Goal: Book appointment/travel/reservation

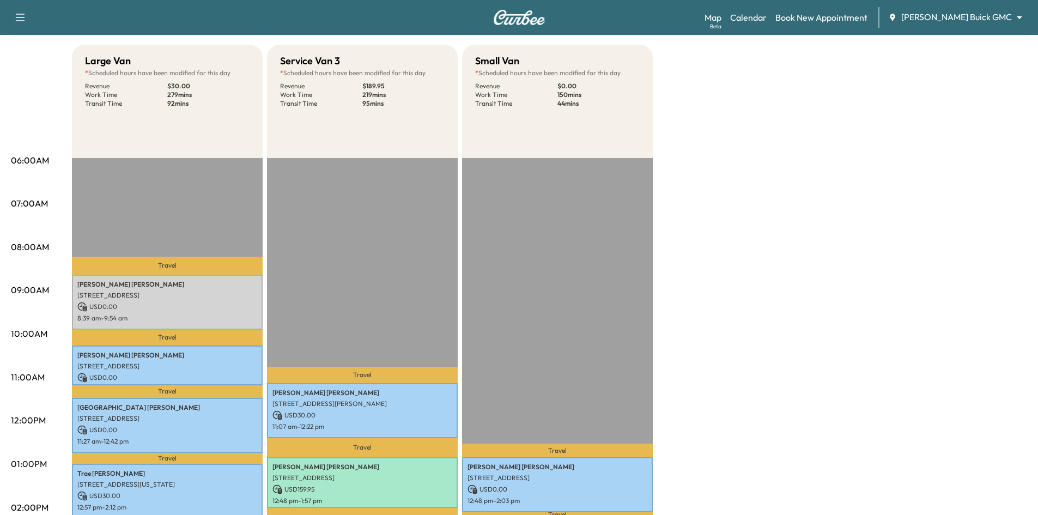
scroll to position [218, 0]
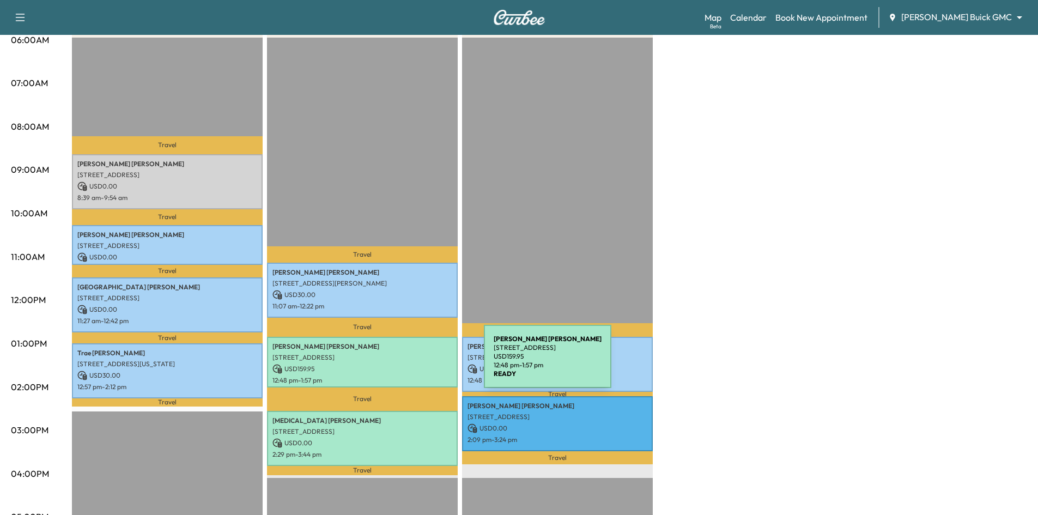
click at [402, 364] on p "USD 159.95" at bounding box center [363, 369] width 180 height 10
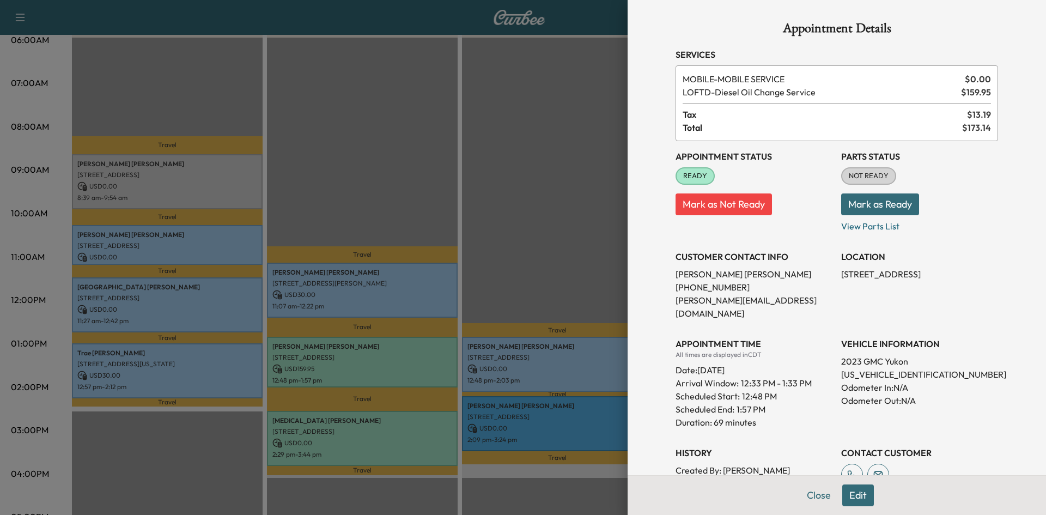
click at [436, 244] on div at bounding box center [523, 257] width 1046 height 515
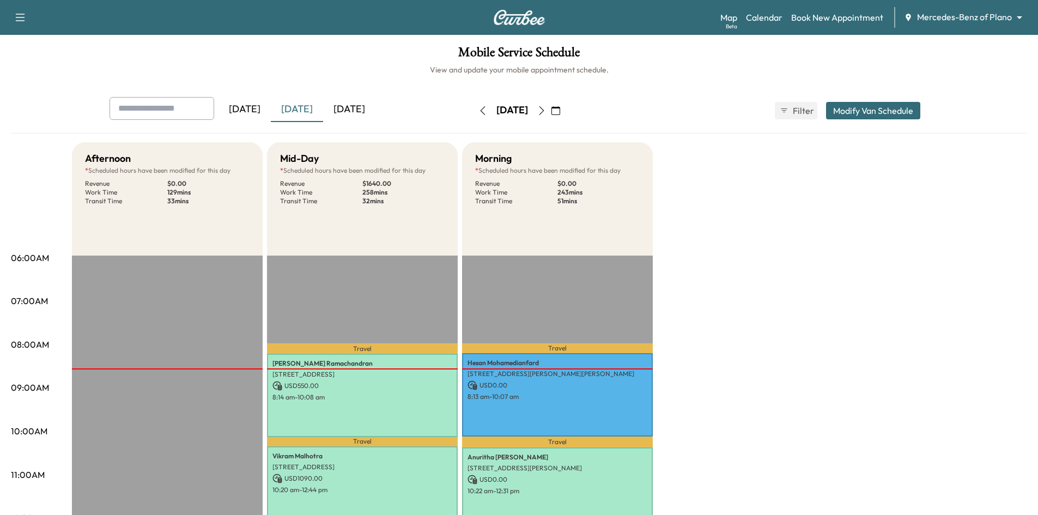
click at [360, 106] on div "[DATE]" at bounding box center [349, 109] width 52 height 25
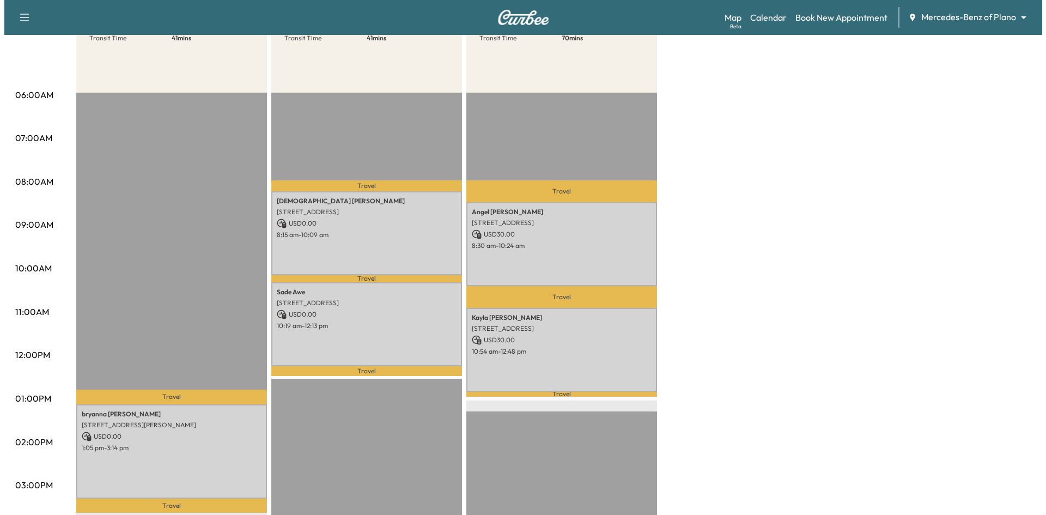
scroll to position [164, 0]
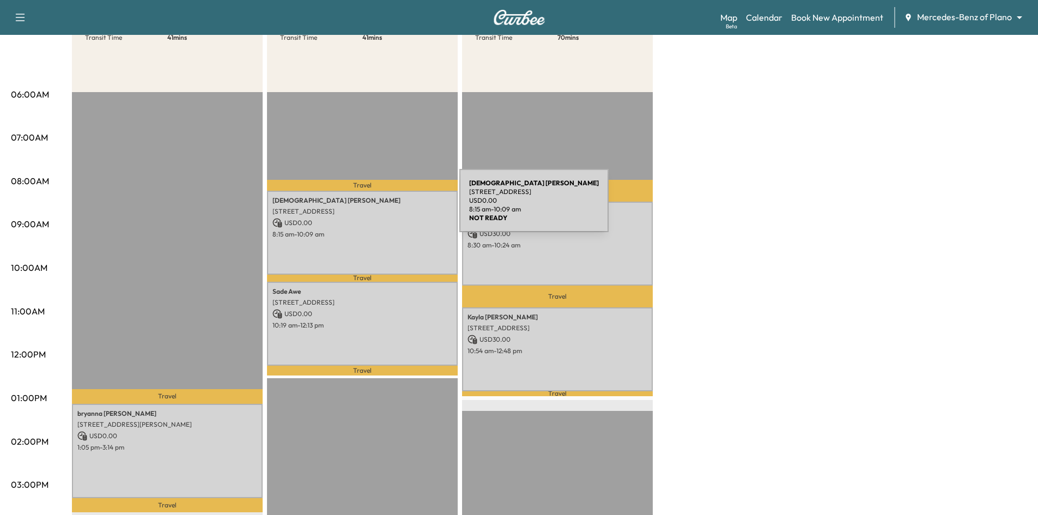
click at [378, 212] on p "10241 BLACKENHURST LN, FRISCO, TX 75033, USA" at bounding box center [363, 211] width 180 height 9
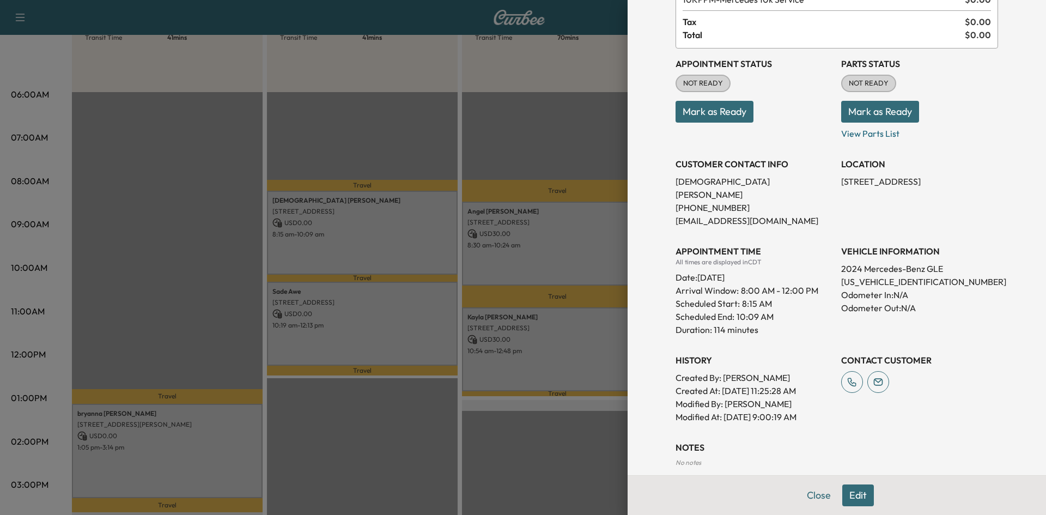
scroll to position [143, 0]
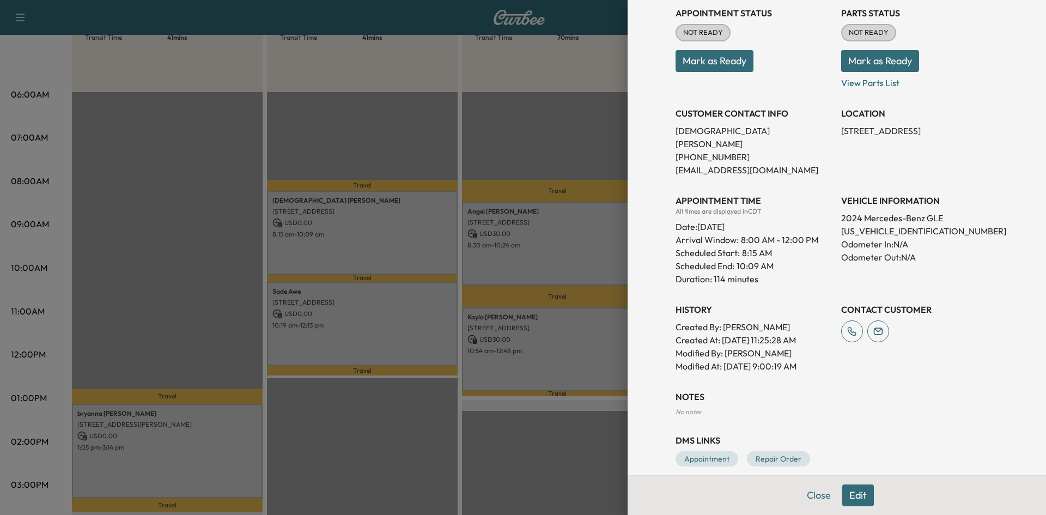
click at [542, 217] on div at bounding box center [523, 257] width 1046 height 515
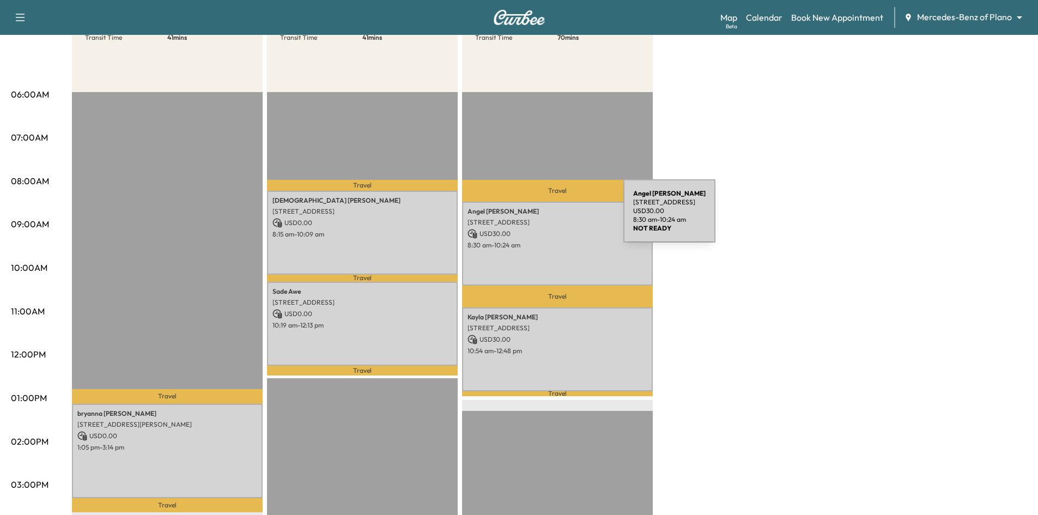
click at [542, 218] on p "265 BEE CAVES RD, ALLEN, TX 75002, USA" at bounding box center [558, 222] width 180 height 9
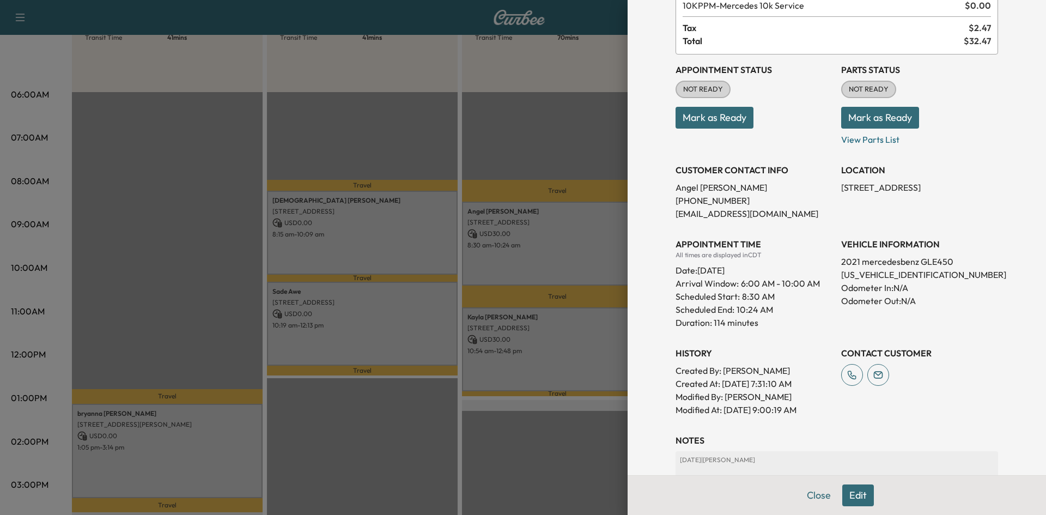
scroll to position [185, 0]
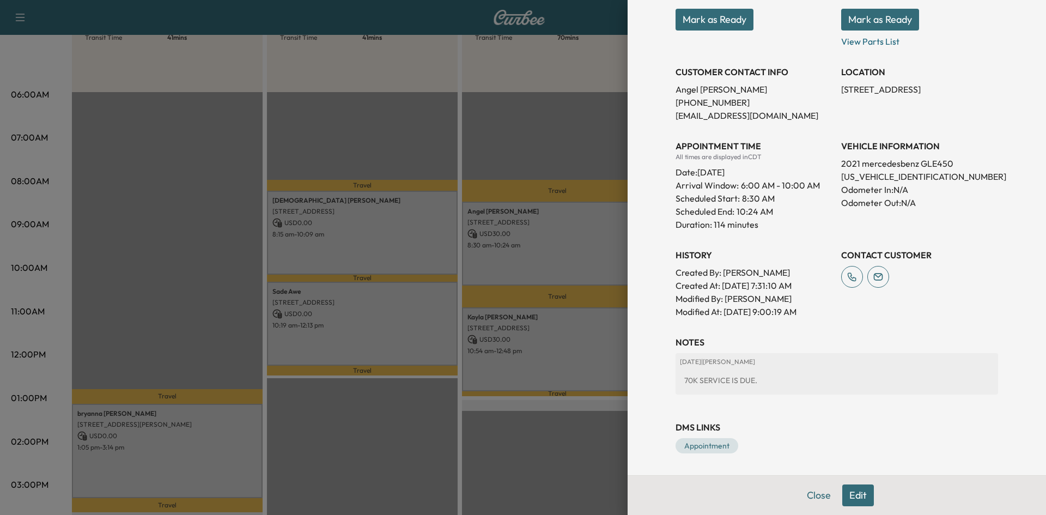
click at [431, 308] on div at bounding box center [523, 257] width 1046 height 515
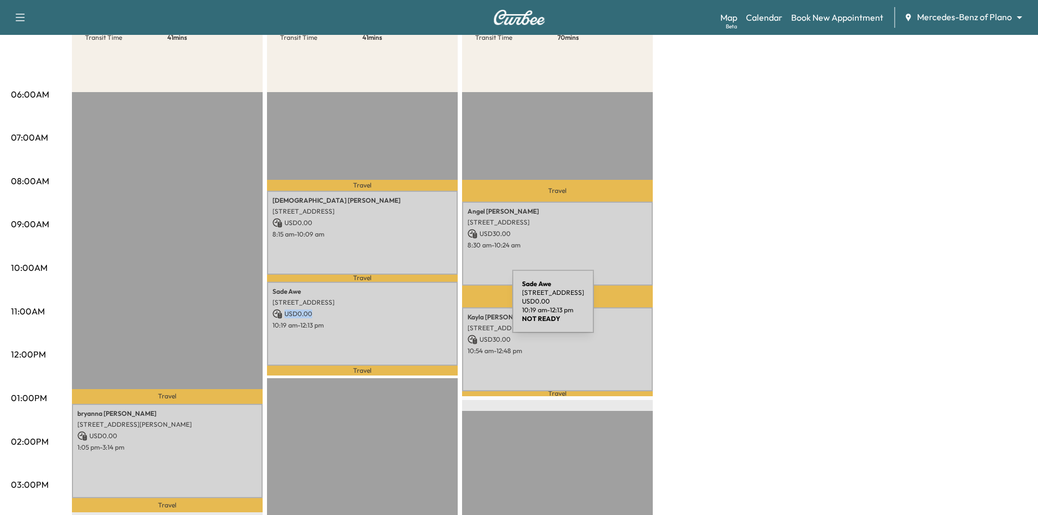
click at [431, 309] on p "USD 0.00" at bounding box center [363, 314] width 180 height 10
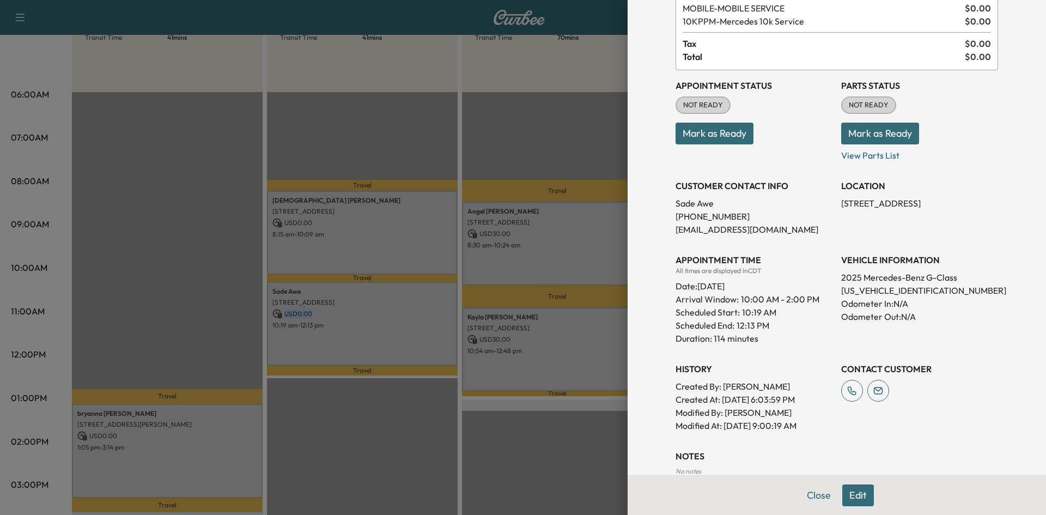
scroll to position [143, 0]
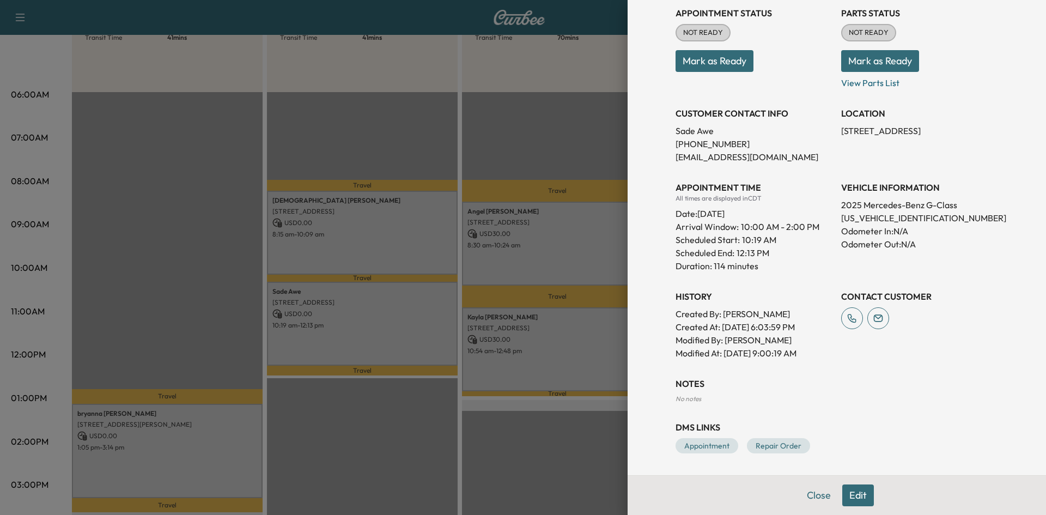
click at [532, 372] on div at bounding box center [523, 257] width 1046 height 515
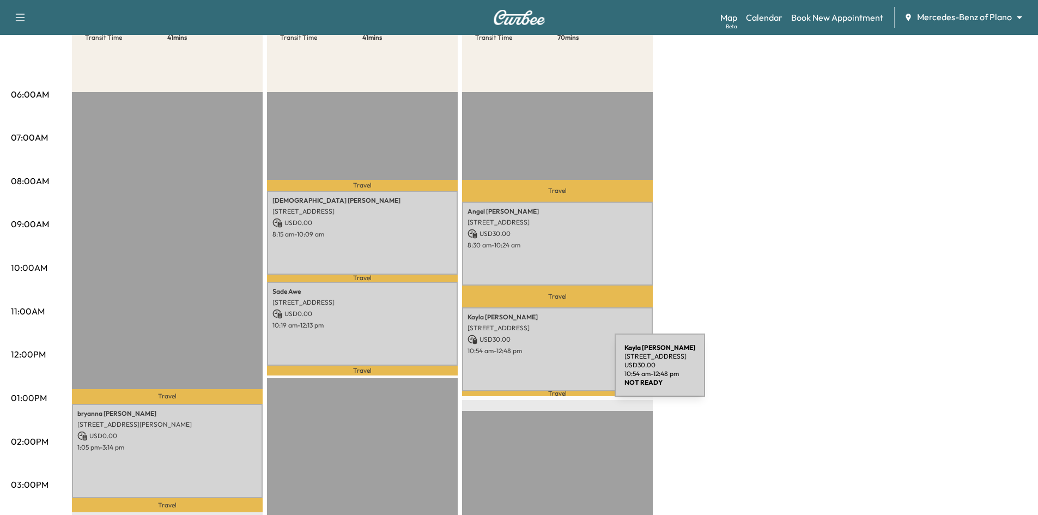
click at [533, 372] on div "Kayla Sloan 4848 Grand Gate Way, 2581, Frisco, TX 75034, US USD 30.00 10:54 am …" at bounding box center [557, 348] width 191 height 83
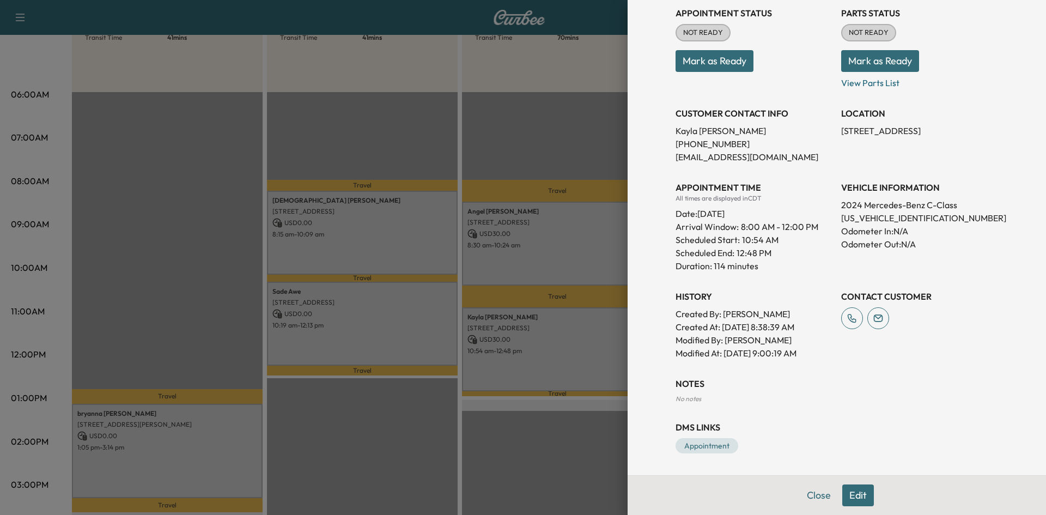
click at [147, 470] on div at bounding box center [523, 257] width 1046 height 515
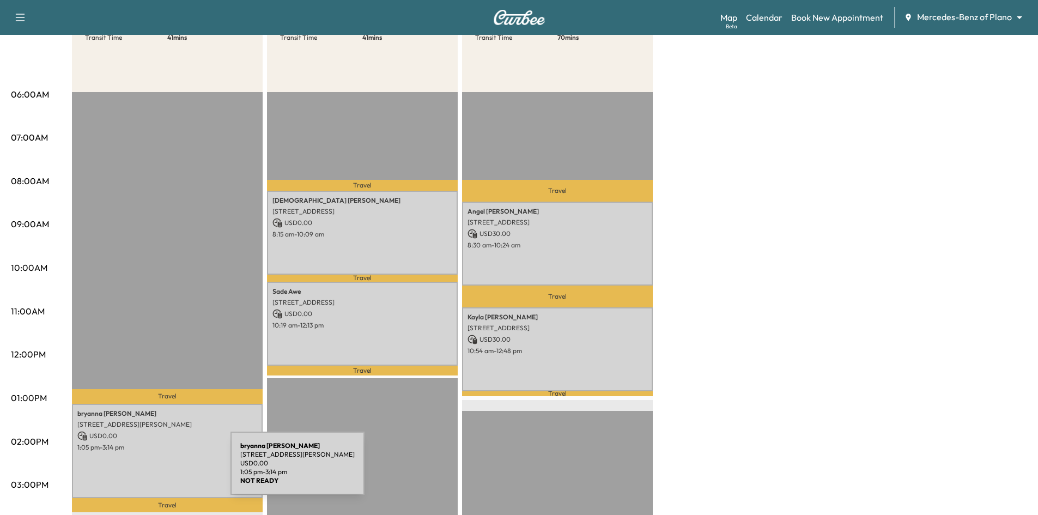
click at [153, 470] on div "bryanna latonia 10329 Bolivar Dr, McKinney, TX 75072, USA USD 0.00 1:05 pm - 3:…" at bounding box center [167, 451] width 191 height 95
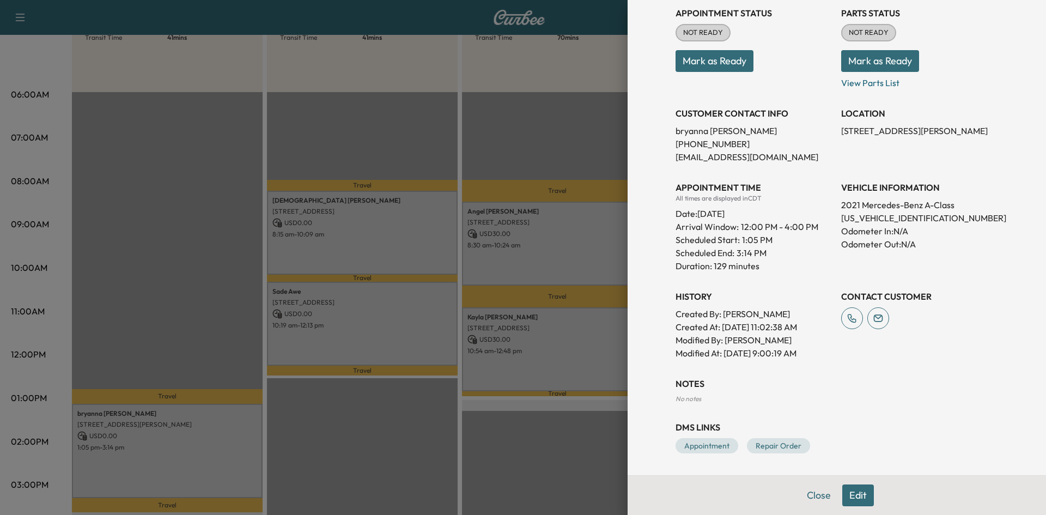
click at [389, 450] on div at bounding box center [523, 257] width 1046 height 515
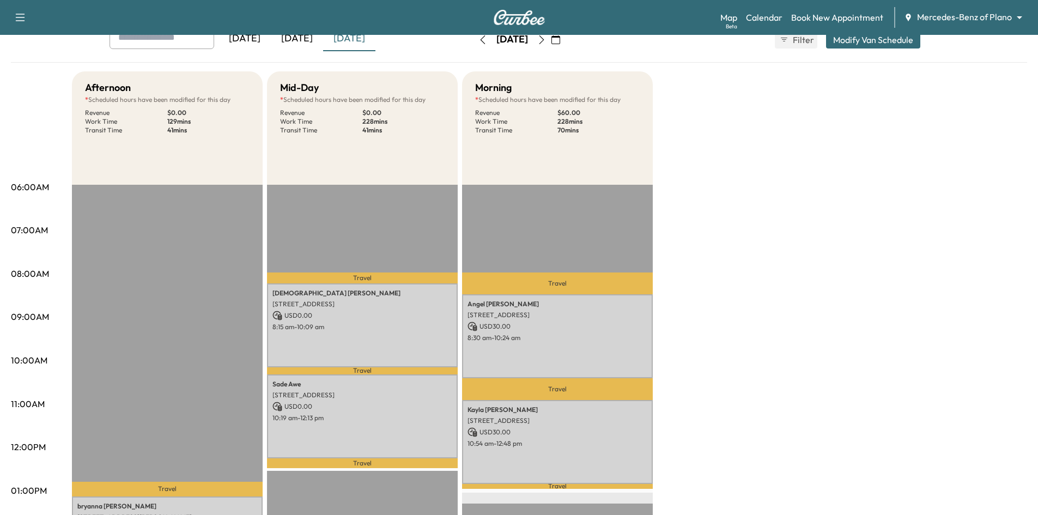
scroll to position [0, 0]
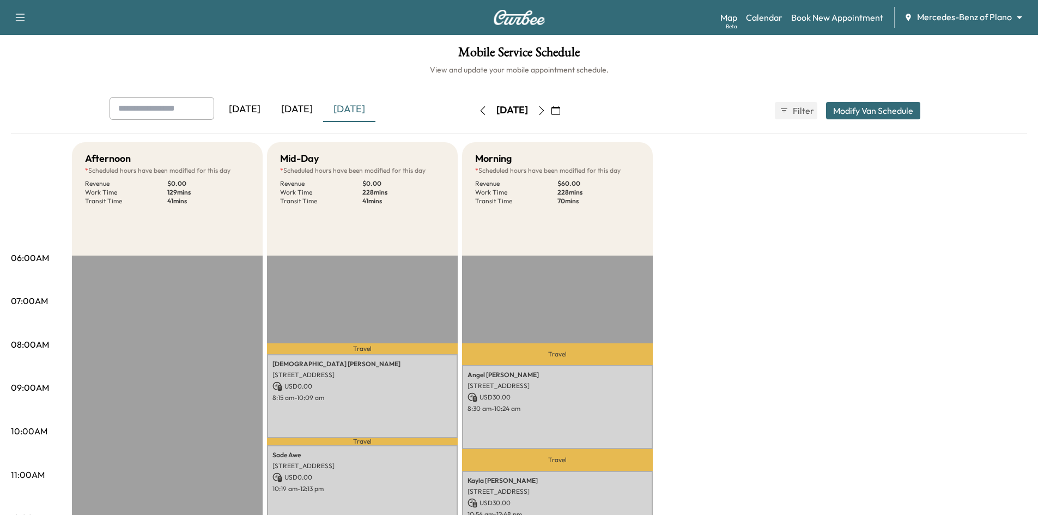
drag, startPoint x: 571, startPoint y: 112, endPoint x: 575, endPoint y: 107, distance: 6.6
click at [546, 109] on icon "button" at bounding box center [541, 110] width 9 height 9
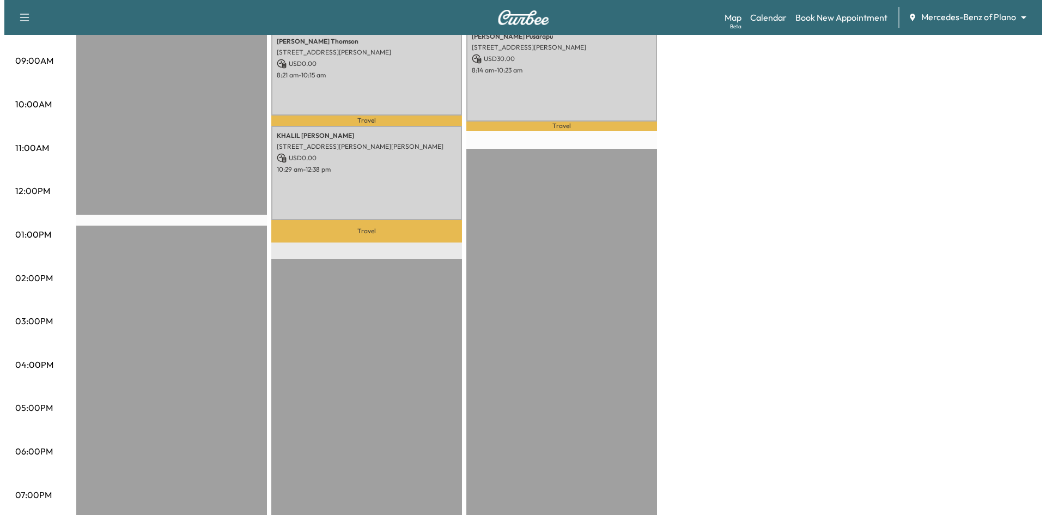
scroll to position [164, 0]
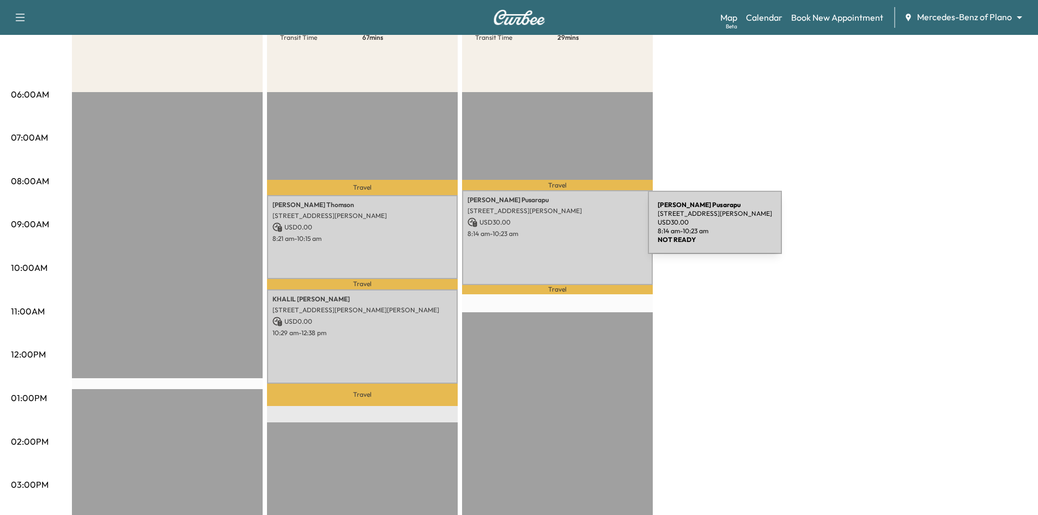
click at [566, 229] on p "8:14 am - 10:23 am" at bounding box center [558, 233] width 180 height 9
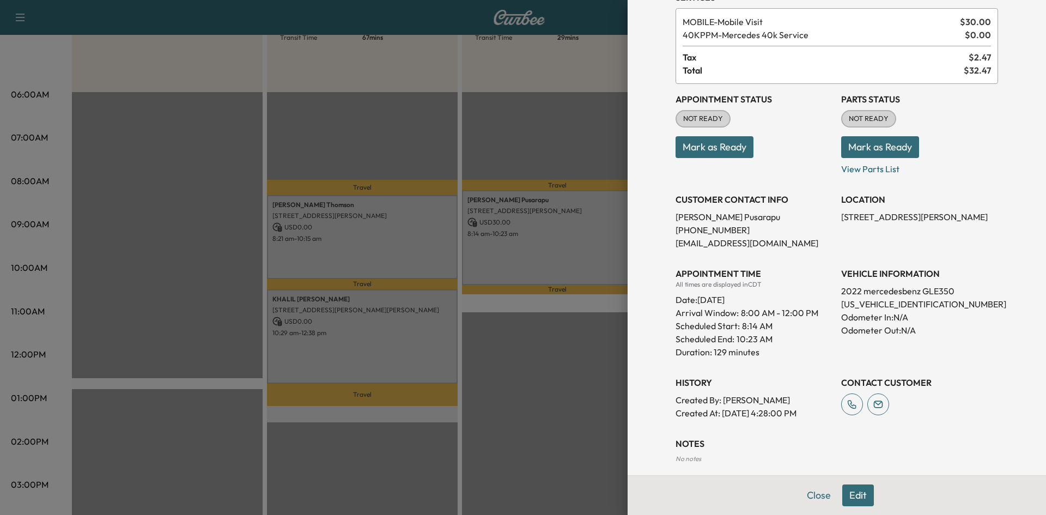
scroll to position [117, 0]
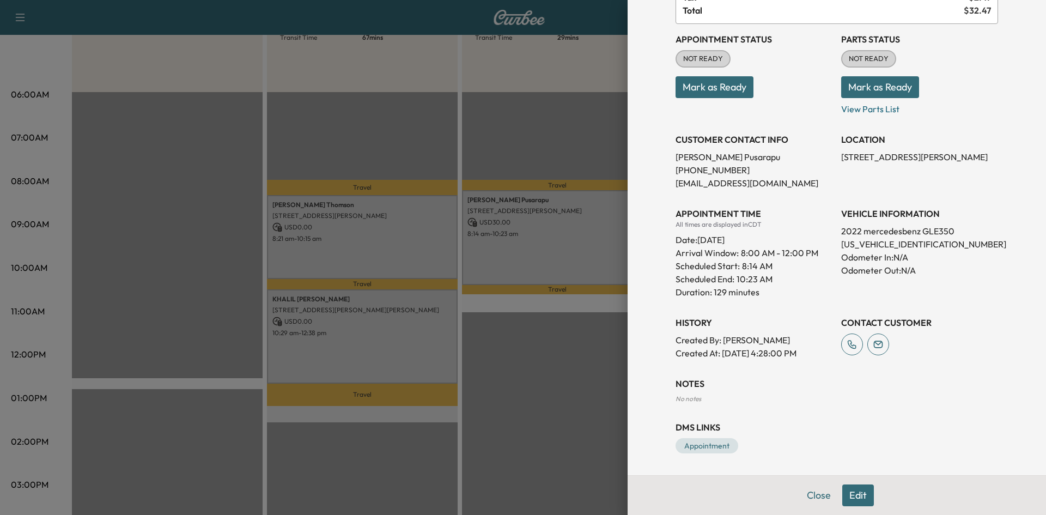
click at [379, 221] on div at bounding box center [523, 257] width 1046 height 515
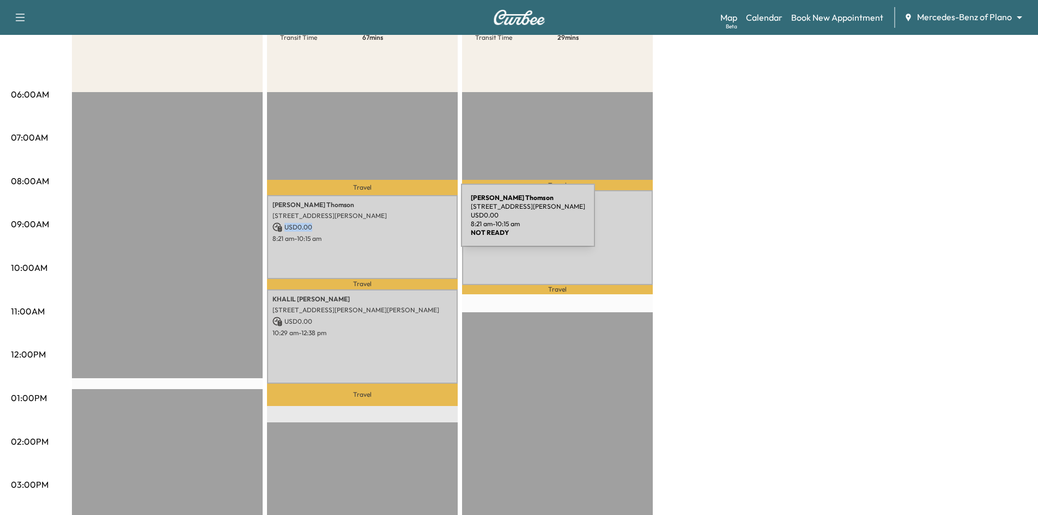
click at [379, 222] on p "USD 0.00" at bounding box center [363, 227] width 180 height 10
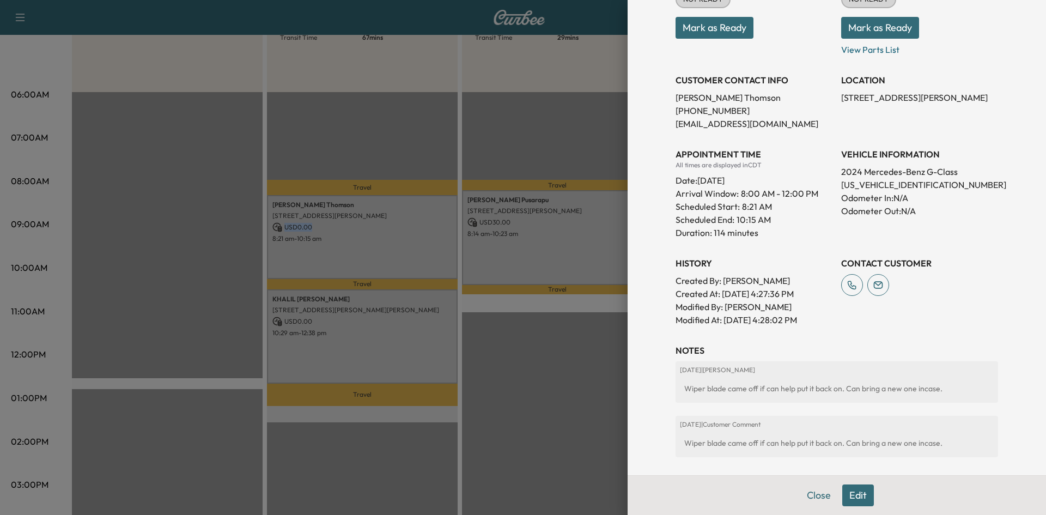
scroll to position [239, 0]
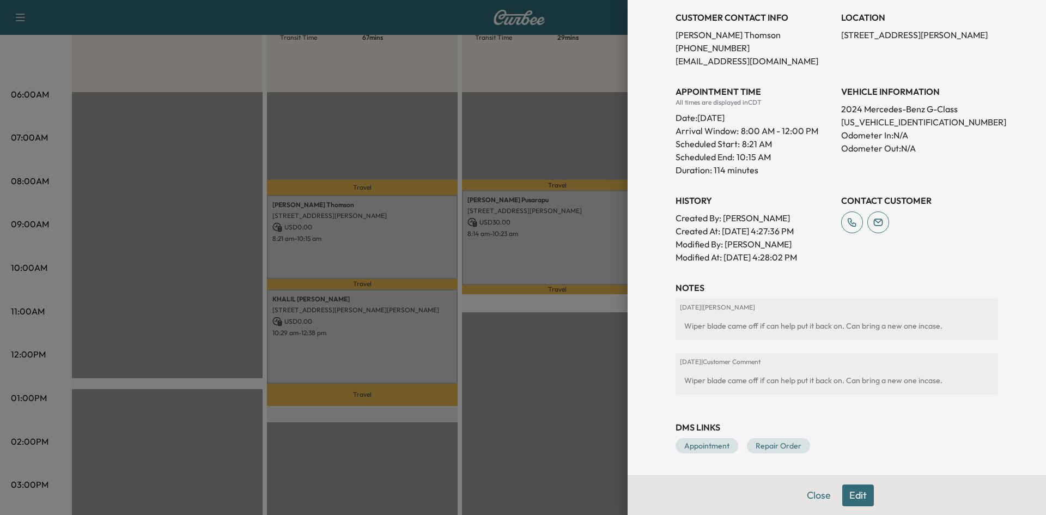
click at [437, 347] on div at bounding box center [523, 257] width 1046 height 515
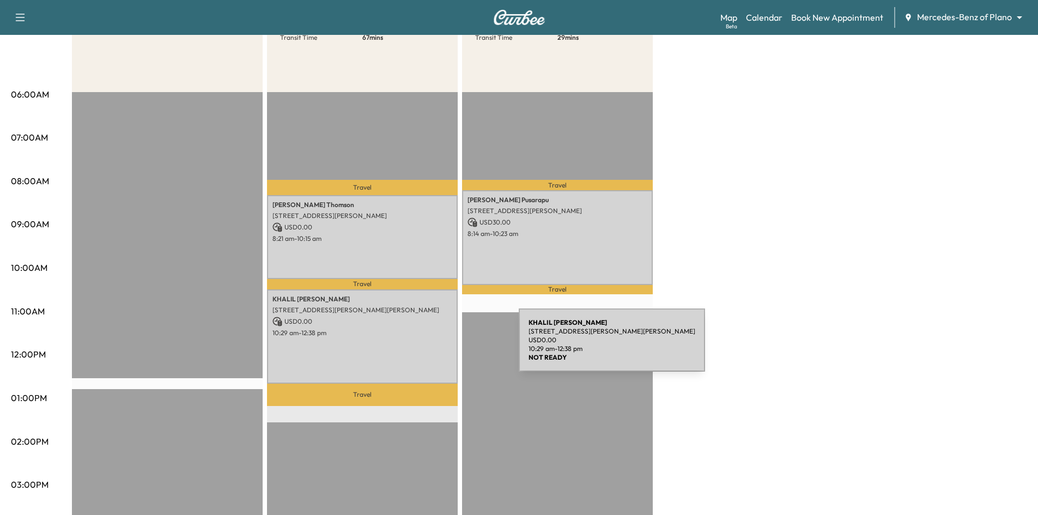
click at [437, 347] on div "KHALIL MALIK 6607 Stafford Dr, Parker, TX 75002, USA USD 0.00 10:29 am - 12:38 …" at bounding box center [362, 336] width 191 height 95
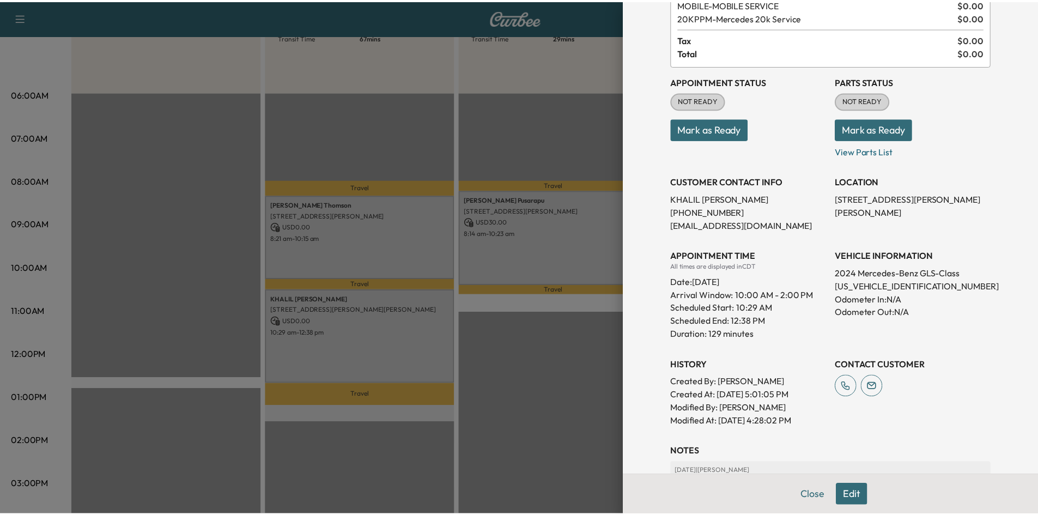
scroll to position [218, 0]
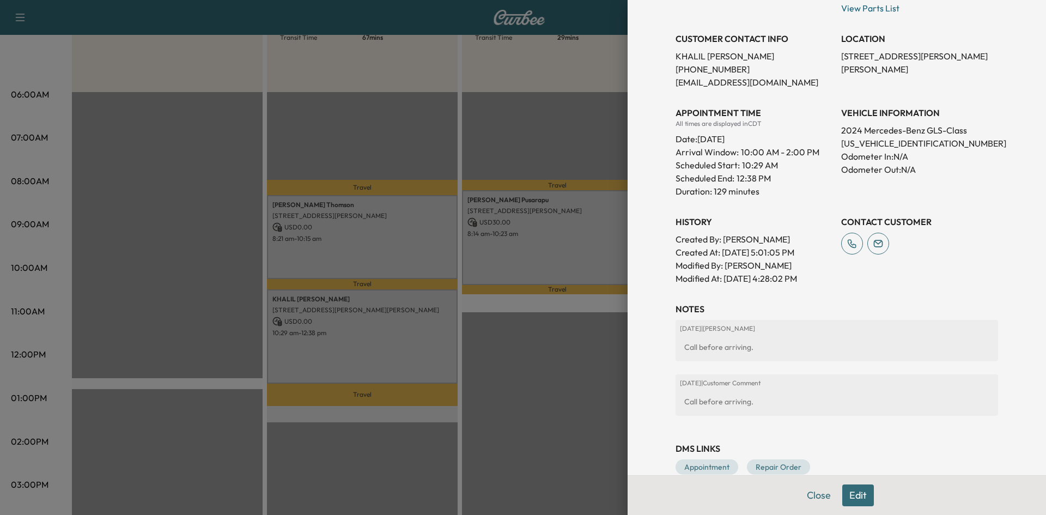
drag, startPoint x: 546, startPoint y: 376, endPoint x: 180, endPoint y: 82, distance: 468.3
click at [538, 349] on div at bounding box center [523, 257] width 1046 height 515
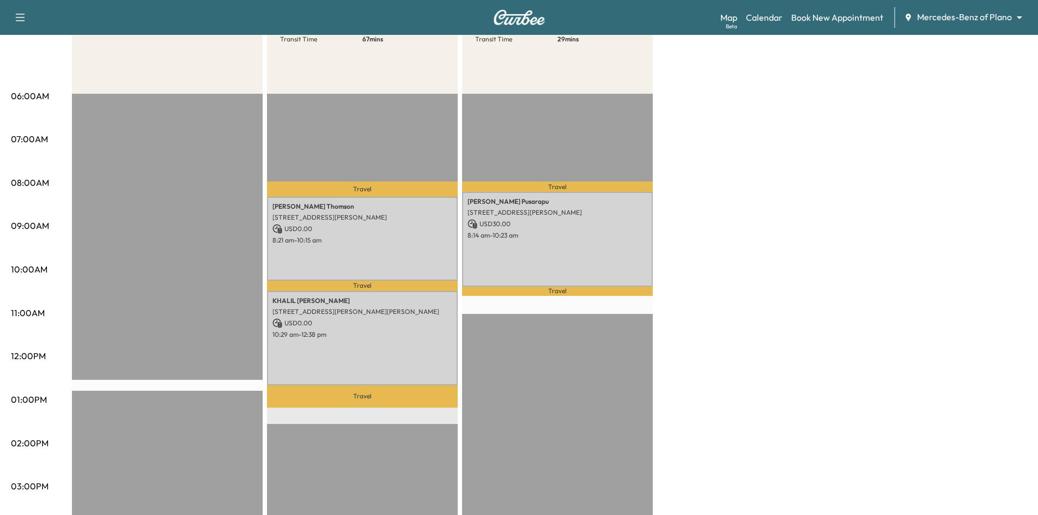
scroll to position [55, 0]
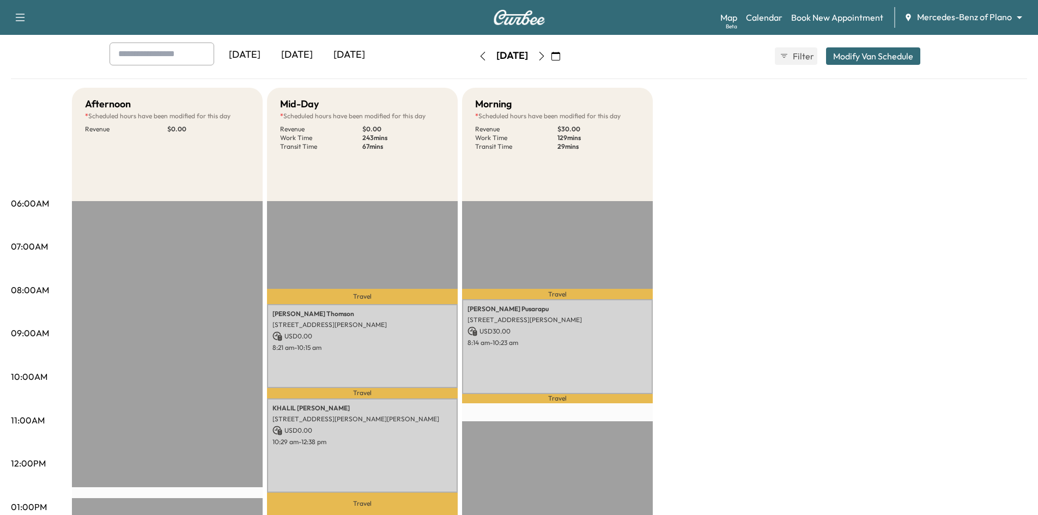
click at [560, 57] on icon "button" at bounding box center [556, 56] width 9 height 9
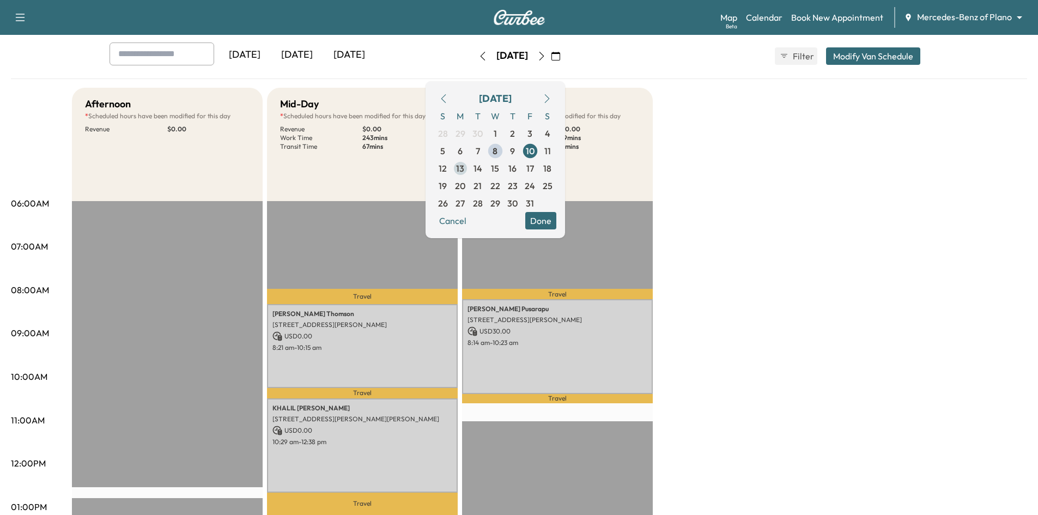
click at [464, 171] on span "13" at bounding box center [460, 168] width 8 height 13
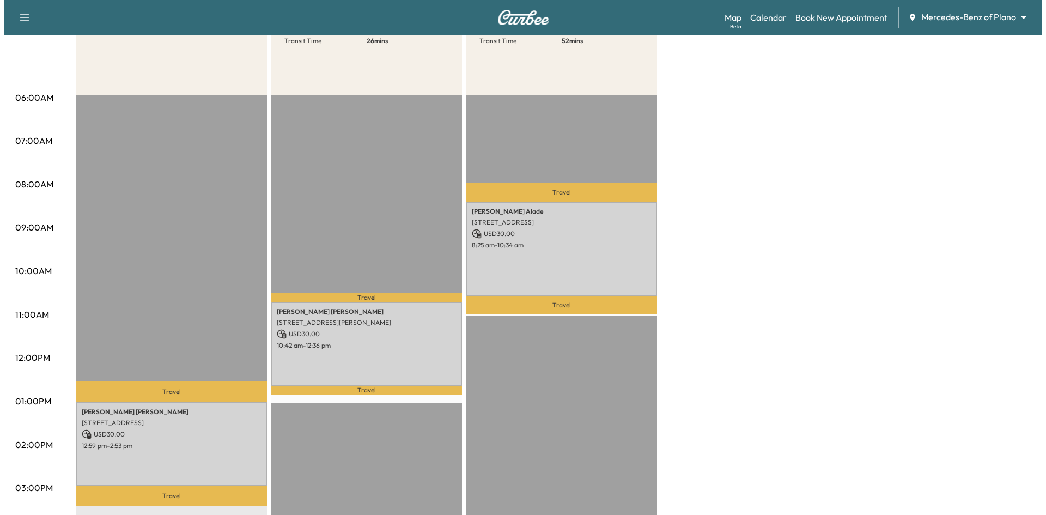
scroll to position [273, 0]
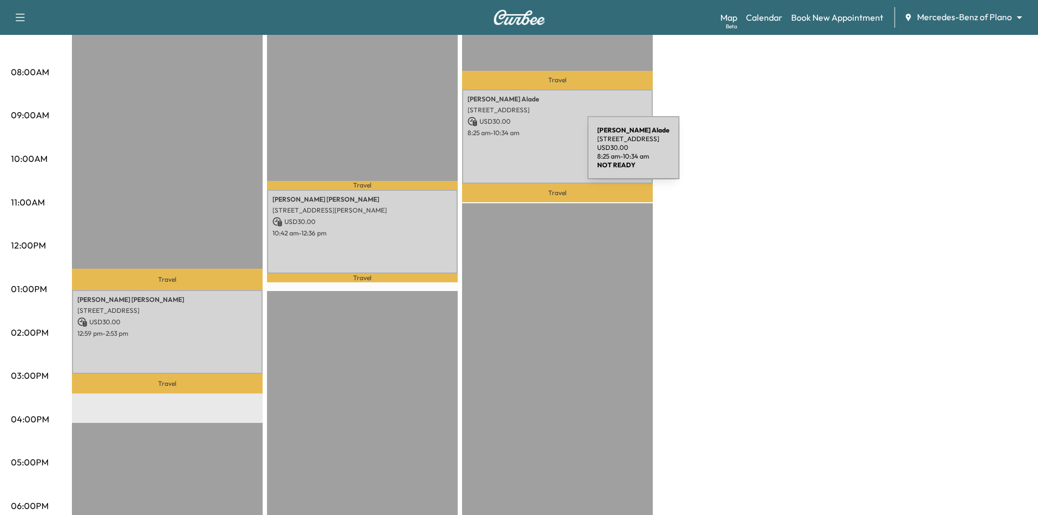
click at [506, 154] on div "Joan Alade 105 Timberbluff Ln, Murphy, TX 75094, United States of America USD 3…" at bounding box center [557, 136] width 191 height 95
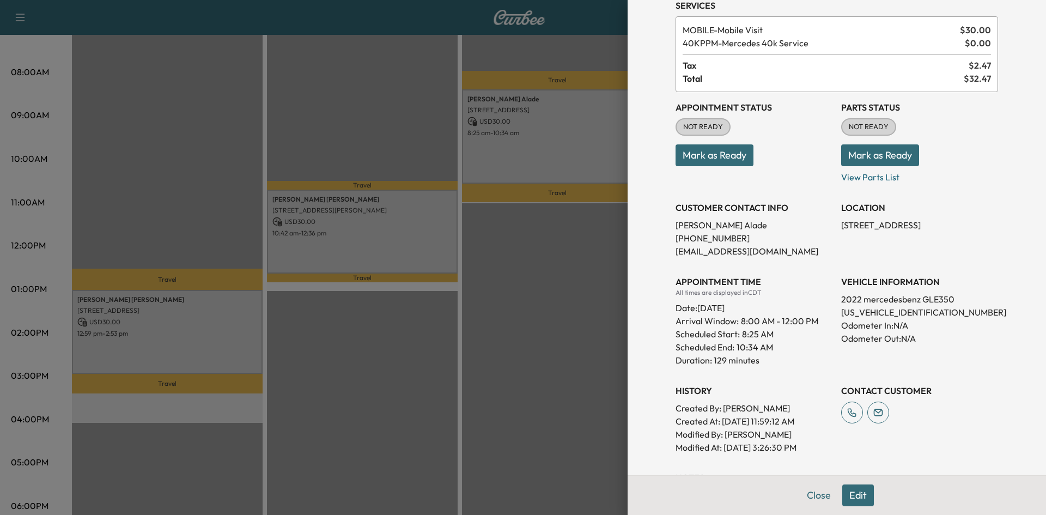
scroll to position [143, 0]
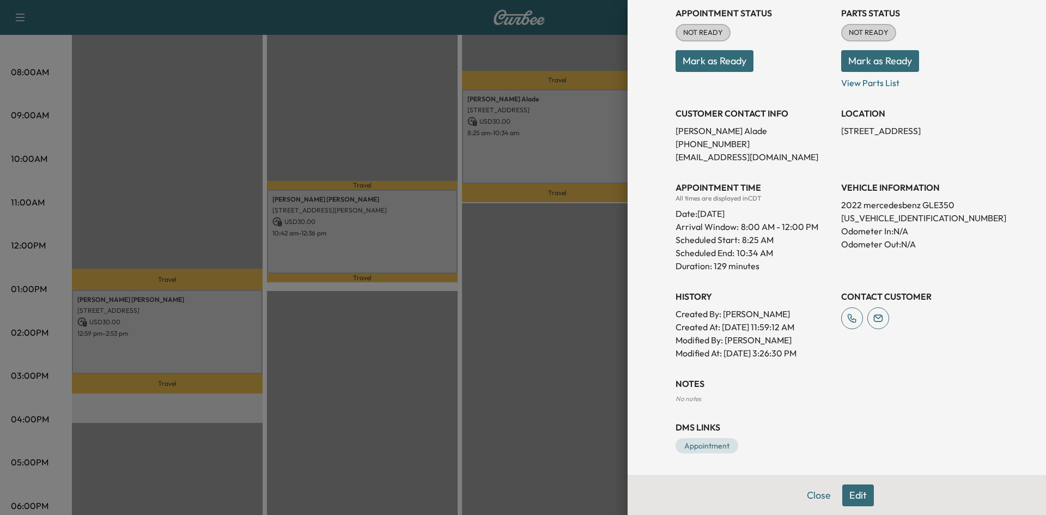
click at [373, 214] on div at bounding box center [523, 257] width 1046 height 515
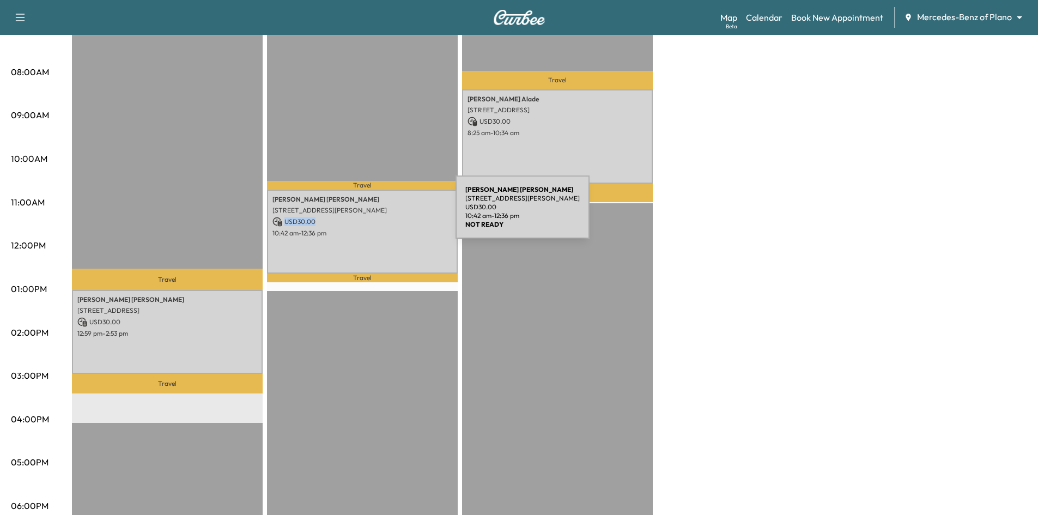
click at [374, 214] on div "JENNIFER WILSON 3758 Rittenhouse St, Frisco, TX 75034, United States of America…" at bounding box center [362, 231] width 191 height 83
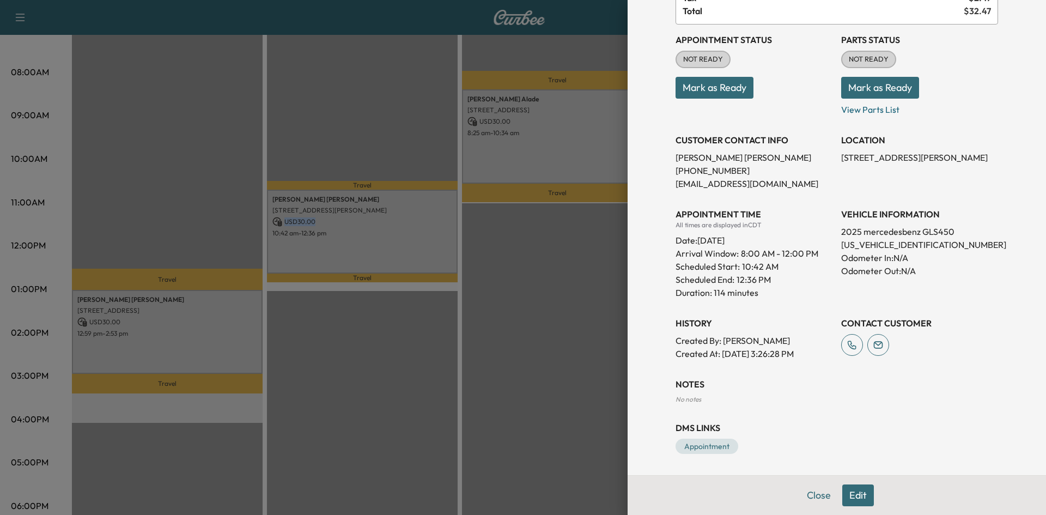
scroll to position [117, 0]
click at [154, 323] on div at bounding box center [523, 257] width 1046 height 515
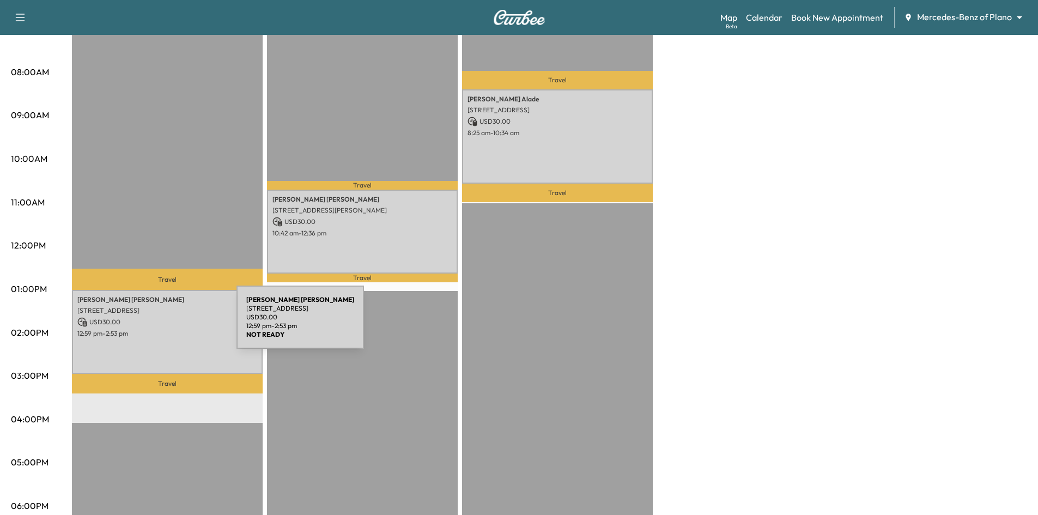
click at [156, 324] on div "DIEM PHAN THI NGOC NGUYEN 7910 S State Hwy 78, Sachse, TX 75048, USA USD 30.00 …" at bounding box center [167, 331] width 191 height 83
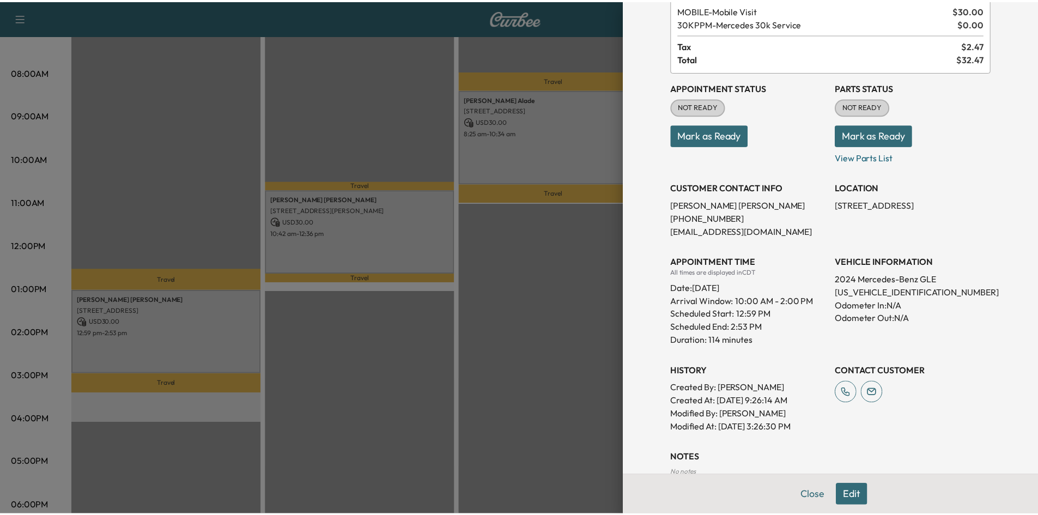
scroll to position [143, 0]
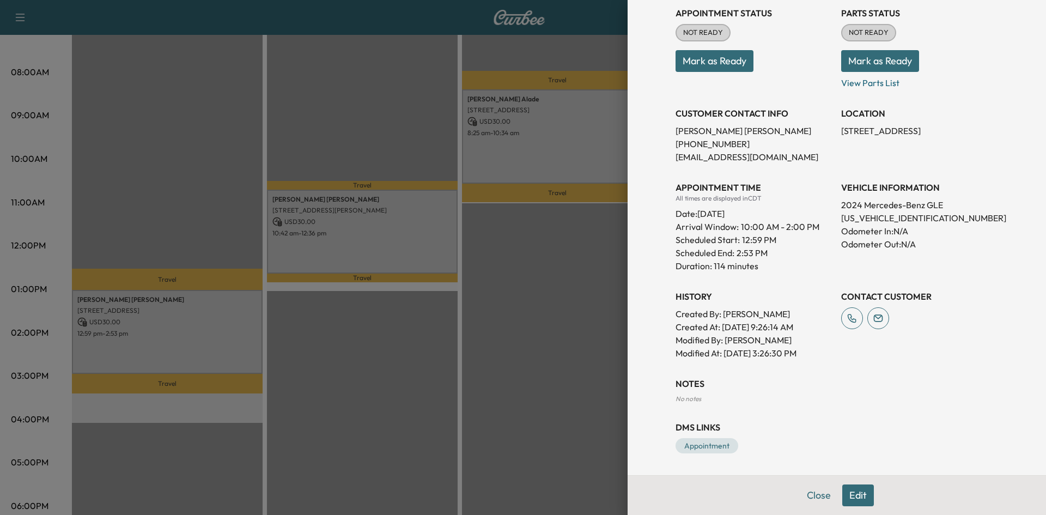
click at [390, 371] on div at bounding box center [523, 257] width 1046 height 515
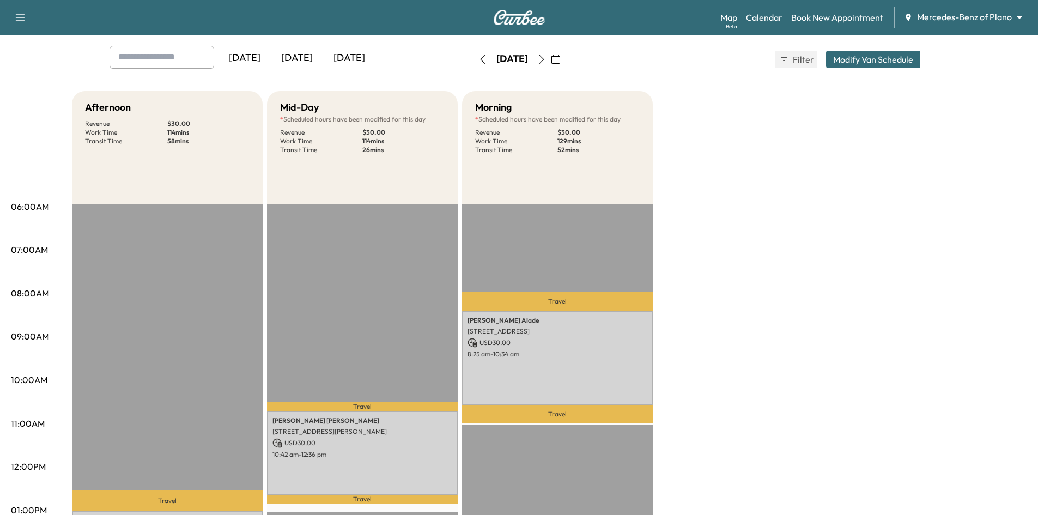
scroll to position [0, 0]
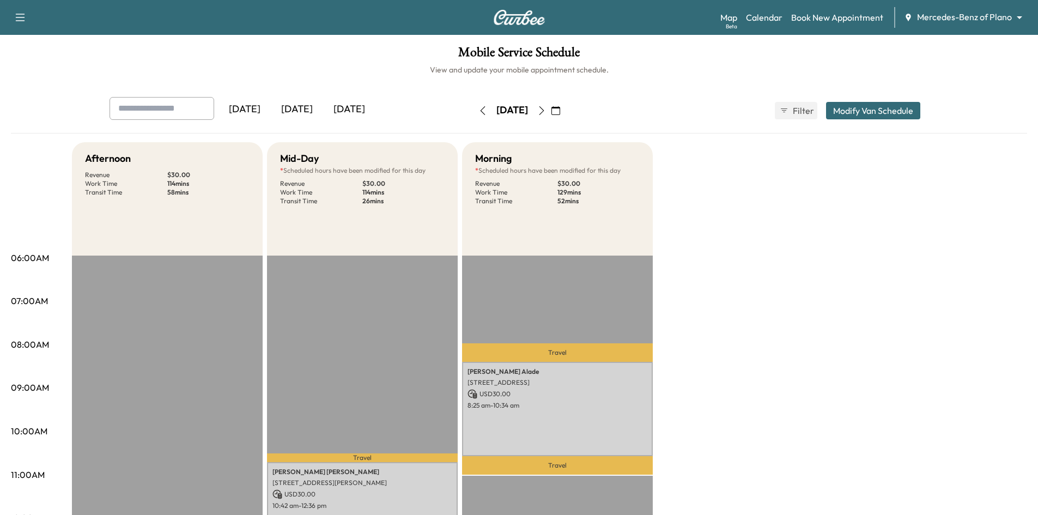
click at [303, 112] on div "[DATE]" at bounding box center [297, 109] width 52 height 25
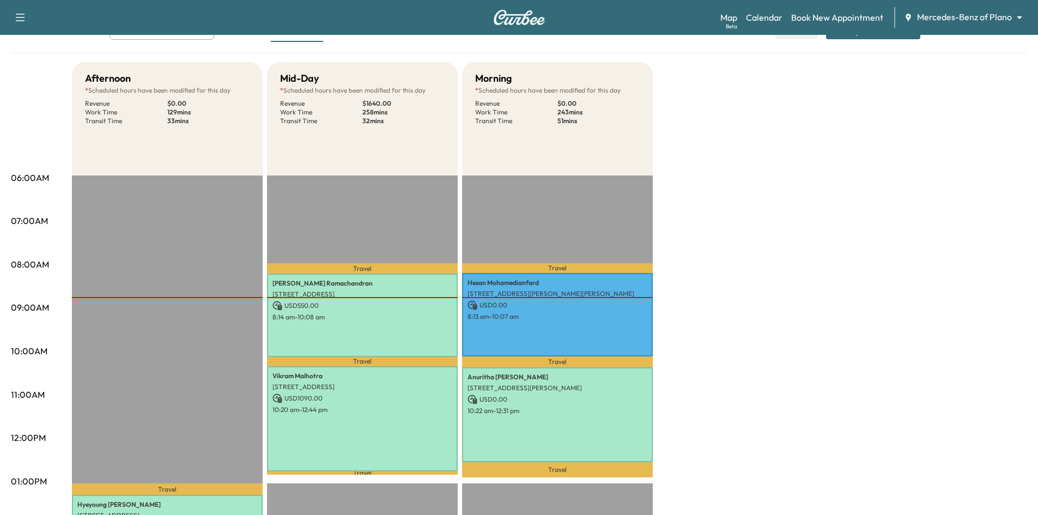
scroll to position [55, 0]
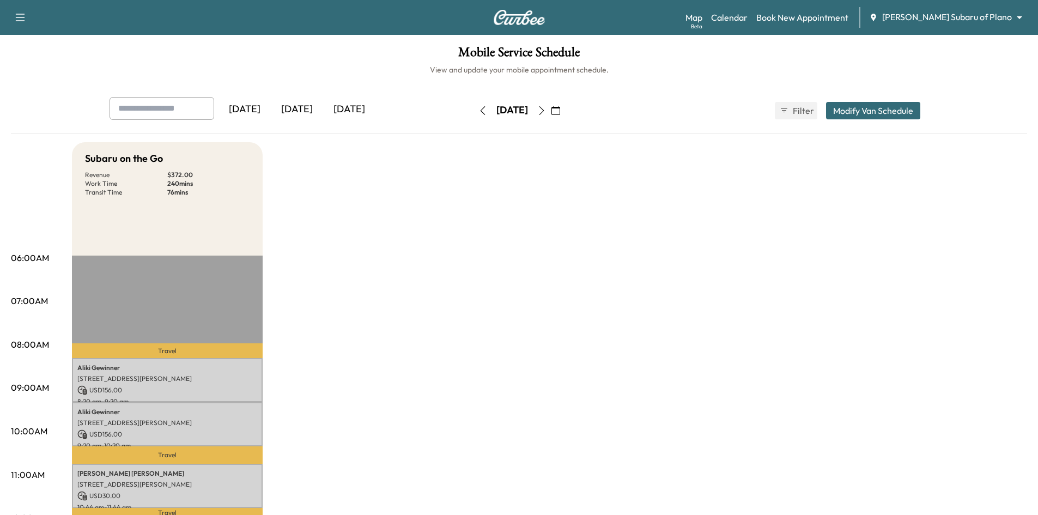
click at [301, 111] on div "[DATE]" at bounding box center [297, 109] width 52 height 25
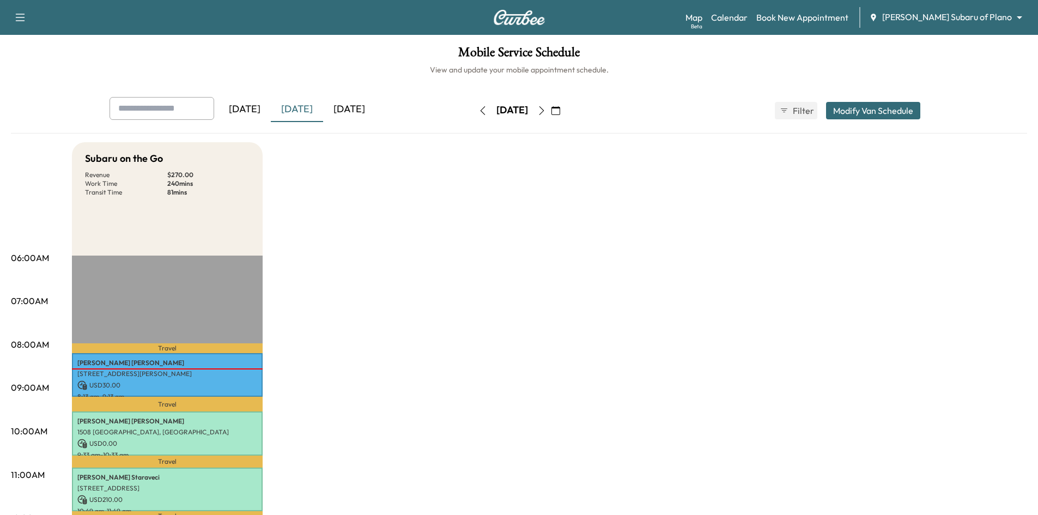
click at [360, 110] on div "[DATE]" at bounding box center [349, 109] width 52 height 25
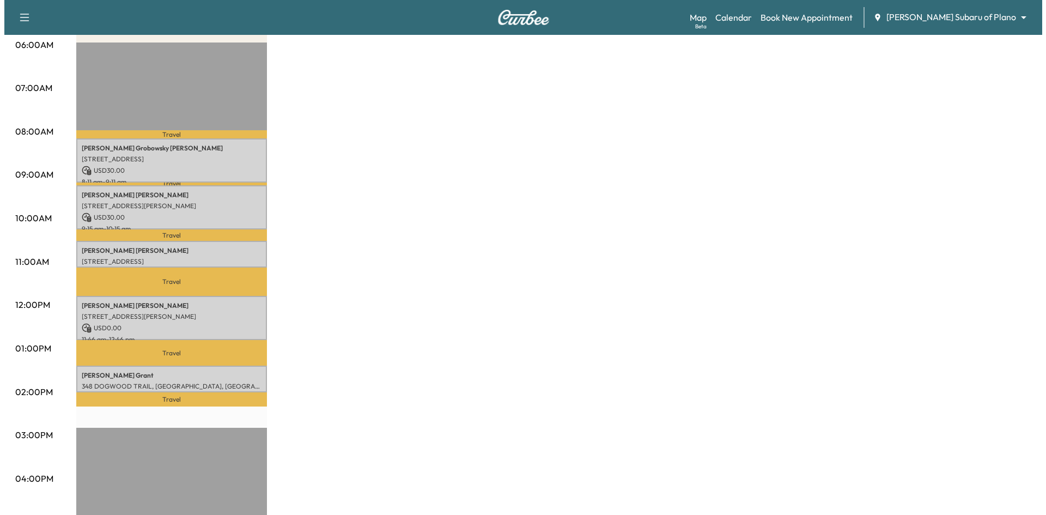
scroll to position [273, 0]
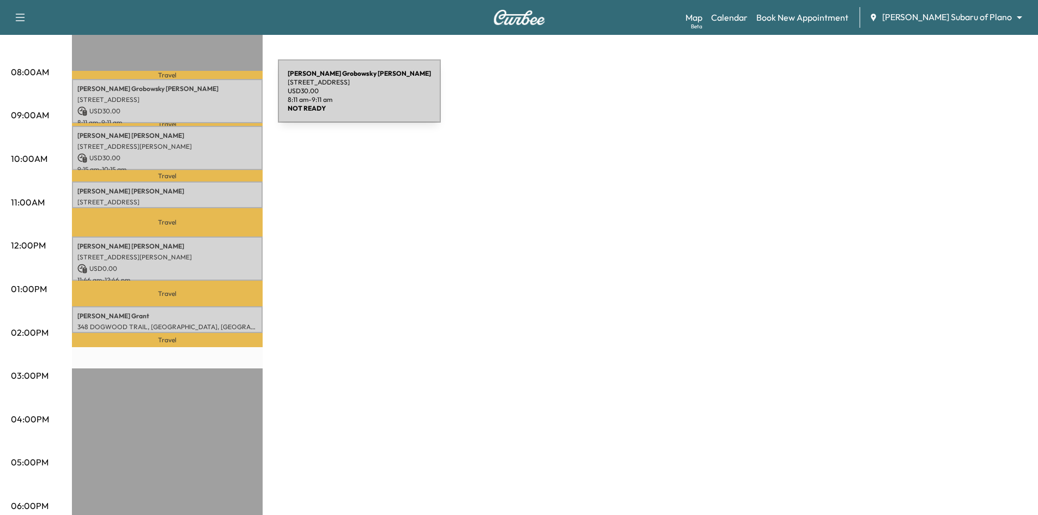
click at [196, 98] on p "5724 Richwater Drive, Dallas, TX 75252, US" at bounding box center [167, 99] width 180 height 9
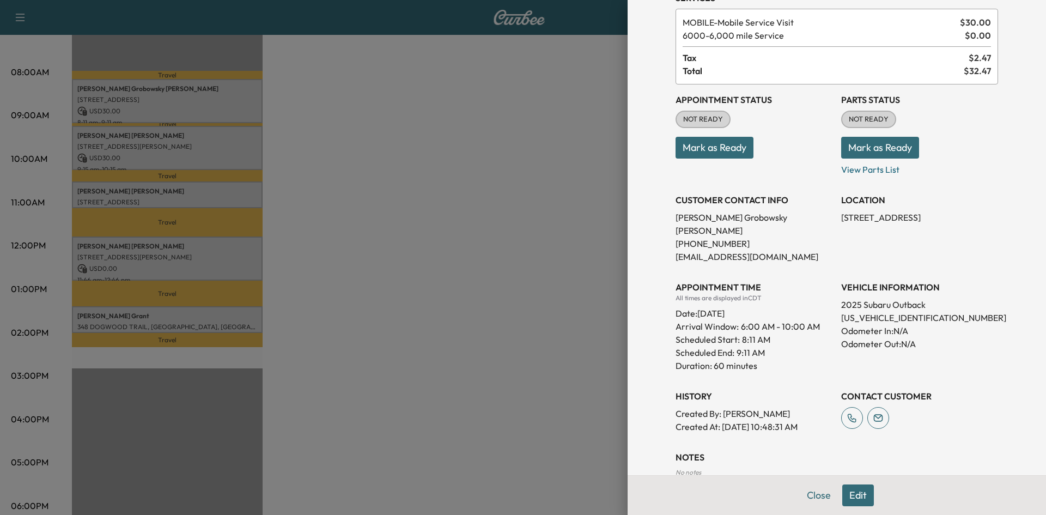
scroll to position [117, 0]
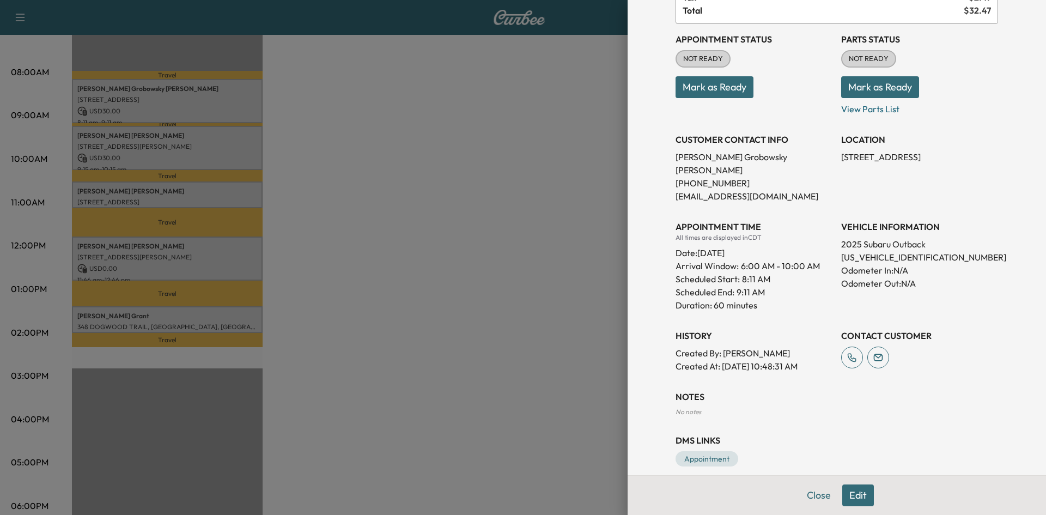
click at [208, 152] on div at bounding box center [523, 257] width 1046 height 515
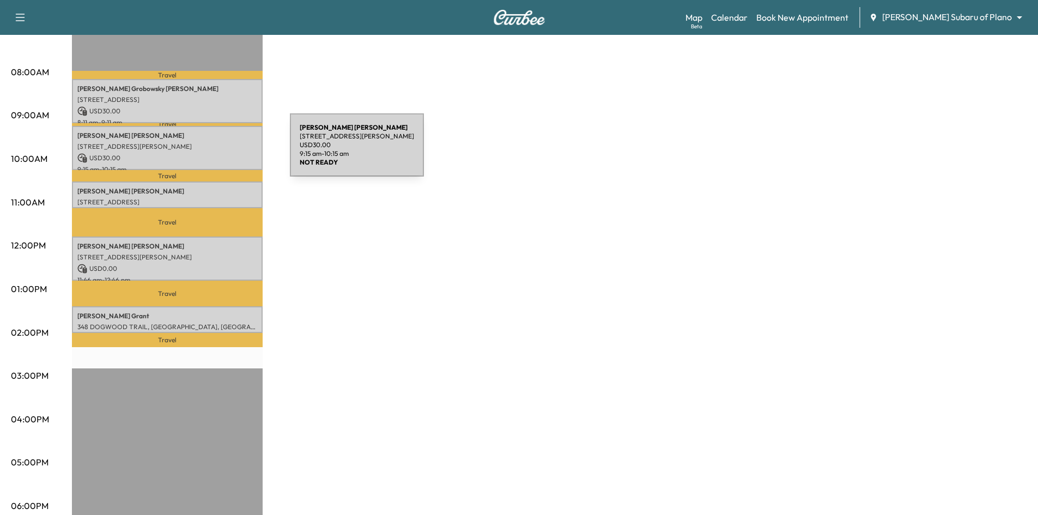
click at [208, 153] on p "USD 30.00" at bounding box center [167, 158] width 180 height 10
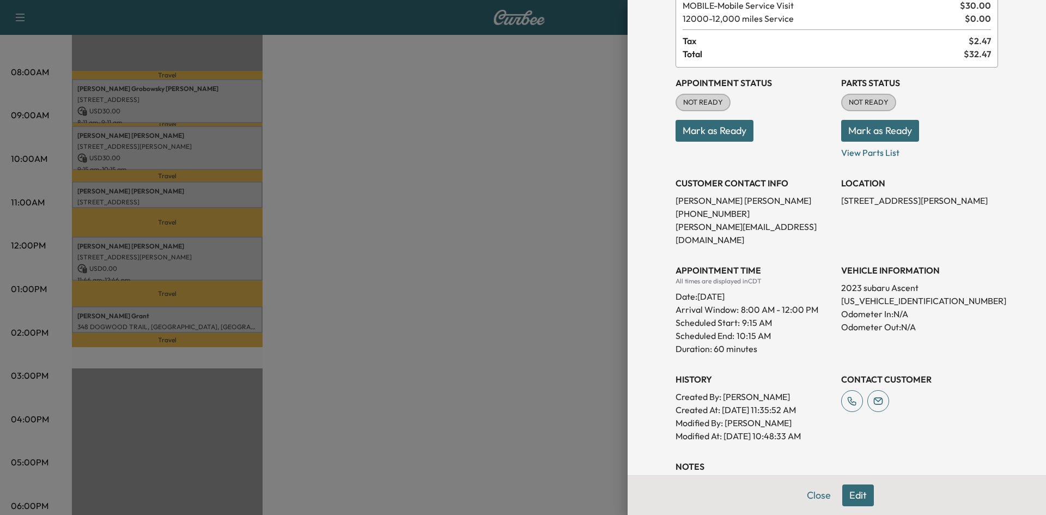
scroll to position [0, 0]
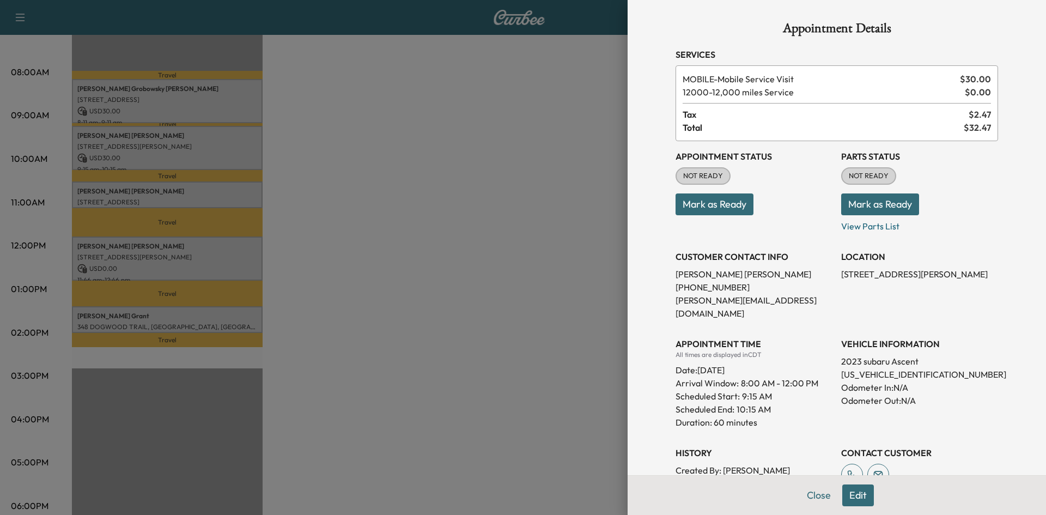
click at [223, 193] on div at bounding box center [523, 257] width 1046 height 515
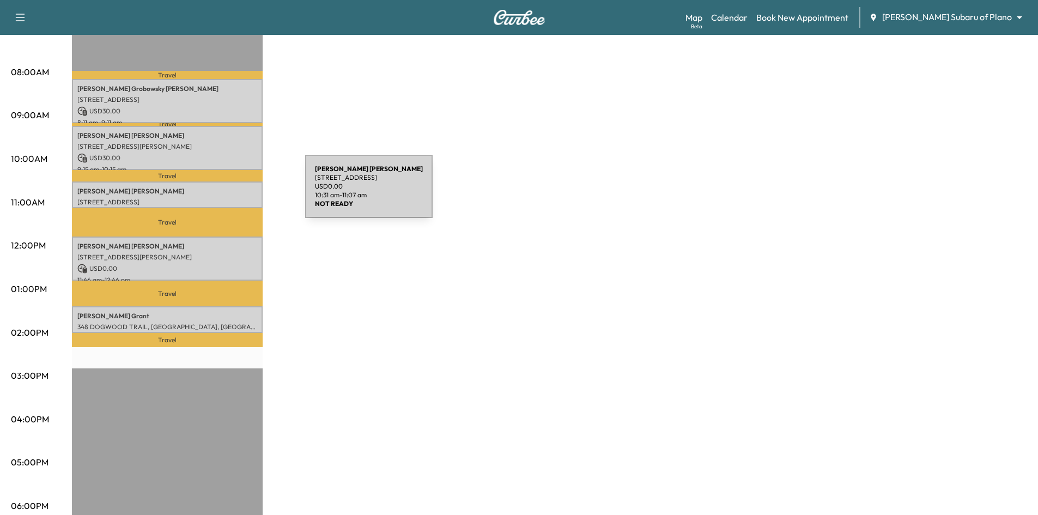
click at [223, 193] on p "Anna Fagan" at bounding box center [167, 191] width 180 height 9
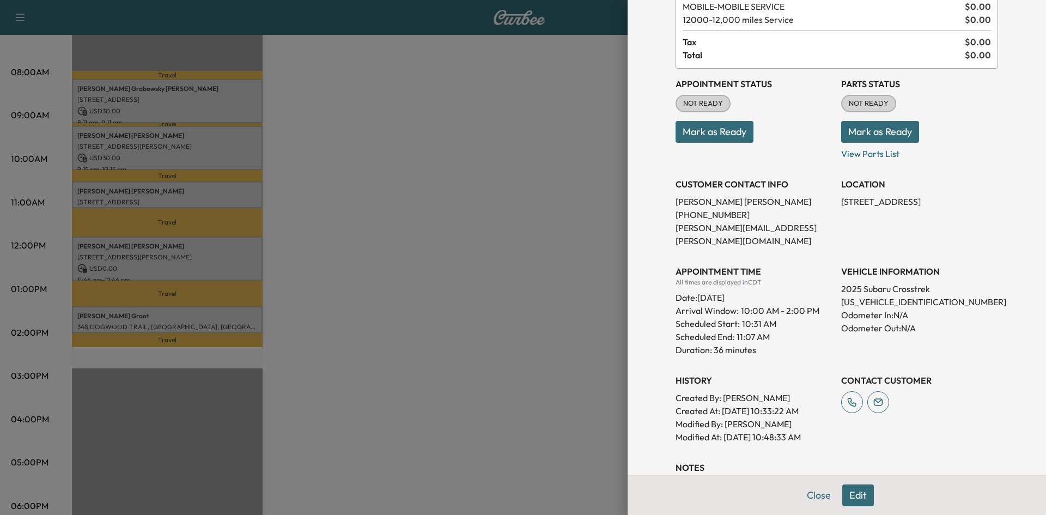
scroll to position [143, 0]
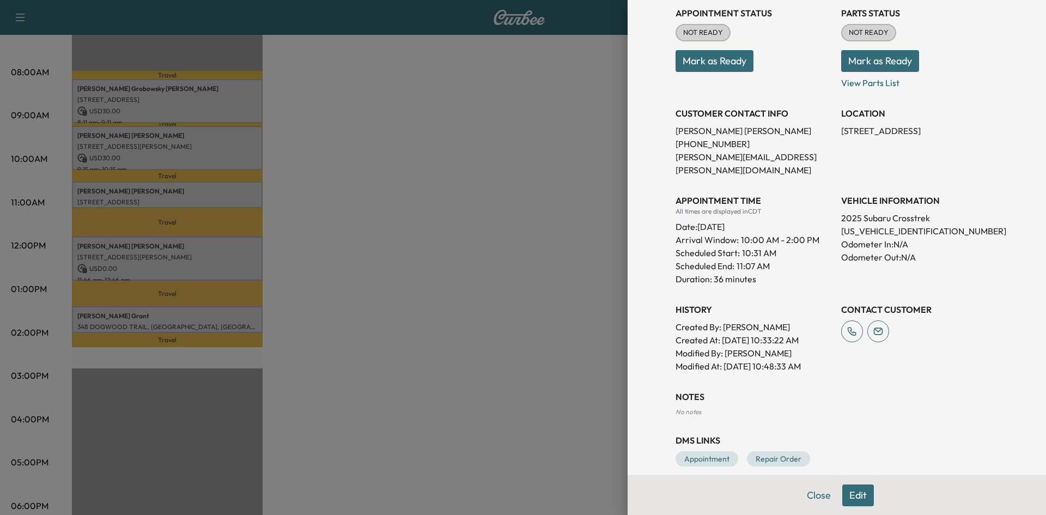
drag, startPoint x: 511, startPoint y: 304, endPoint x: 322, endPoint y: 290, distance: 190.2
click at [505, 306] on div at bounding box center [523, 257] width 1046 height 515
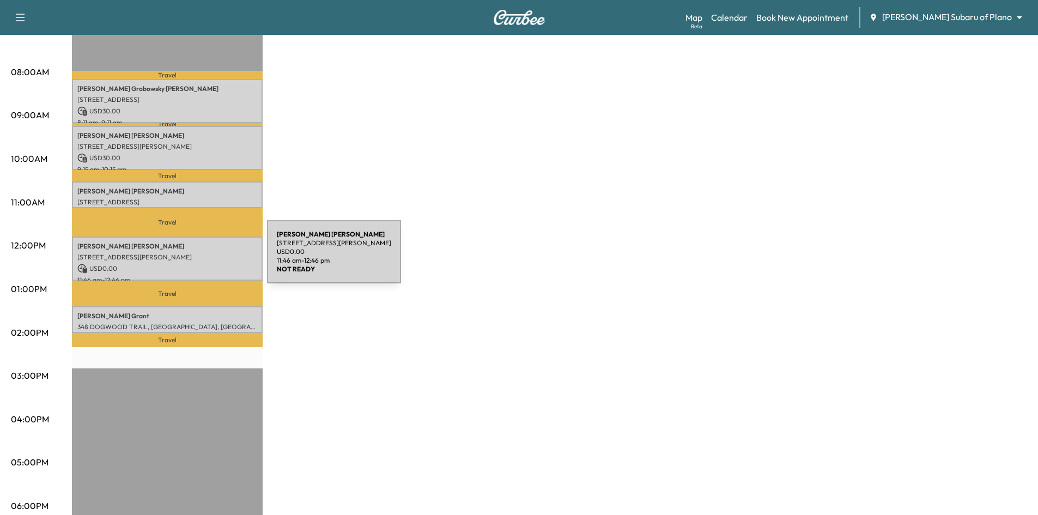
click at [188, 255] on p "[STREET_ADDRESS][PERSON_NAME]" at bounding box center [167, 257] width 180 height 9
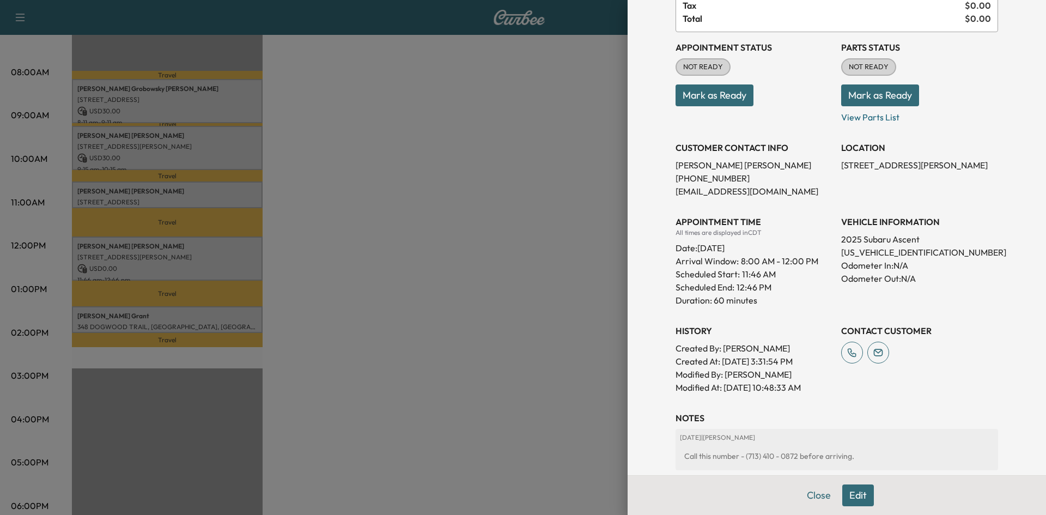
scroll to position [239, 0]
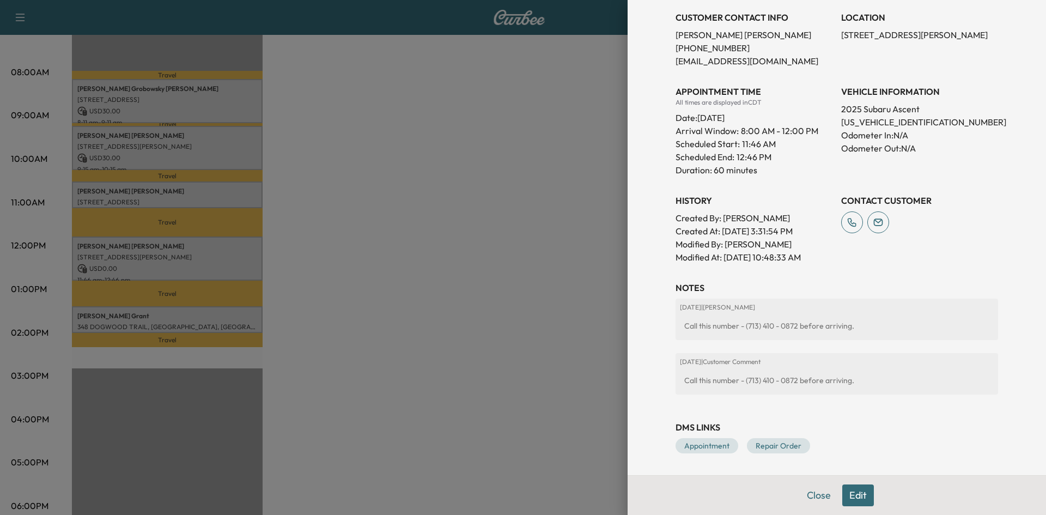
click at [230, 318] on div at bounding box center [523, 257] width 1046 height 515
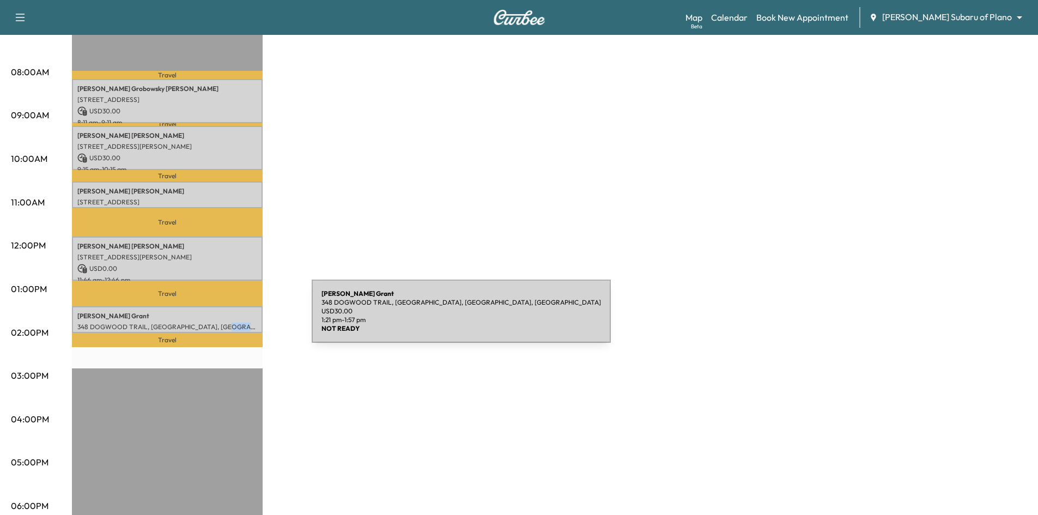
click at [230, 318] on div "Kimberly Grant 348 DOGWOOD TRAIL, COPPELL, TX 75019, USA USD 30.00 1:21 pm - 1:…" at bounding box center [167, 319] width 191 height 26
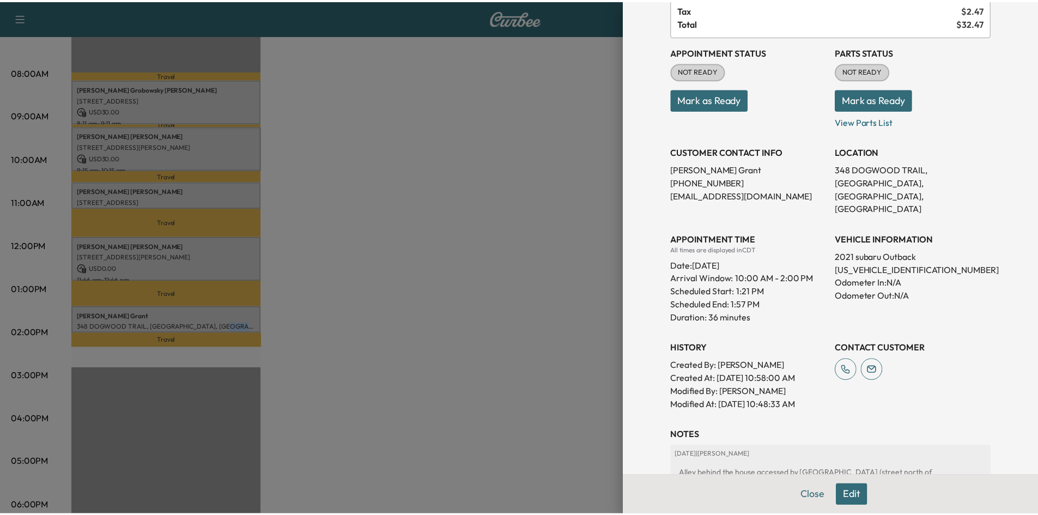
scroll to position [185, 0]
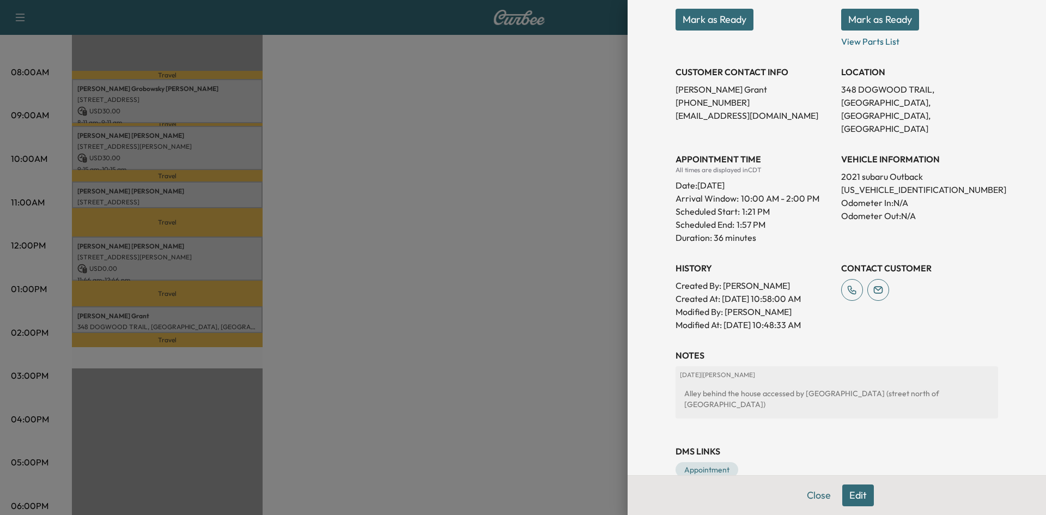
drag, startPoint x: 405, startPoint y: 388, endPoint x: 401, endPoint y: 352, distance: 36.2
click at [407, 387] on div at bounding box center [523, 257] width 1046 height 515
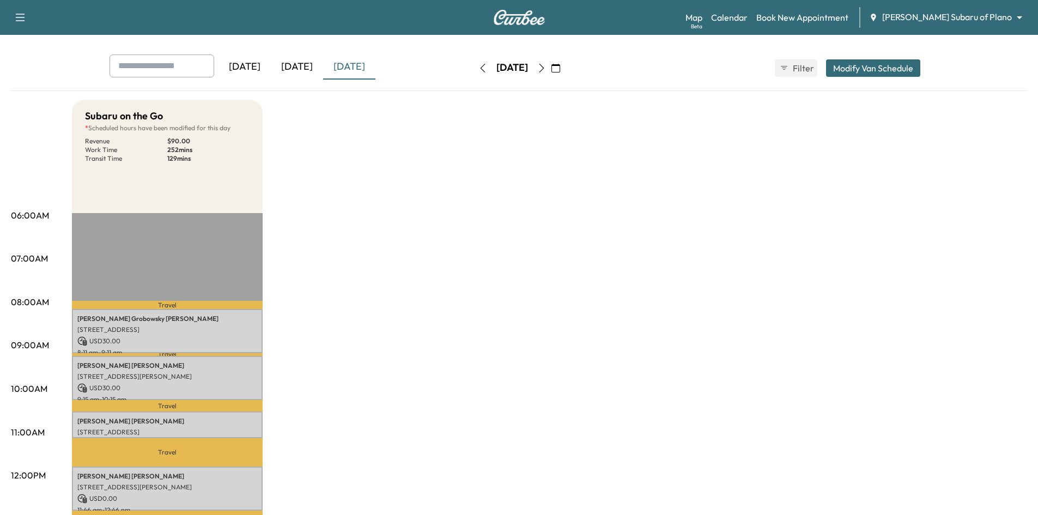
scroll to position [0, 0]
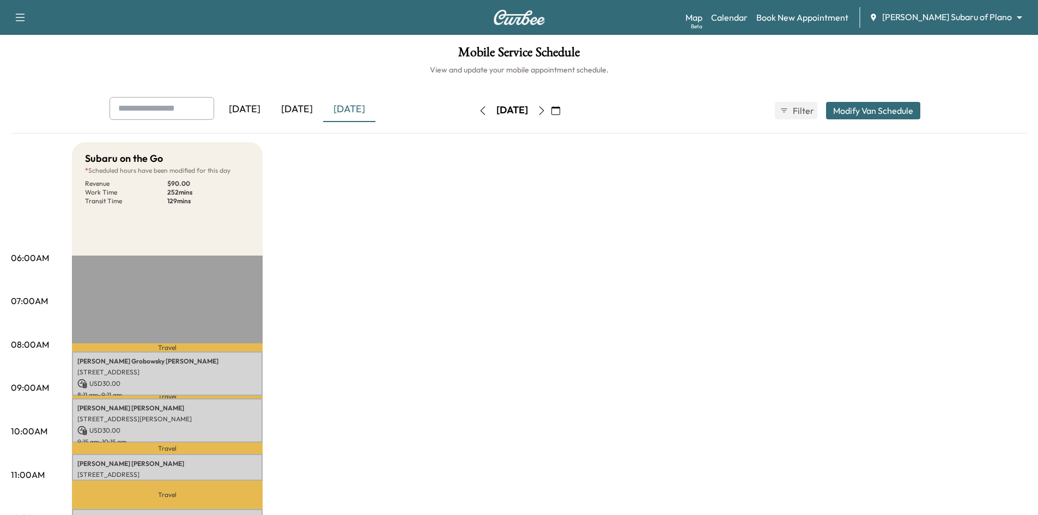
click at [546, 111] on icon "button" at bounding box center [541, 110] width 9 height 9
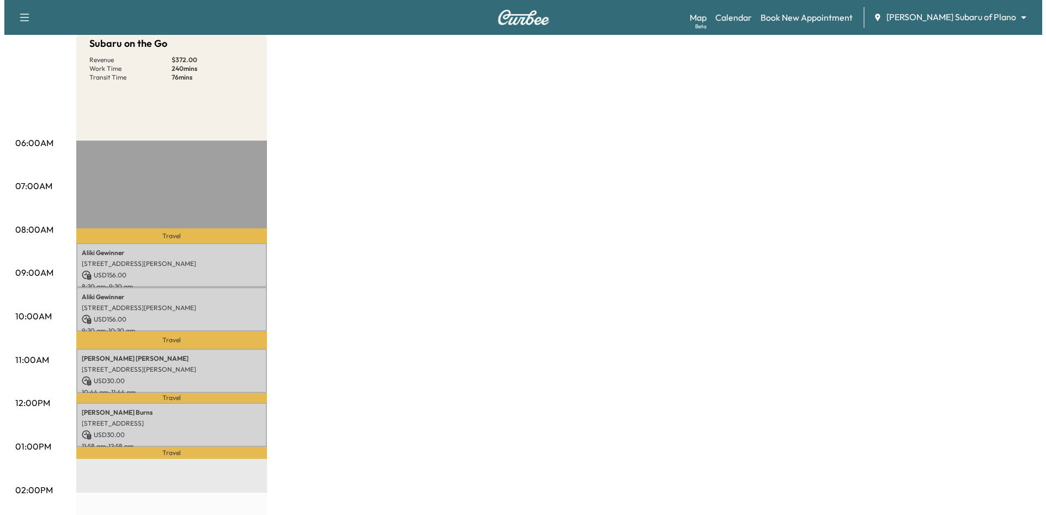
scroll to position [218, 0]
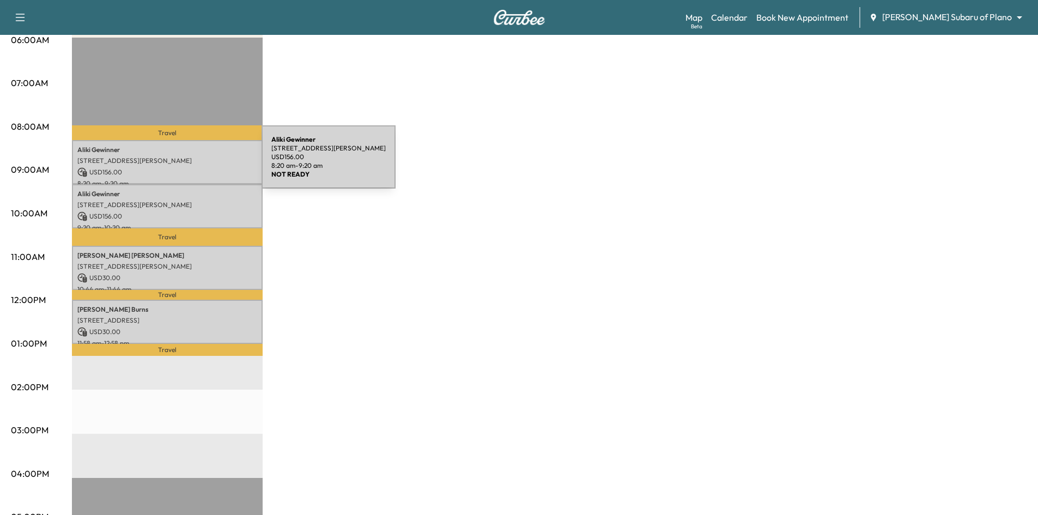
click at [180, 161] on p "[STREET_ADDRESS][PERSON_NAME]" at bounding box center [167, 160] width 180 height 9
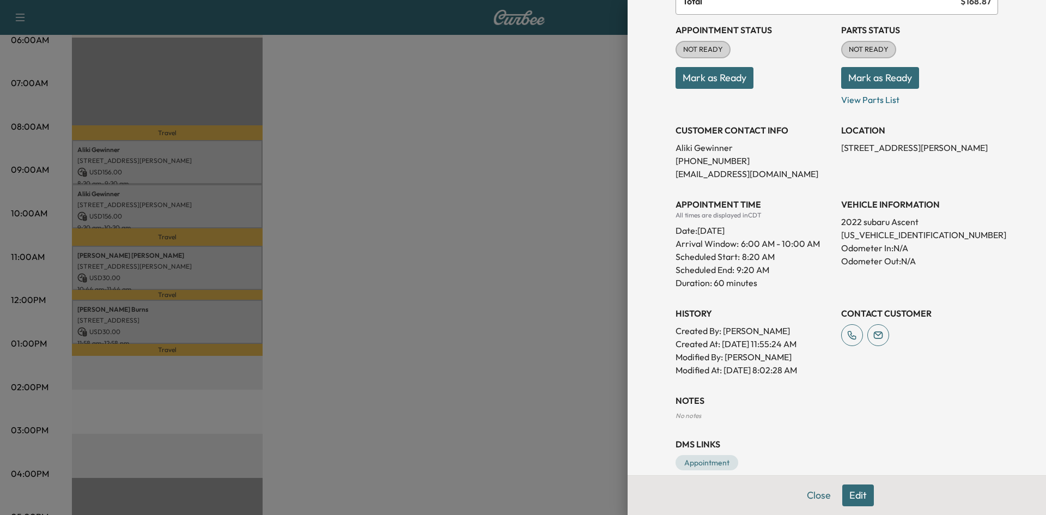
scroll to position [143, 0]
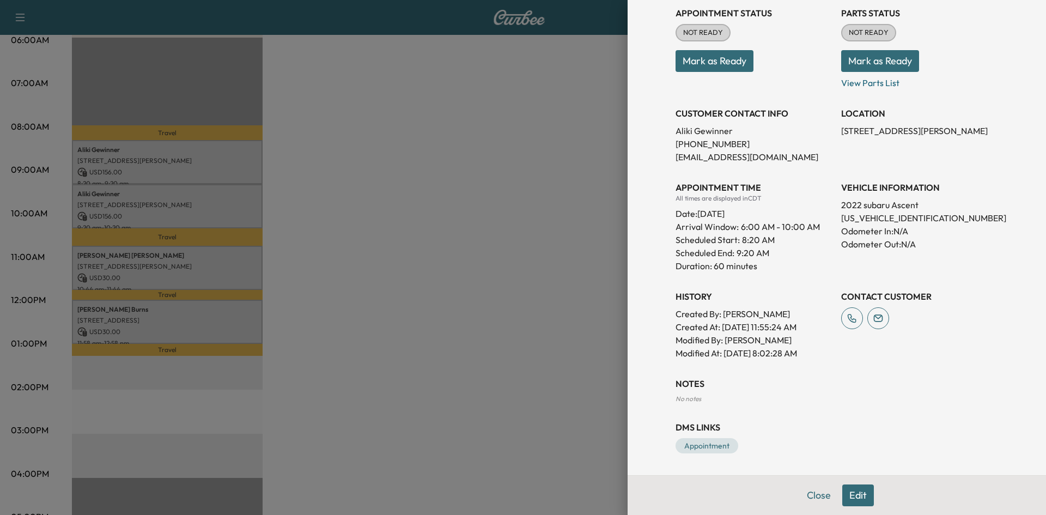
click at [204, 263] on div at bounding box center [523, 257] width 1046 height 515
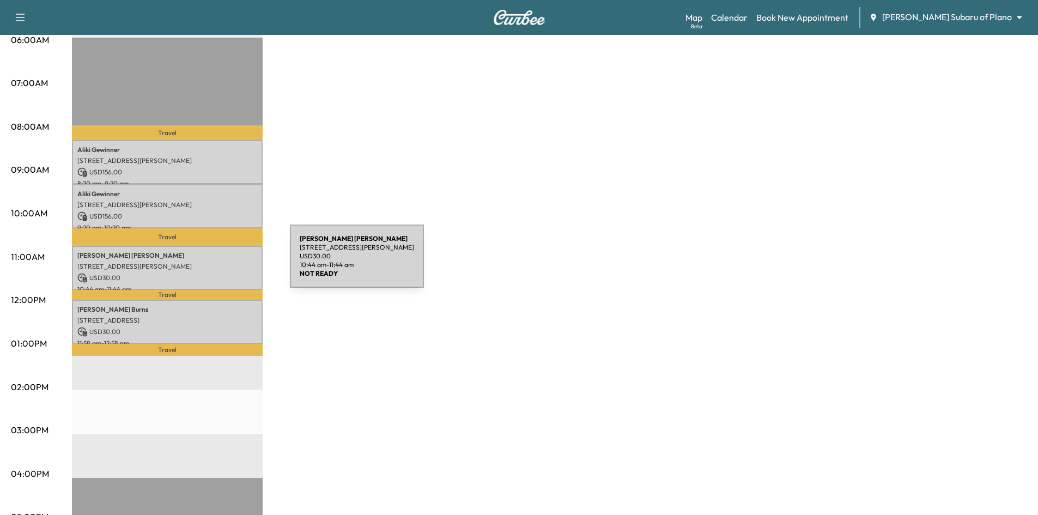
click at [208, 263] on p "1124 Brandy Station, Richardson, TX 75080, United States of America" at bounding box center [167, 266] width 180 height 9
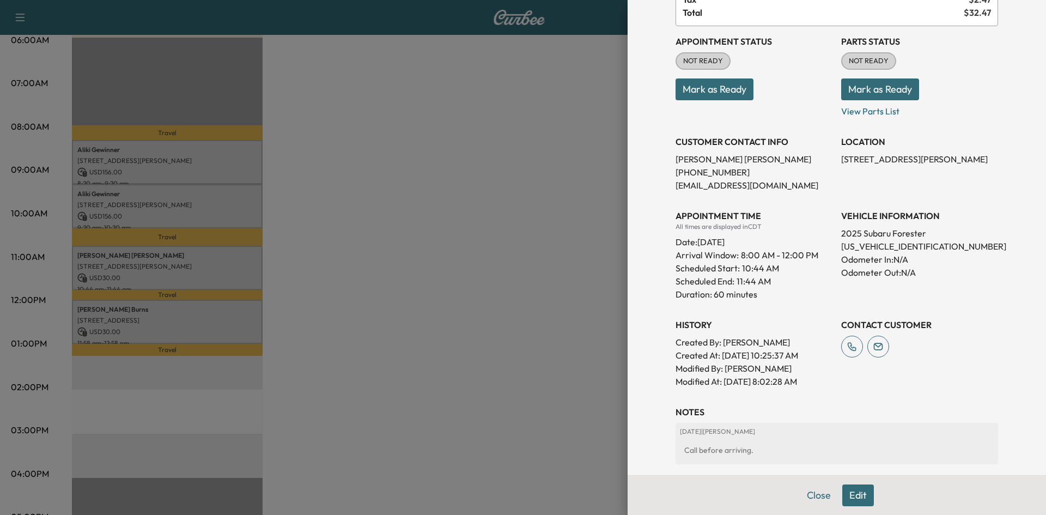
scroll to position [185, 0]
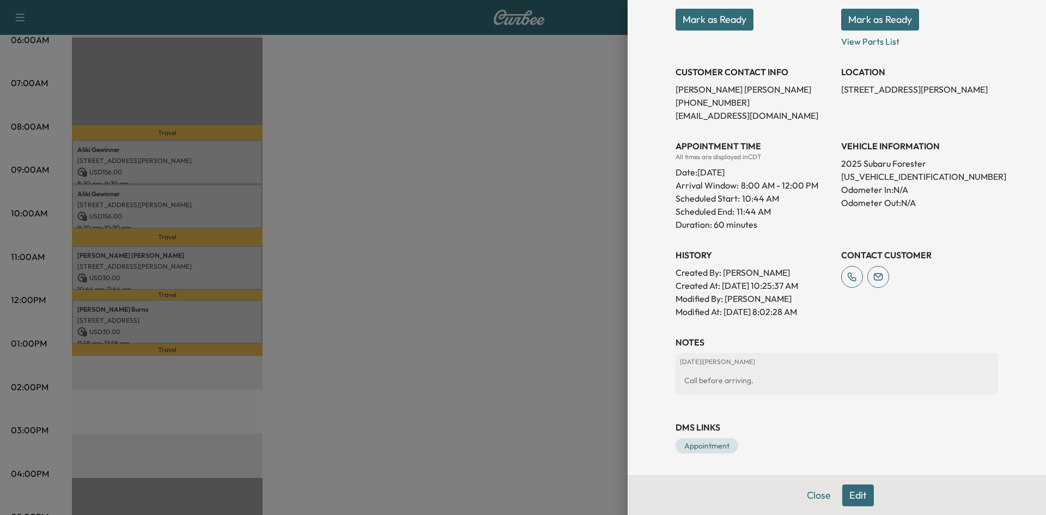
click at [235, 322] on div at bounding box center [523, 257] width 1046 height 515
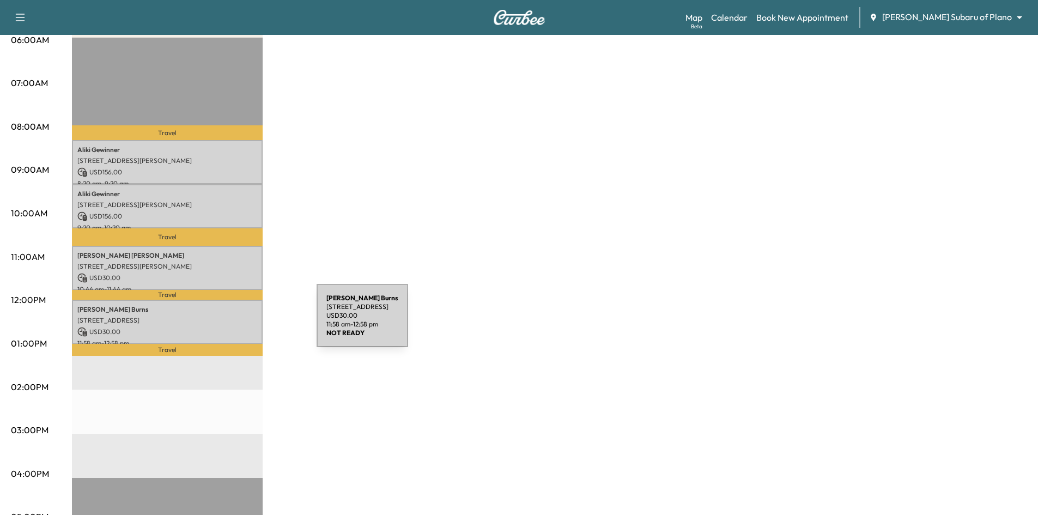
click at [235, 322] on div "Derek Burns 6840 Gateridge Drive, Dallas, TX 75254, US USD 30.00 11:58 am - 12:…" at bounding box center [167, 322] width 191 height 44
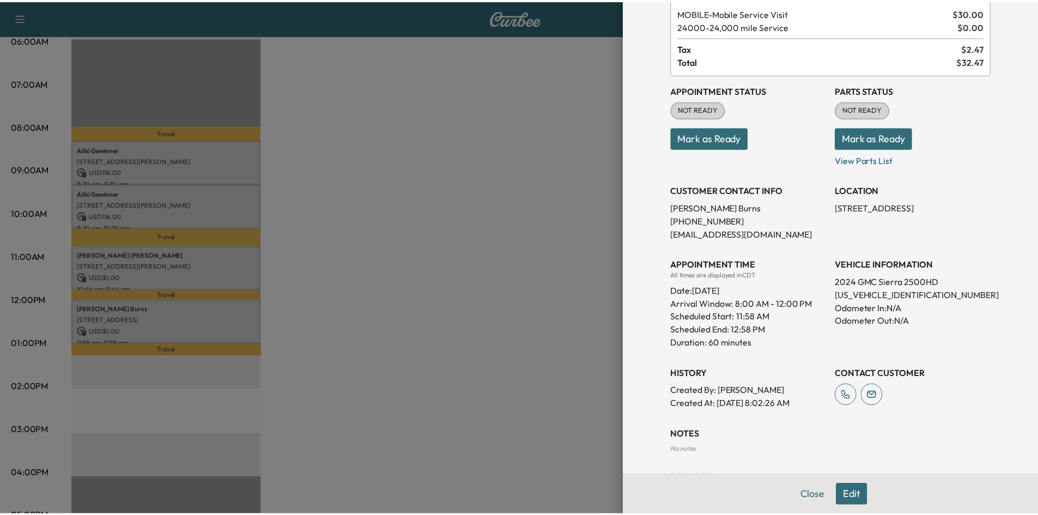
scroll to position [117, 0]
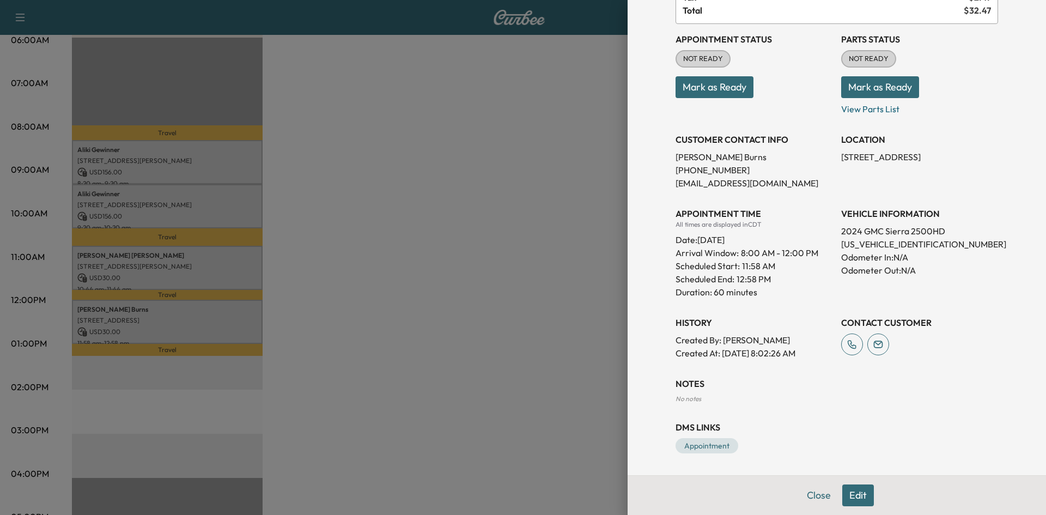
click at [465, 338] on div at bounding box center [523, 257] width 1046 height 515
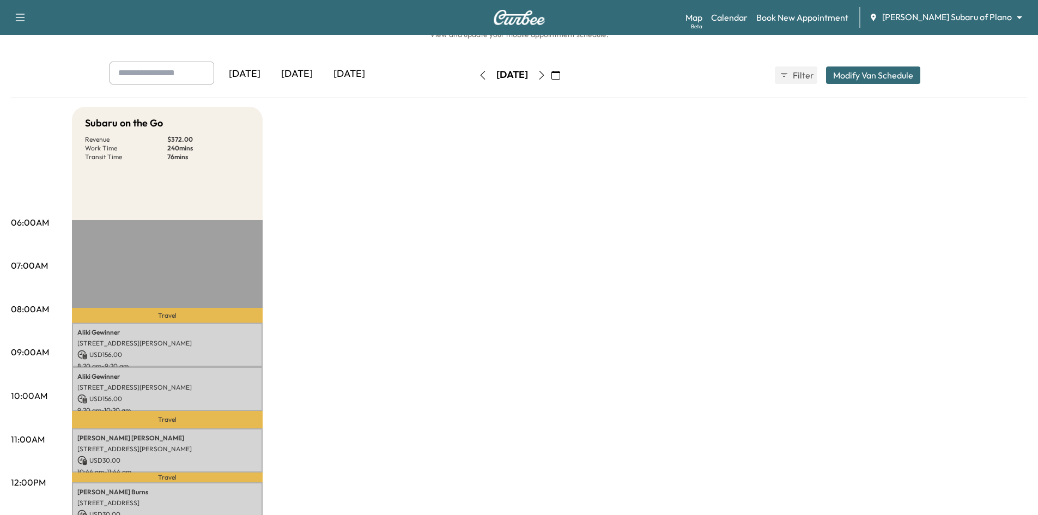
scroll to position [0, 0]
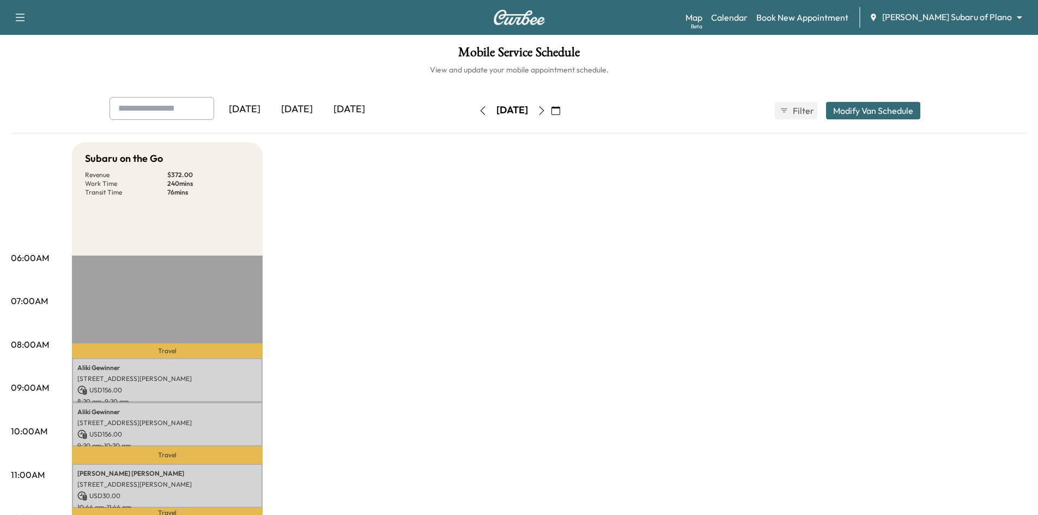
click at [560, 111] on icon "button" at bounding box center [556, 110] width 9 height 9
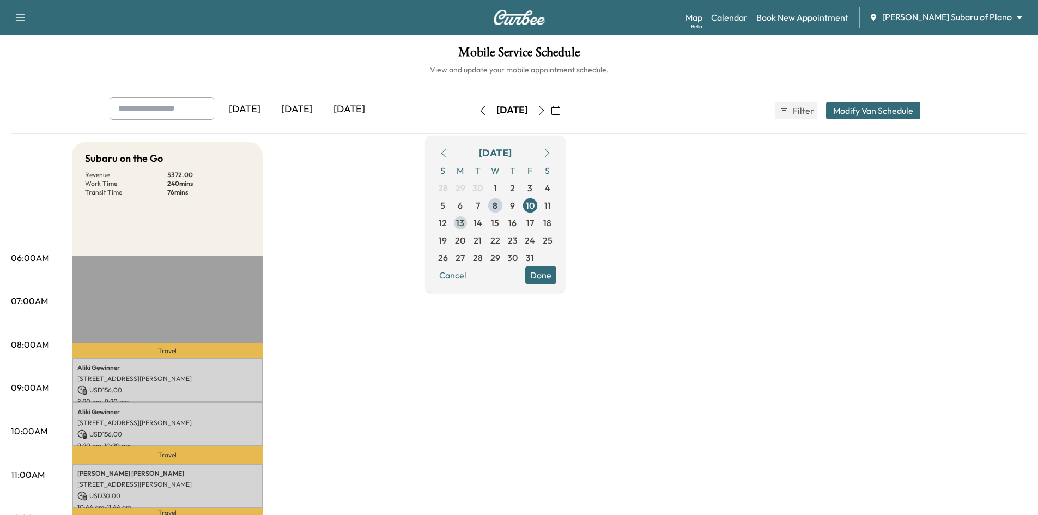
click at [469, 227] on span "13" at bounding box center [460, 222] width 17 height 17
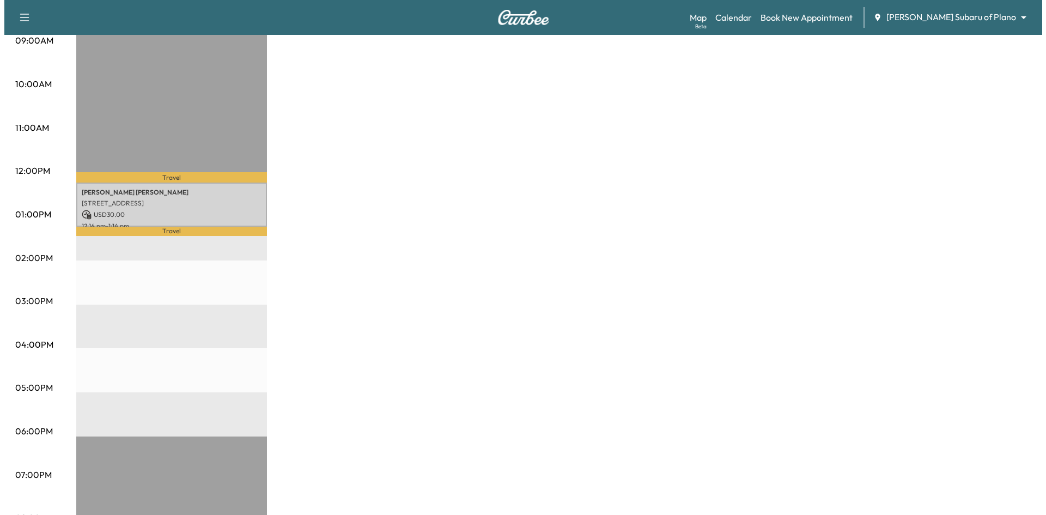
scroll to position [347, 0]
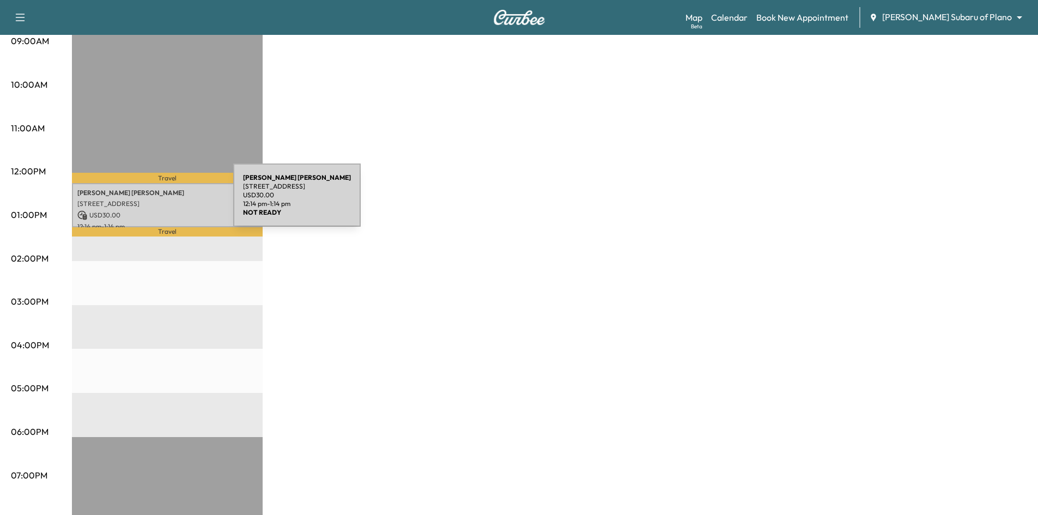
click at [152, 203] on p "3700 Mapleshade Ln, Plano, TX 75075, USA" at bounding box center [167, 203] width 180 height 9
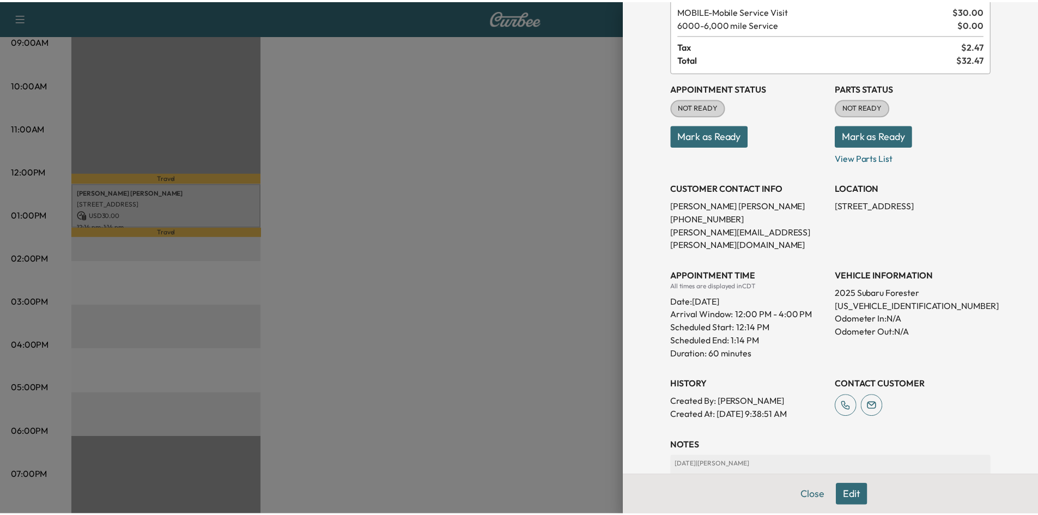
scroll to position [0, 0]
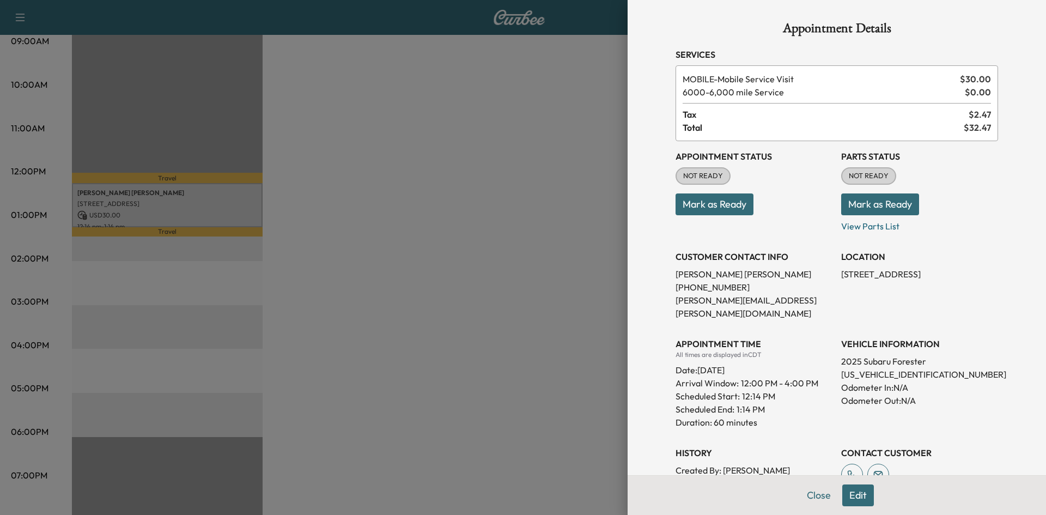
click at [371, 144] on div at bounding box center [523, 257] width 1046 height 515
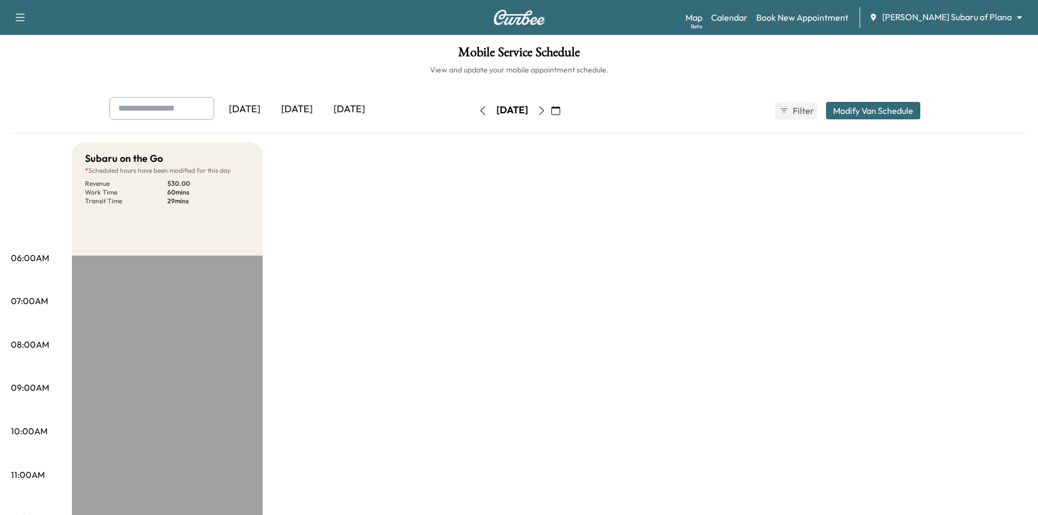
click at [294, 110] on div "[DATE]" at bounding box center [297, 109] width 52 height 25
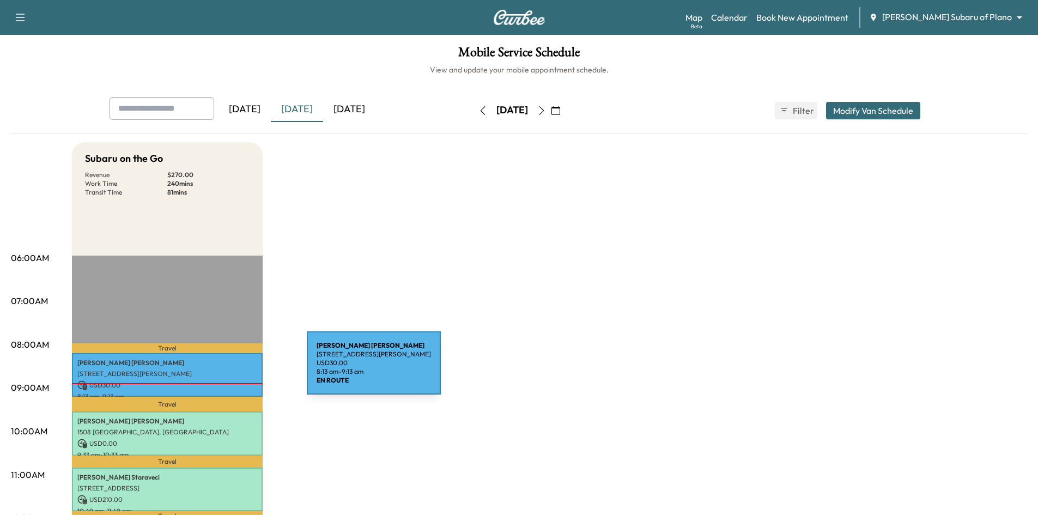
click at [225, 370] on p "17304 Preston Rd suite 300, Dallas, TX 75252, USA" at bounding box center [167, 374] width 180 height 9
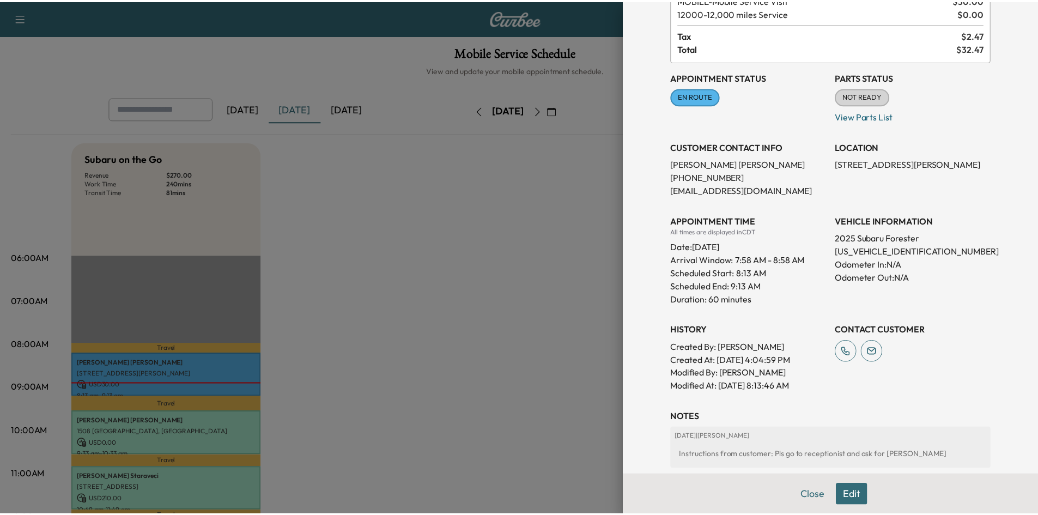
scroll to position [109, 0]
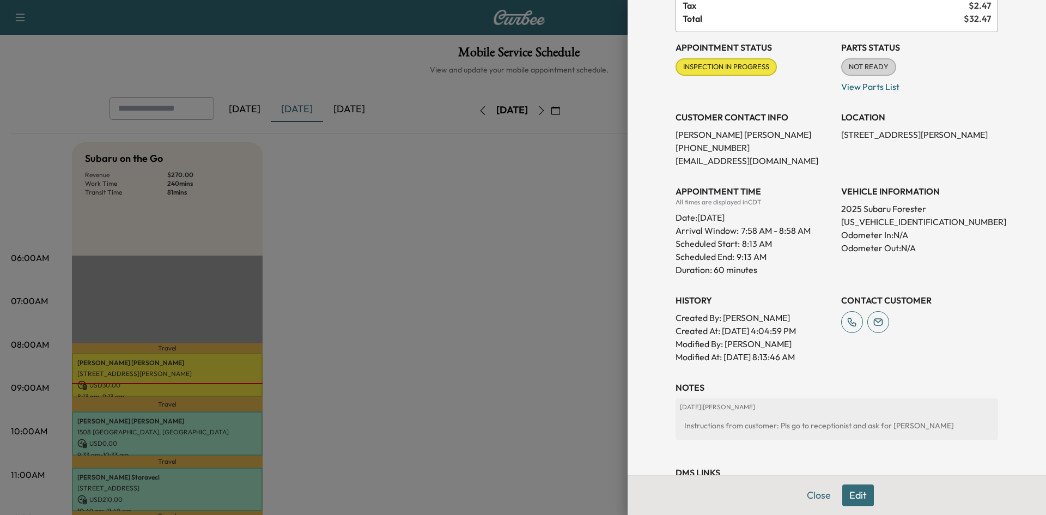
click at [385, 313] on div at bounding box center [523, 257] width 1046 height 515
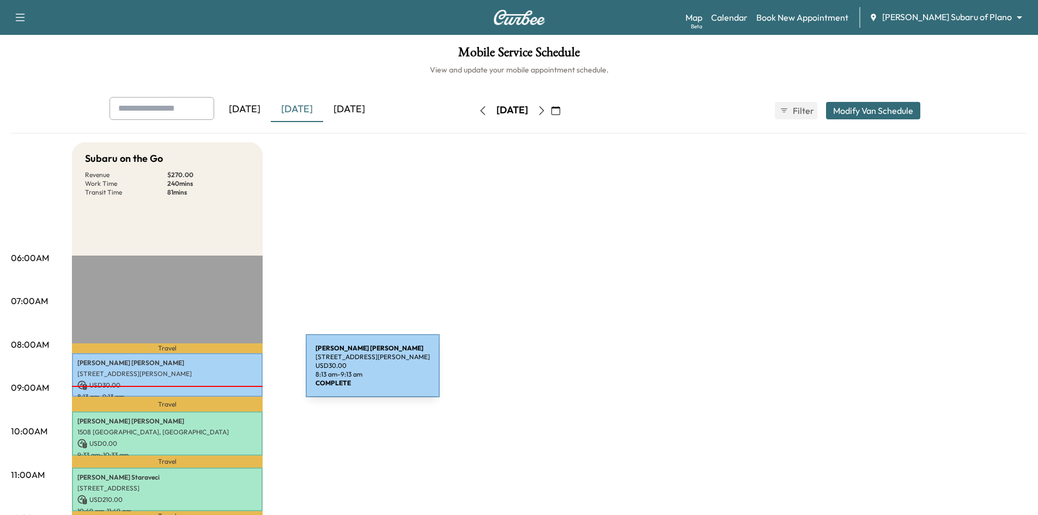
click at [224, 372] on p "17304 Preston Rd suite 300, Dallas, TX 75252, USA" at bounding box center [167, 374] width 180 height 9
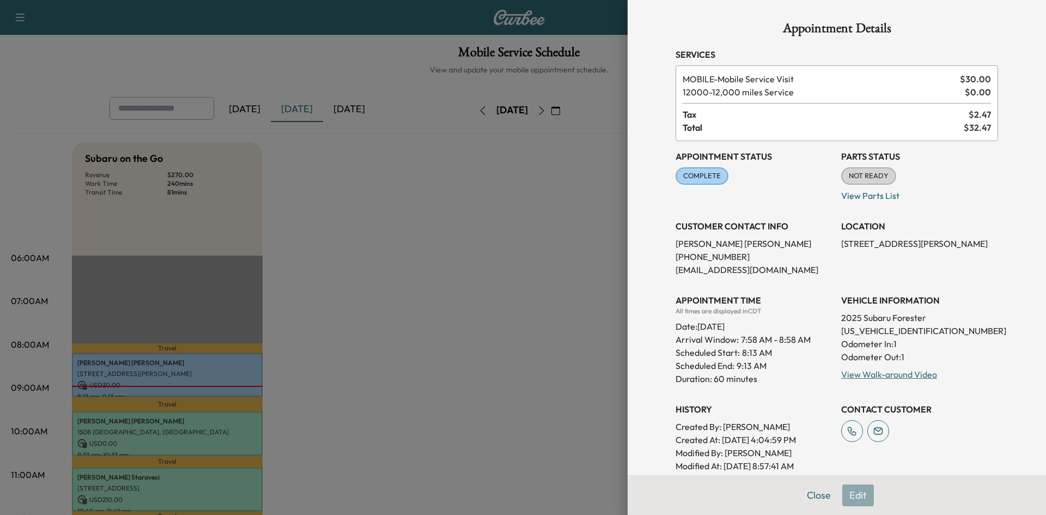
click at [366, 324] on div at bounding box center [523, 257] width 1046 height 515
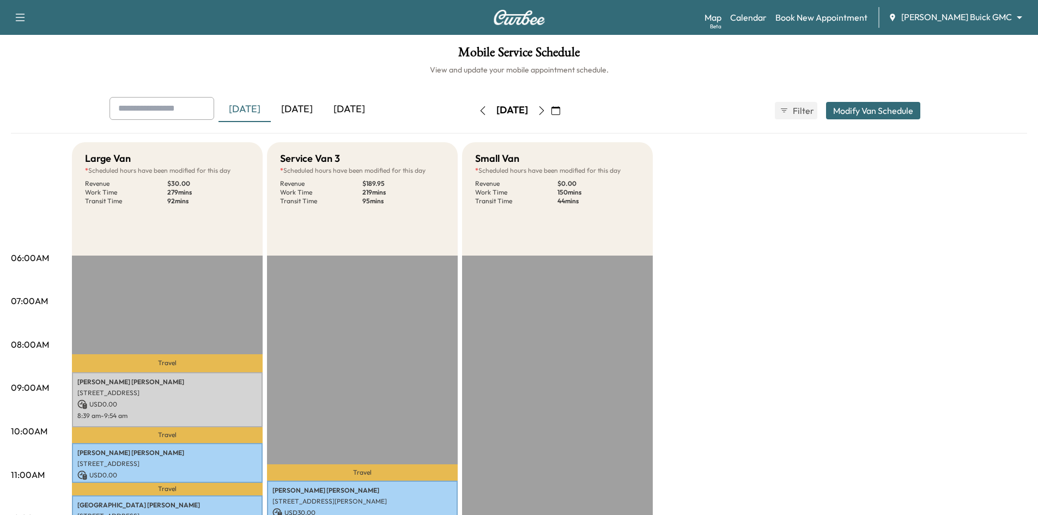
click at [305, 107] on div "[DATE]" at bounding box center [297, 109] width 52 height 25
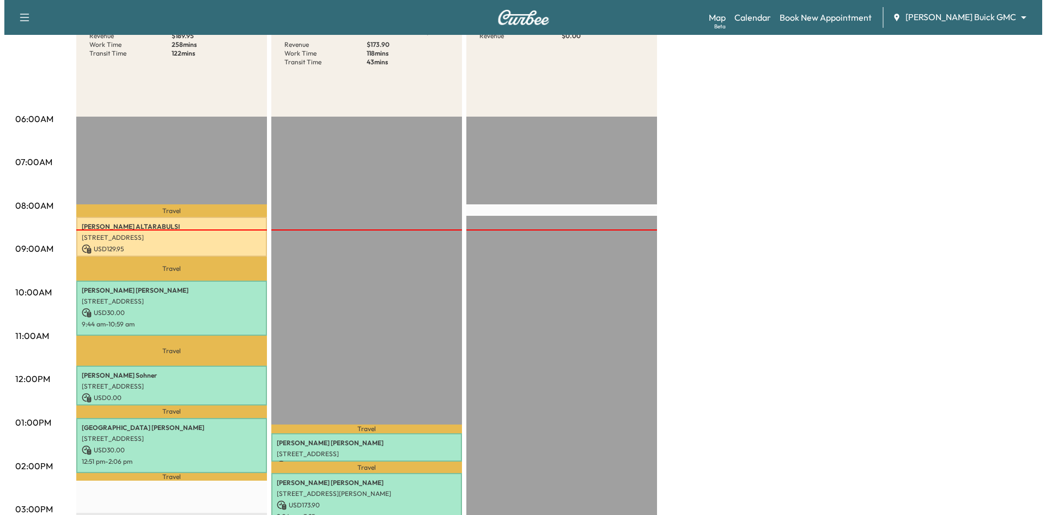
scroll to position [273, 0]
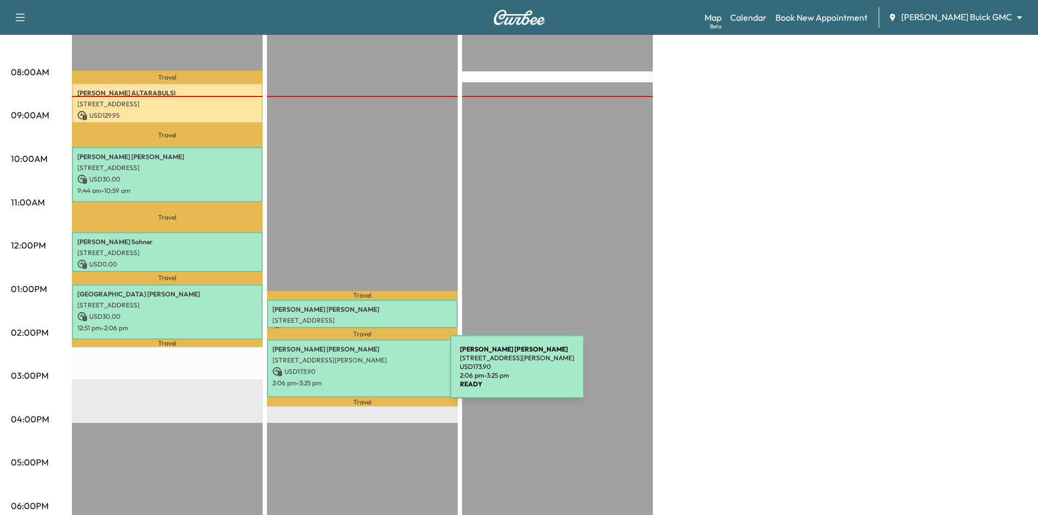
click at [368, 373] on div "Linda Dorobek 7145 Longo Dr, The Colony, TX 75056, US USD 173.90 2:06 pm - 3:25…" at bounding box center [362, 369] width 191 height 58
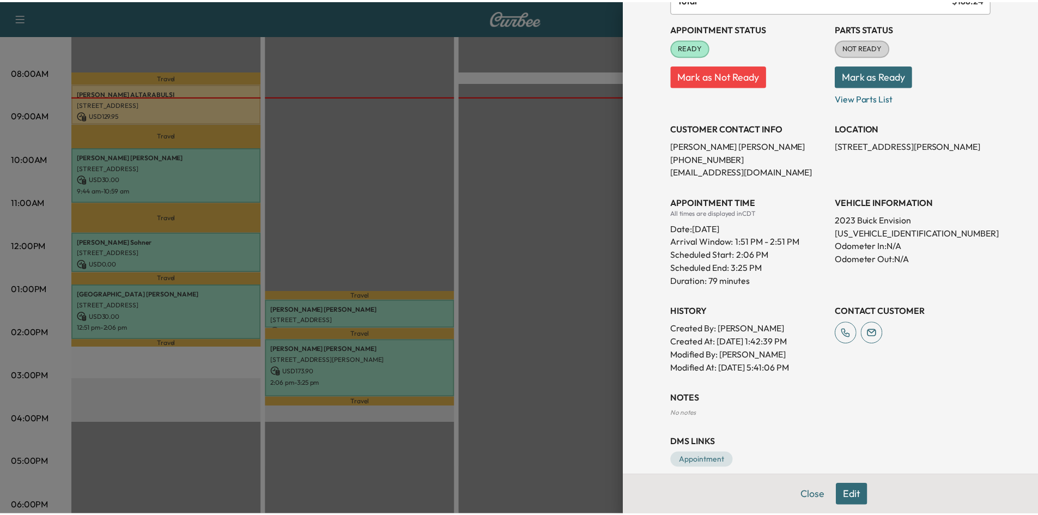
scroll to position [156, 0]
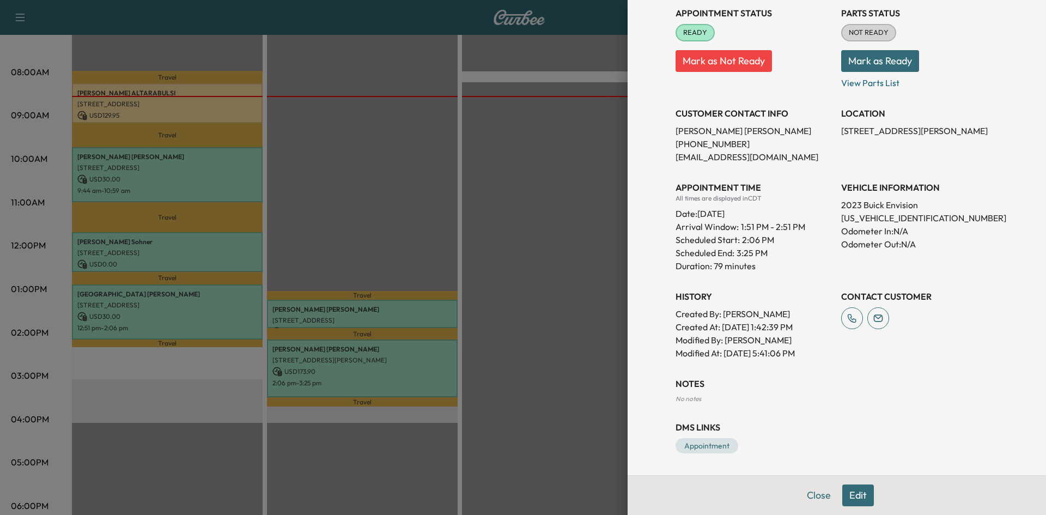
drag, startPoint x: 410, startPoint y: 210, endPoint x: 419, endPoint y: 211, distance: 9.3
click at [413, 210] on div at bounding box center [523, 257] width 1046 height 515
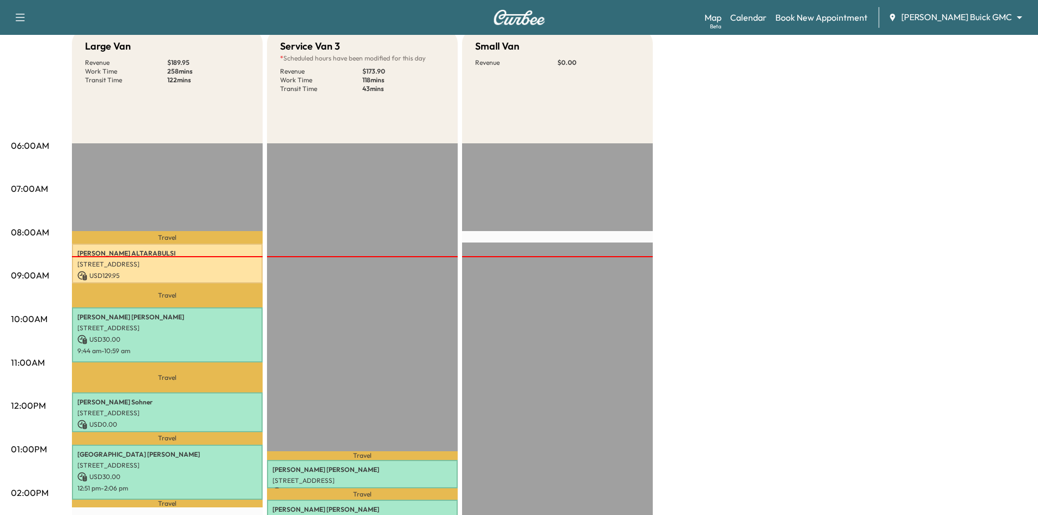
scroll to position [0, 0]
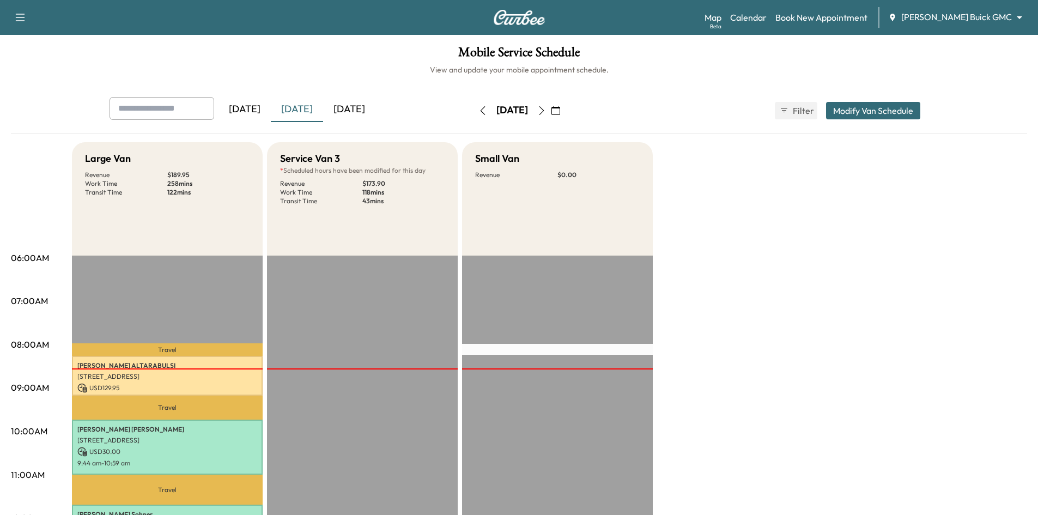
click at [355, 110] on div "[DATE]" at bounding box center [349, 109] width 52 height 25
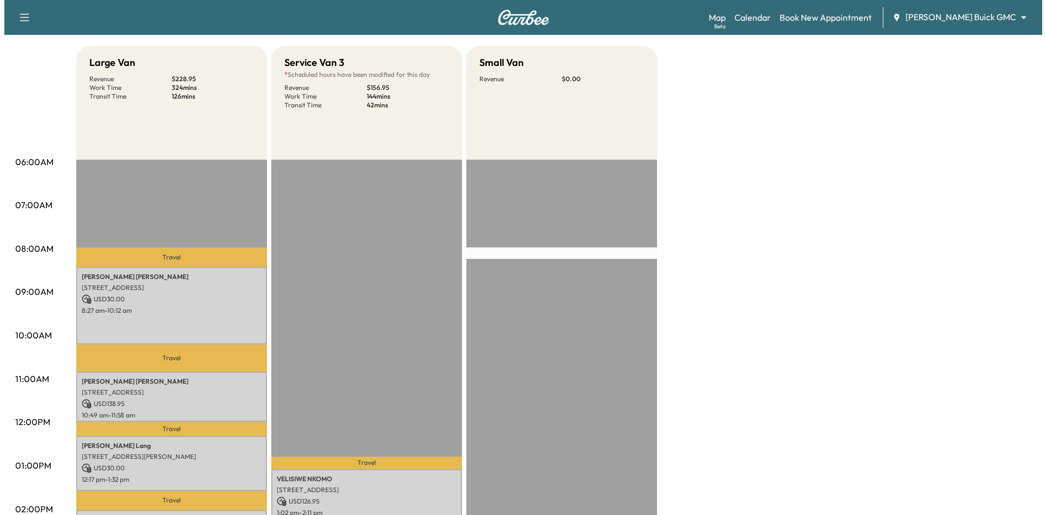
scroll to position [218, 0]
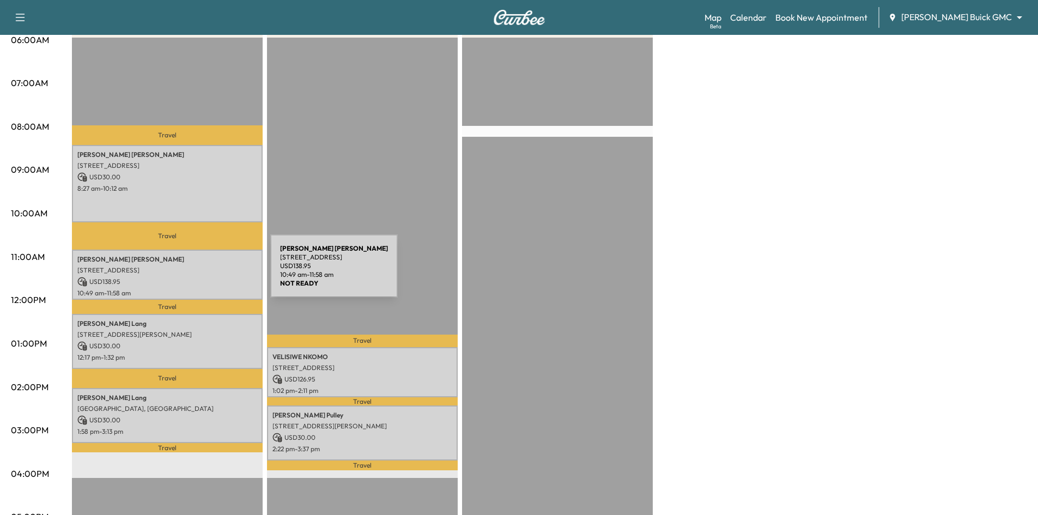
click at [189, 273] on div "Elliott Jolivette 241 Seven Oaks Dr, Prosper, TX 75078, USA USD 138.95 10:49 am…" at bounding box center [167, 275] width 191 height 51
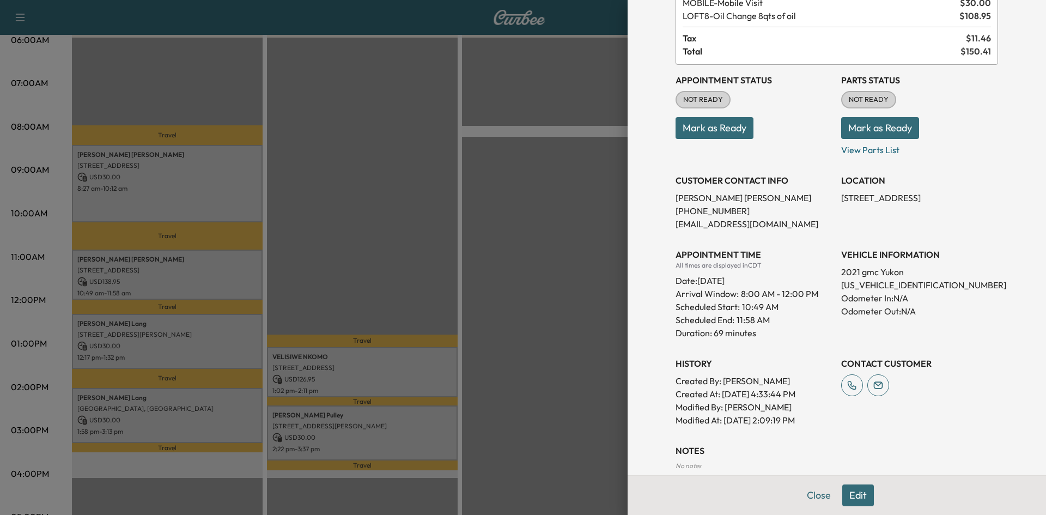
scroll to position [143, 0]
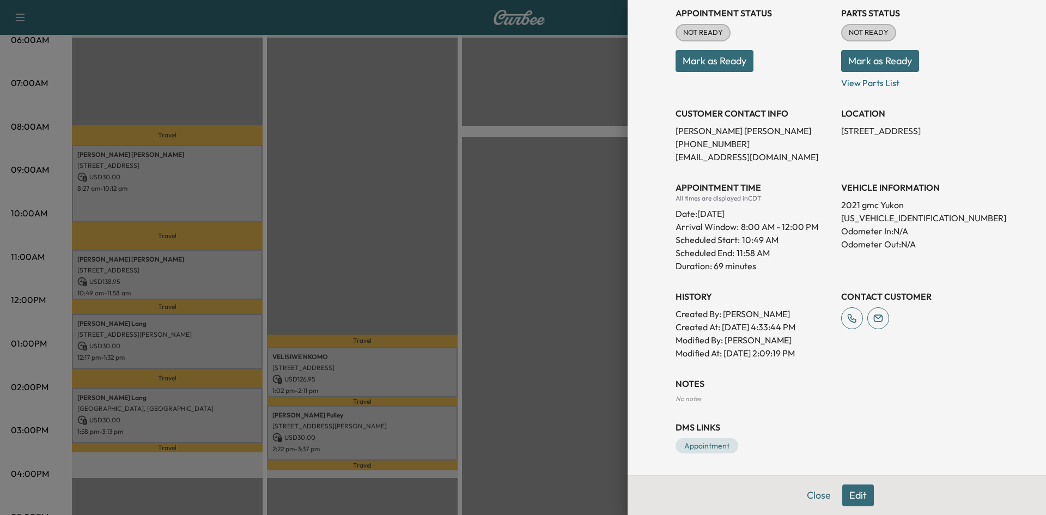
click at [210, 353] on div at bounding box center [523, 257] width 1046 height 515
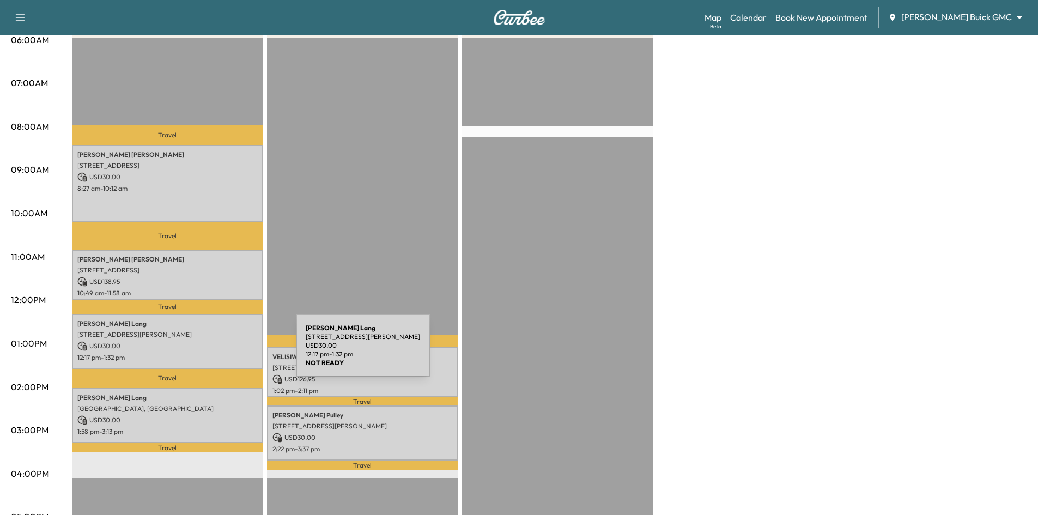
click at [217, 353] on p "12:17 pm - 1:32 pm" at bounding box center [167, 357] width 180 height 9
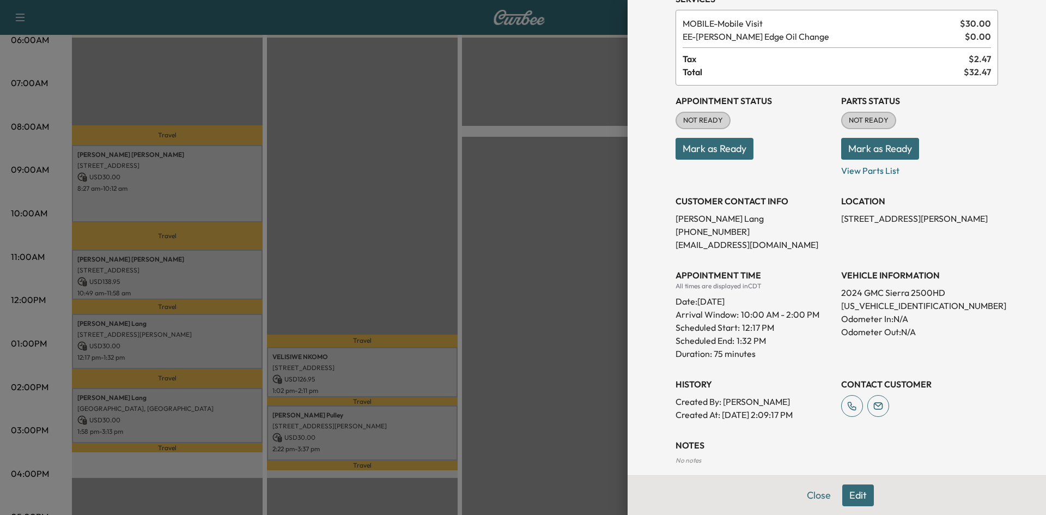
scroll to position [117, 0]
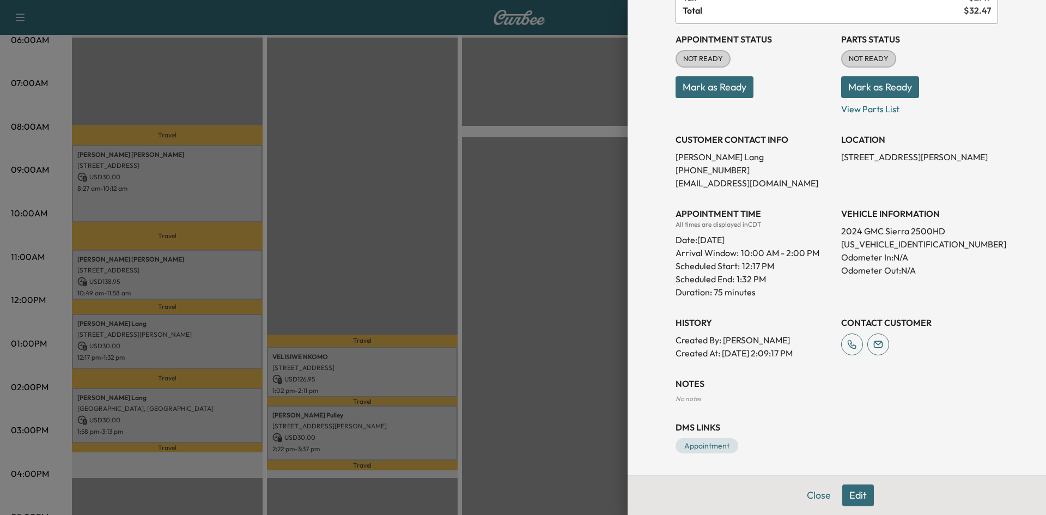
click at [225, 417] on div at bounding box center [523, 257] width 1046 height 515
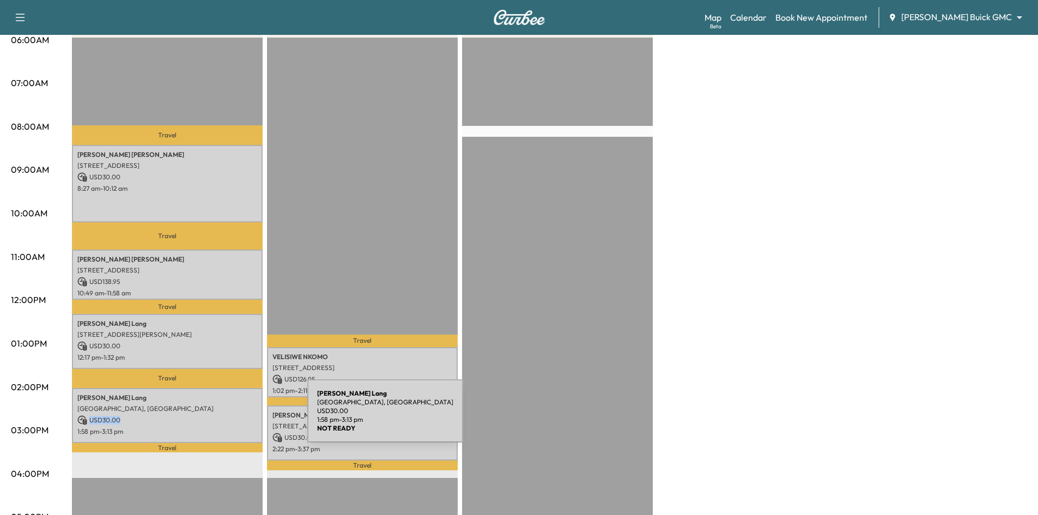
click at [227, 417] on p "USD 30.00" at bounding box center [167, 420] width 180 height 10
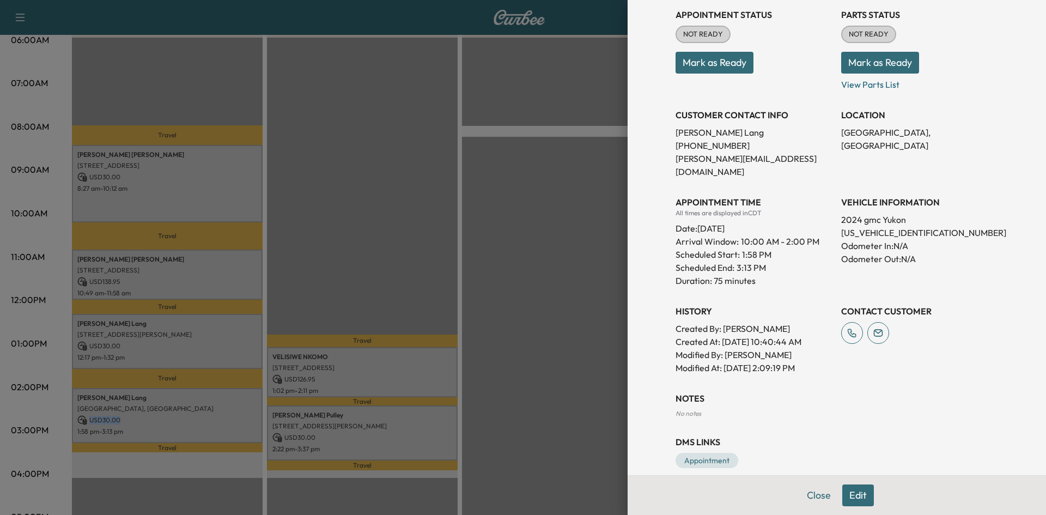
scroll to position [143, 0]
click at [570, 333] on div at bounding box center [523, 257] width 1046 height 515
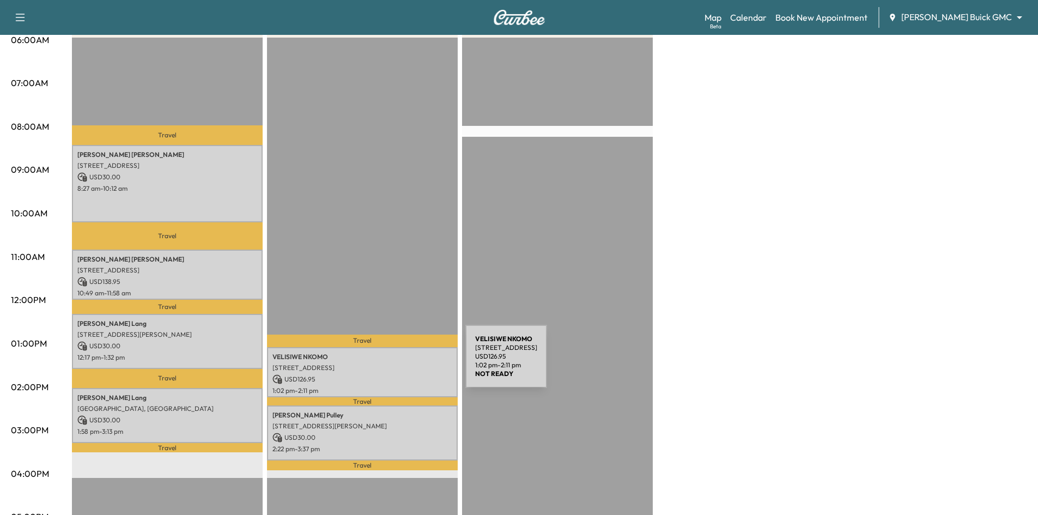
click at [384, 364] on p "14248 Sorano Drive, Frisco, TX 75035, US" at bounding box center [363, 368] width 180 height 9
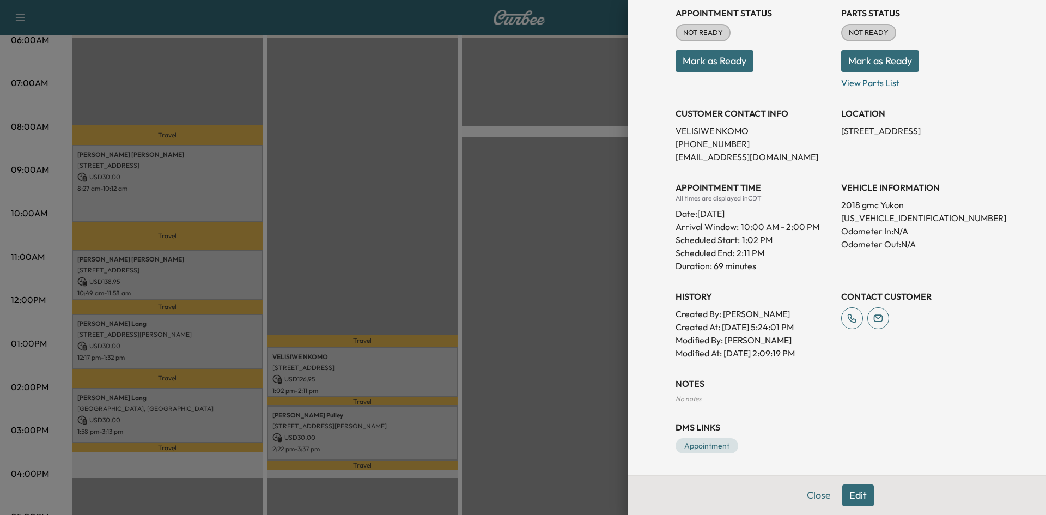
click at [413, 425] on div at bounding box center [523, 257] width 1046 height 515
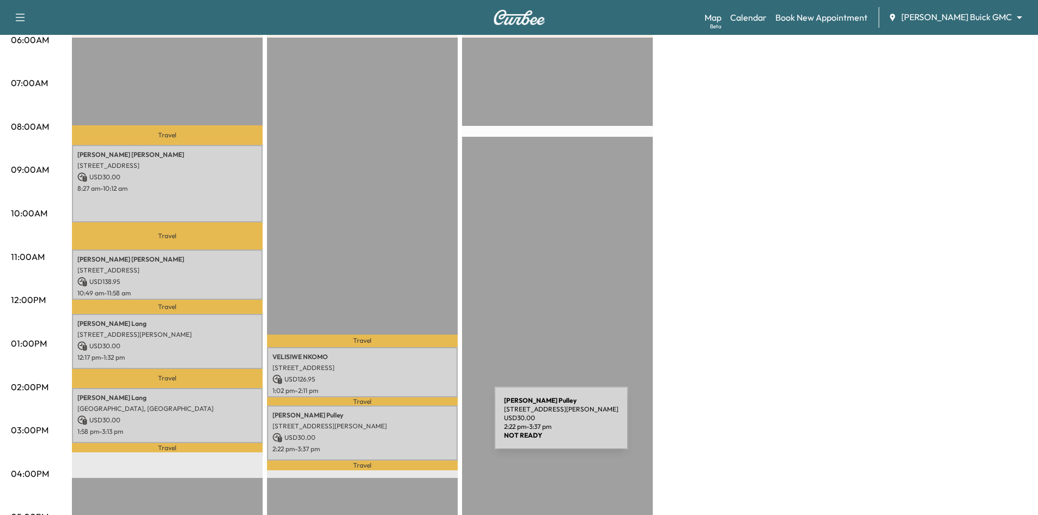
click at [413, 424] on p "11105 Ormond Ln, Frisco, TX 75035, USA" at bounding box center [363, 426] width 180 height 9
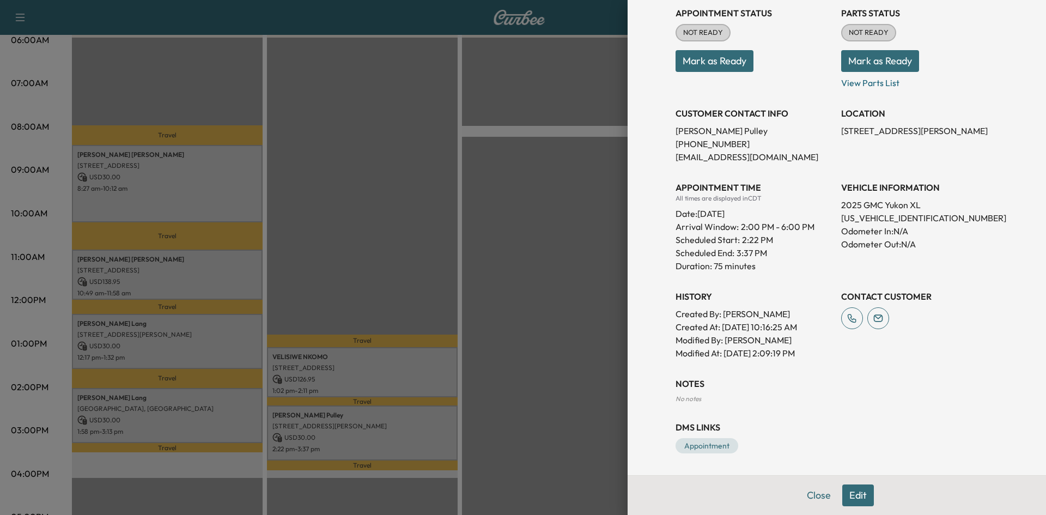
drag, startPoint x: 541, startPoint y: 319, endPoint x: 507, endPoint y: 98, distance: 223.8
click at [541, 318] on div at bounding box center [523, 257] width 1046 height 515
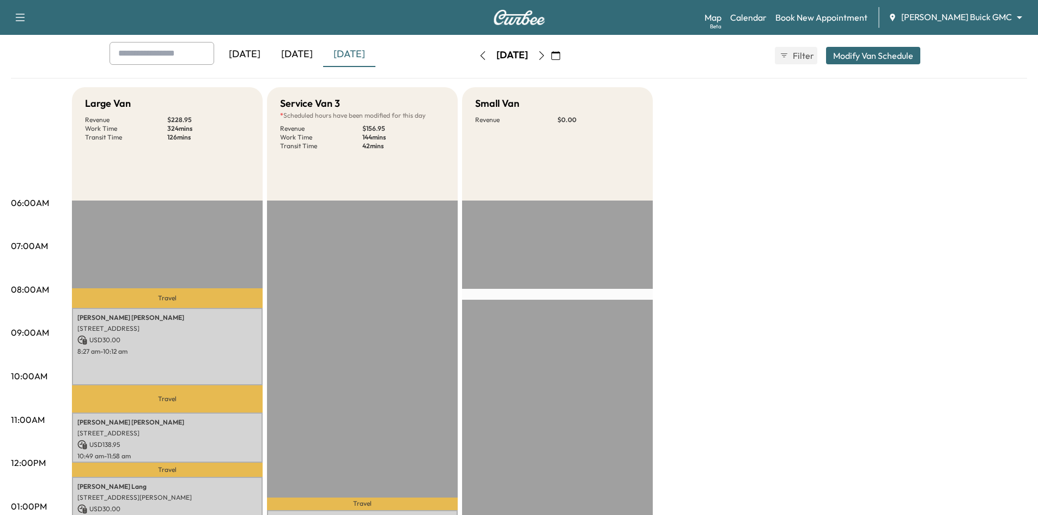
scroll to position [55, 0]
click at [546, 57] on icon "button" at bounding box center [541, 56] width 9 height 9
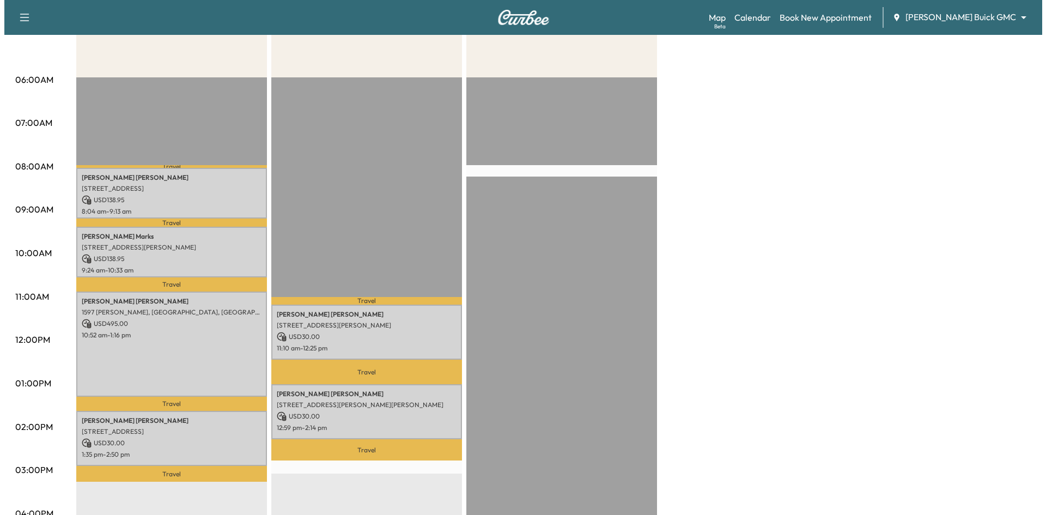
scroll to position [327, 0]
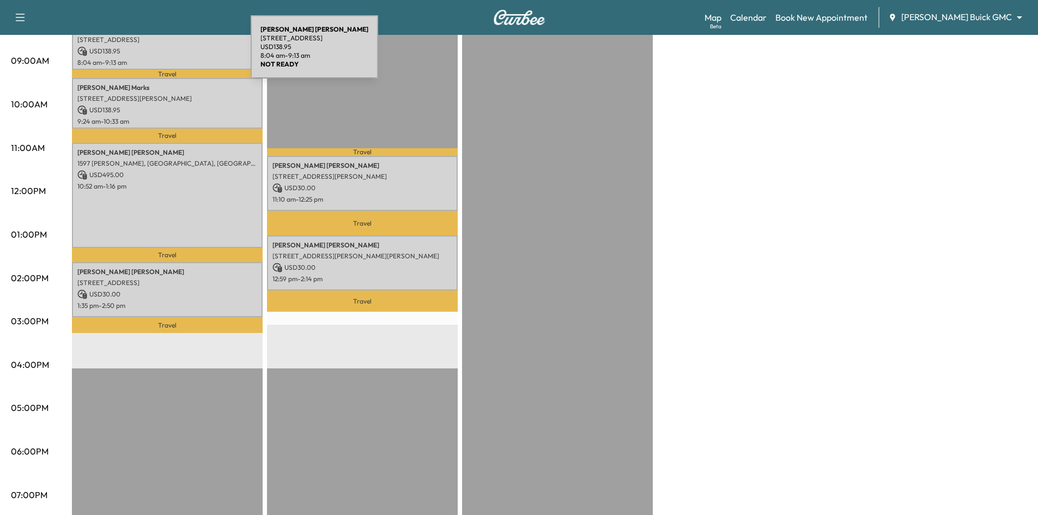
click at [170, 52] on p "USD 138.95" at bounding box center [167, 51] width 180 height 10
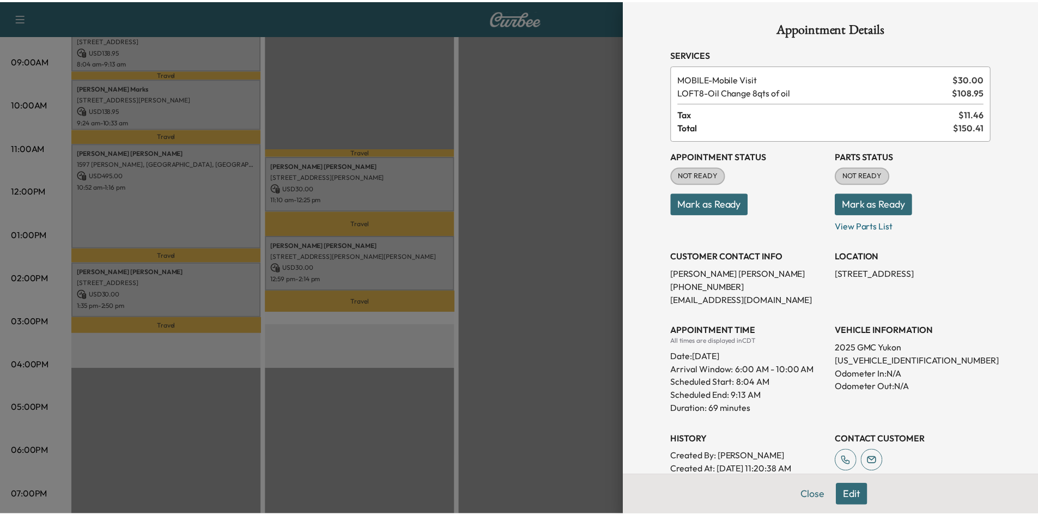
scroll to position [0, 0]
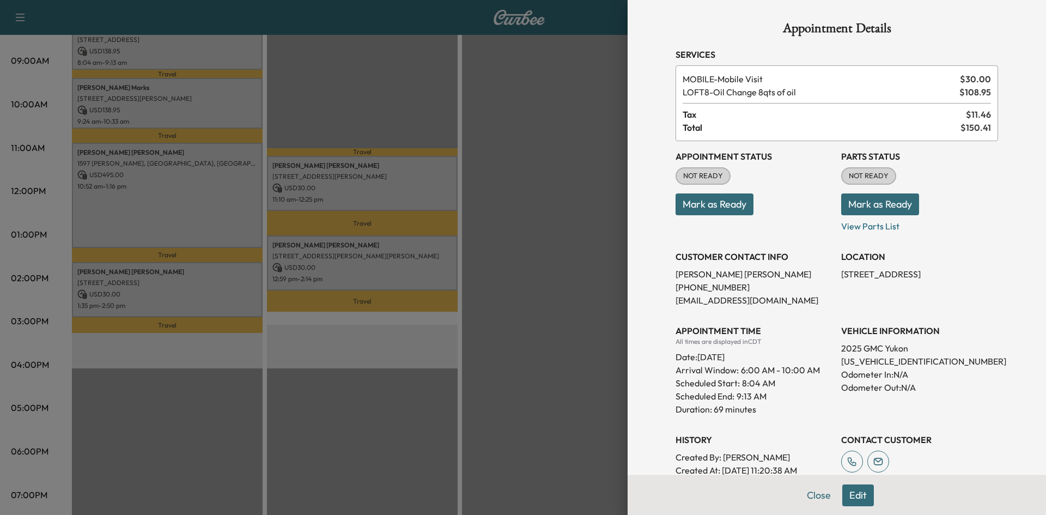
drag, startPoint x: 123, startPoint y: 186, endPoint x: 138, endPoint y: 169, distance: 22.4
click at [125, 184] on div at bounding box center [523, 257] width 1046 height 515
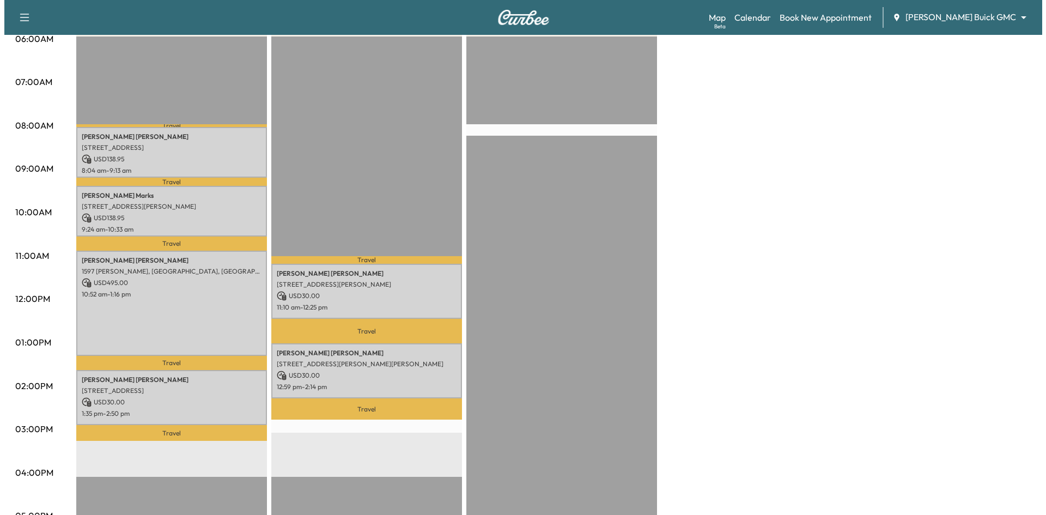
scroll to position [109, 0]
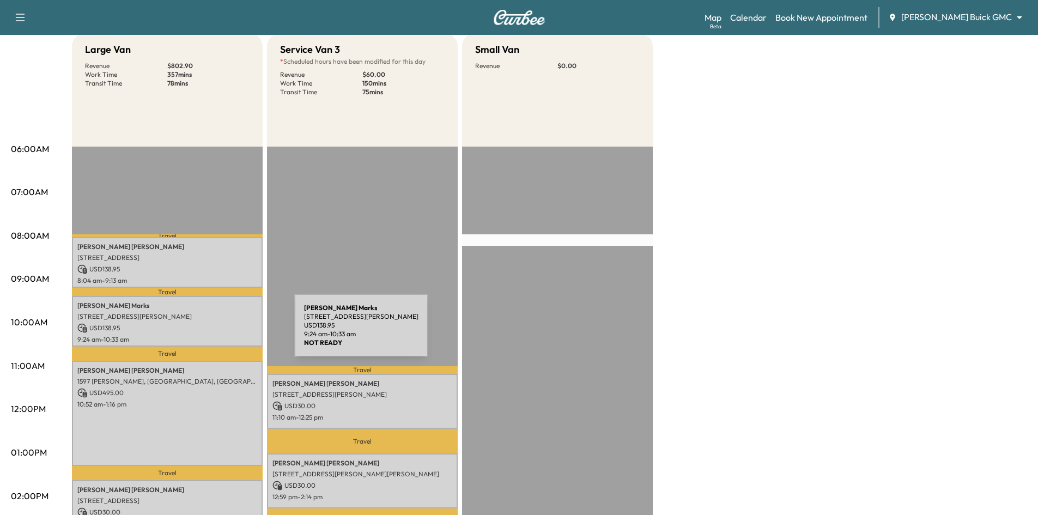
click at [213, 328] on p "USD 138.95" at bounding box center [167, 328] width 180 height 10
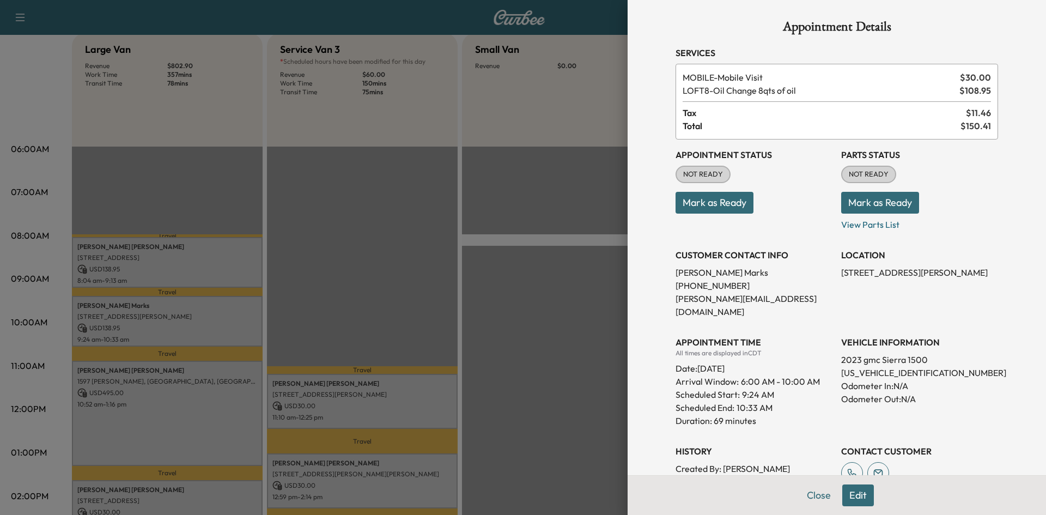
scroll to position [0, 0]
click at [246, 414] on div at bounding box center [523, 257] width 1046 height 515
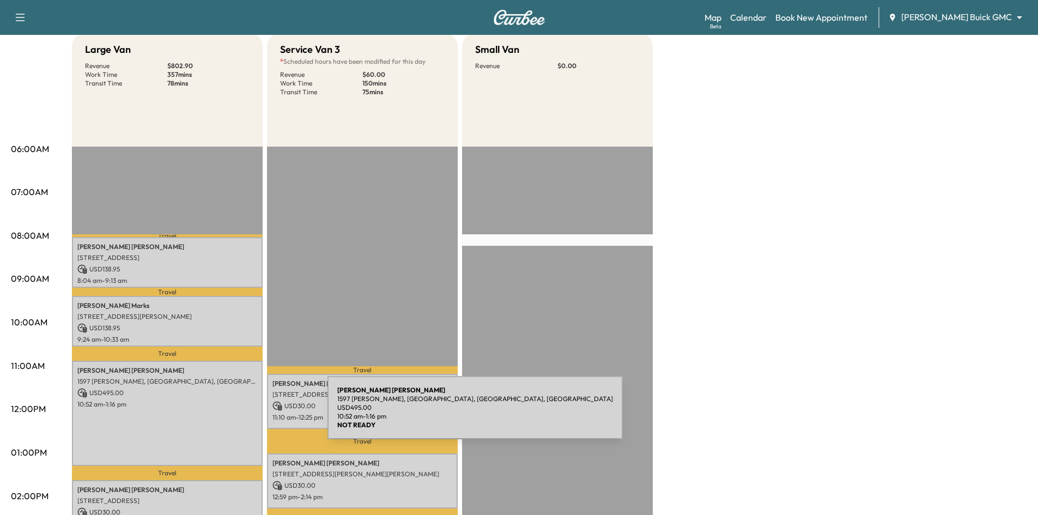
click at [247, 415] on div "Steven Jones 1597 Edmonds Ln, Lewisville, TX 75067, USA USD 495.00 10:52 am - 1…" at bounding box center [167, 414] width 191 height 106
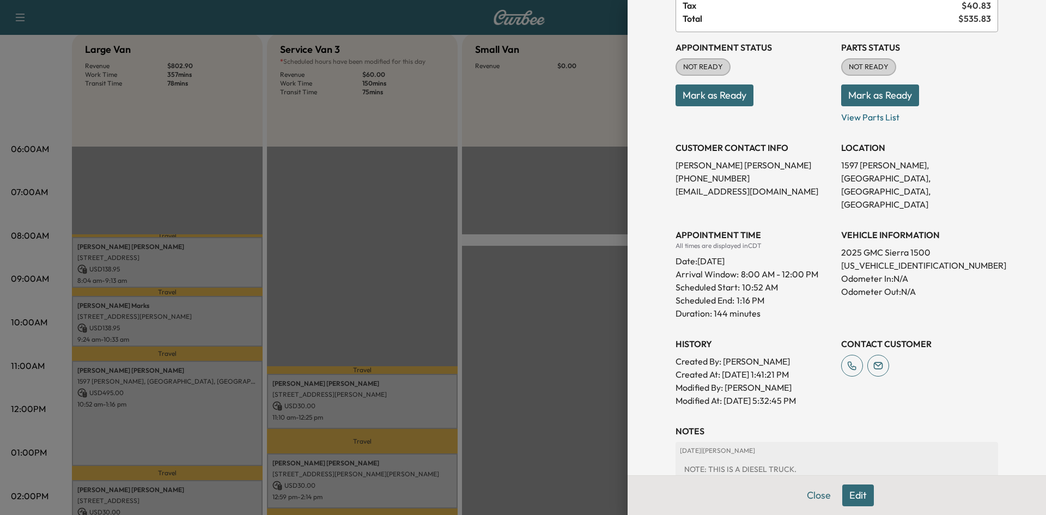
scroll to position [164, 0]
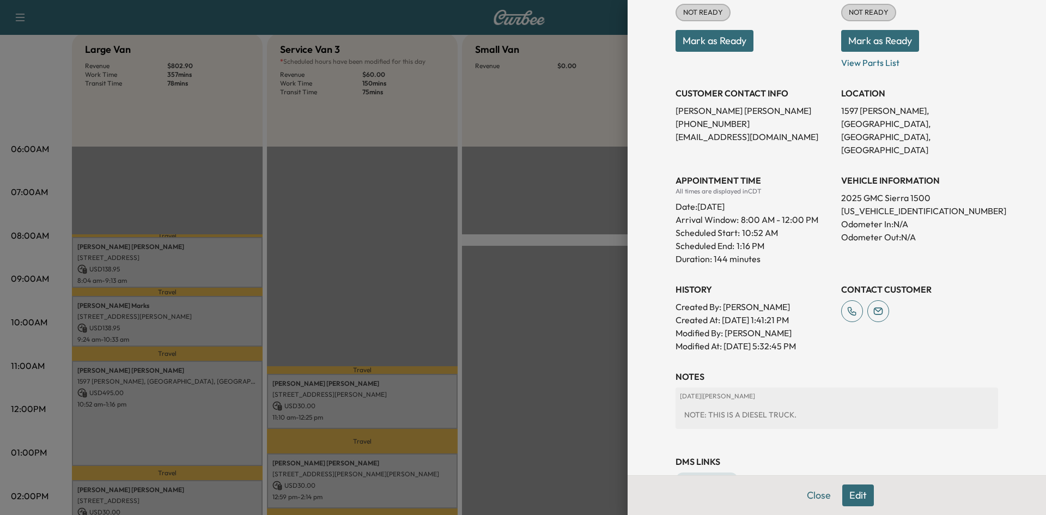
click at [547, 313] on div at bounding box center [523, 257] width 1046 height 515
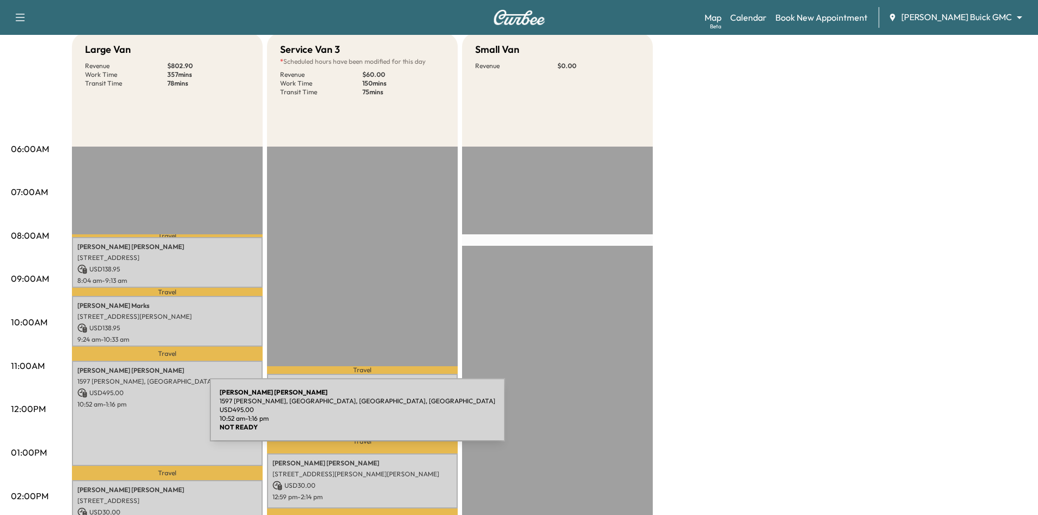
click at [129, 416] on div "Steven Jones 1597 Edmonds Ln, Lewisville, TX 75067, USA USD 495.00 10:52 am - 1…" at bounding box center [167, 414] width 191 height 106
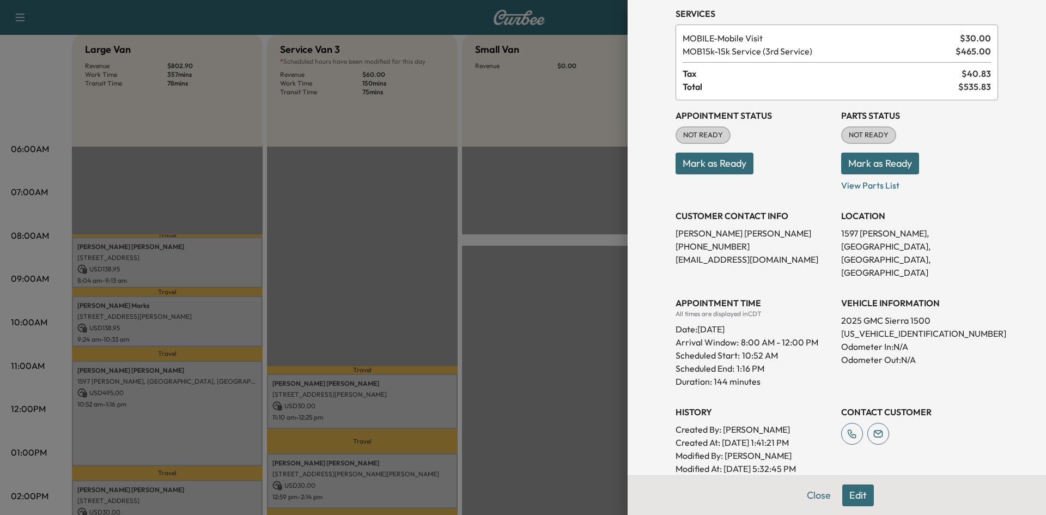
scroll to position [109, 0]
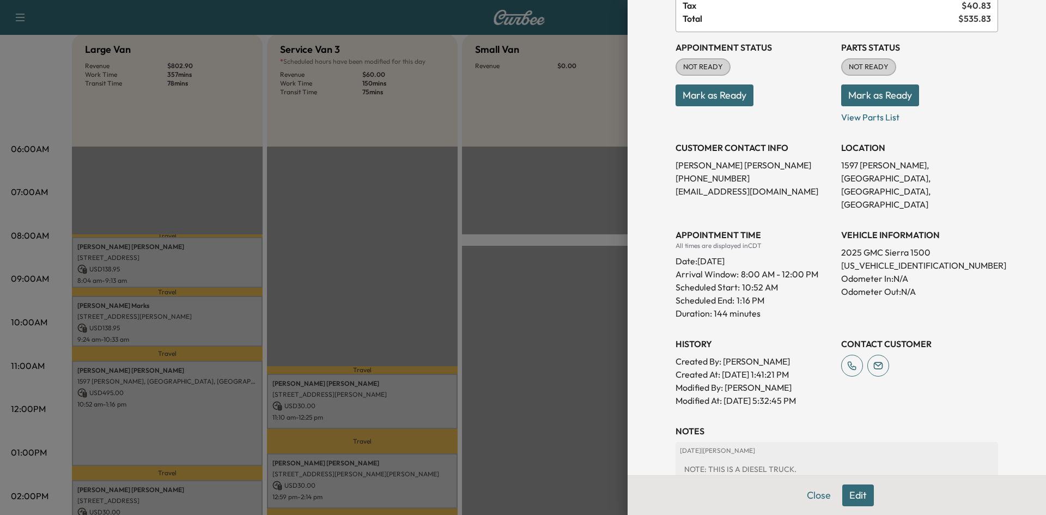
click at [145, 479] on div at bounding box center [523, 257] width 1046 height 515
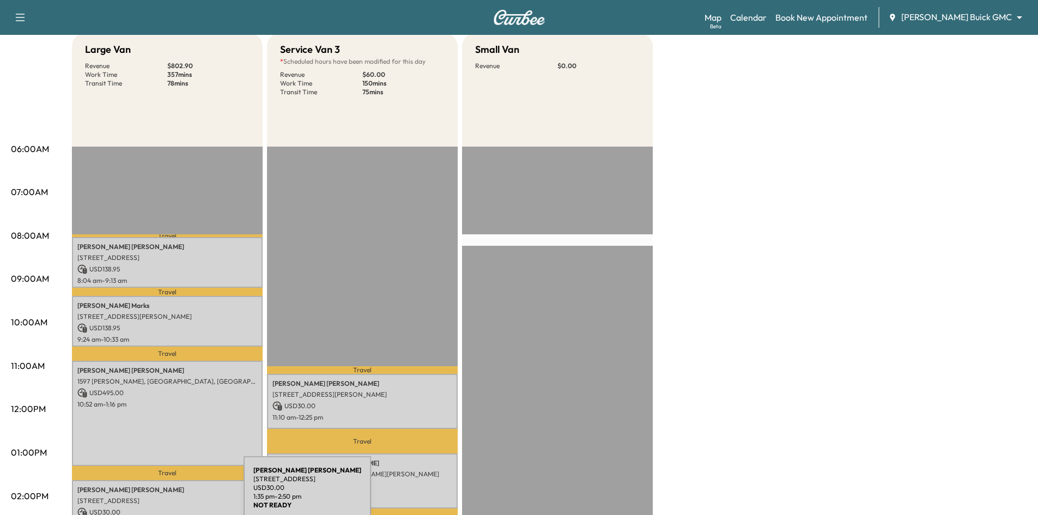
click at [162, 497] on p "[STREET_ADDRESS]" at bounding box center [167, 501] width 180 height 9
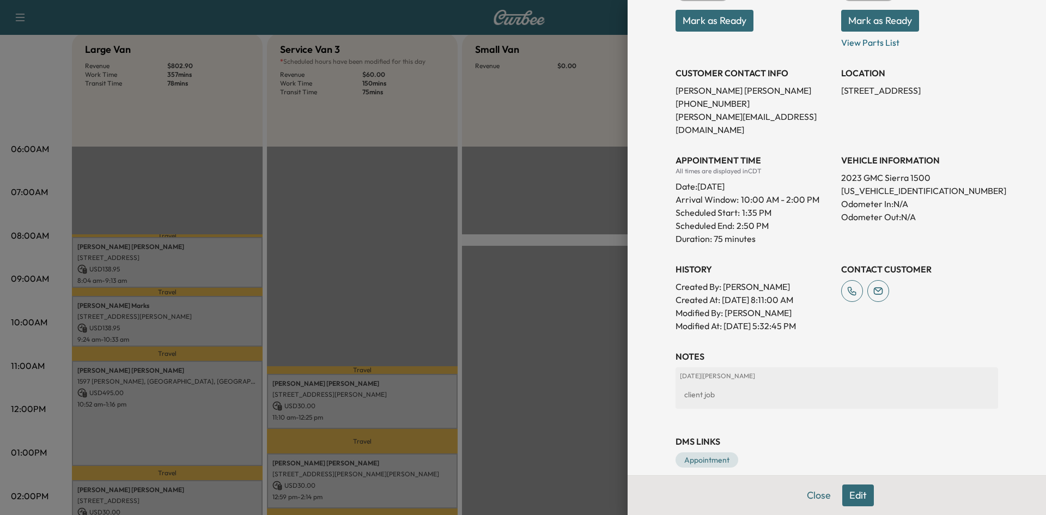
scroll to position [185, 0]
click at [386, 413] on div at bounding box center [523, 257] width 1046 height 515
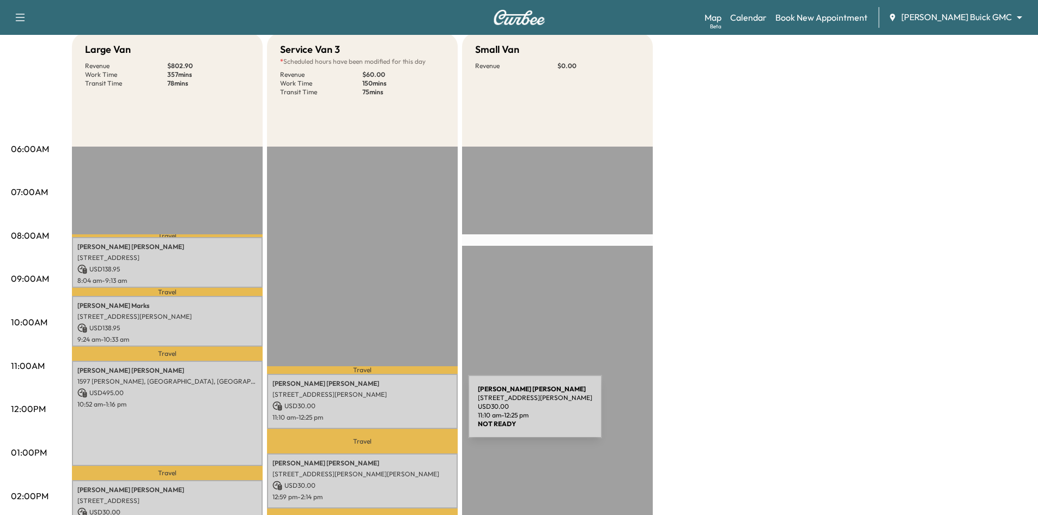
click at [388, 413] on p "11:10 am - 12:25 pm" at bounding box center [363, 417] width 180 height 9
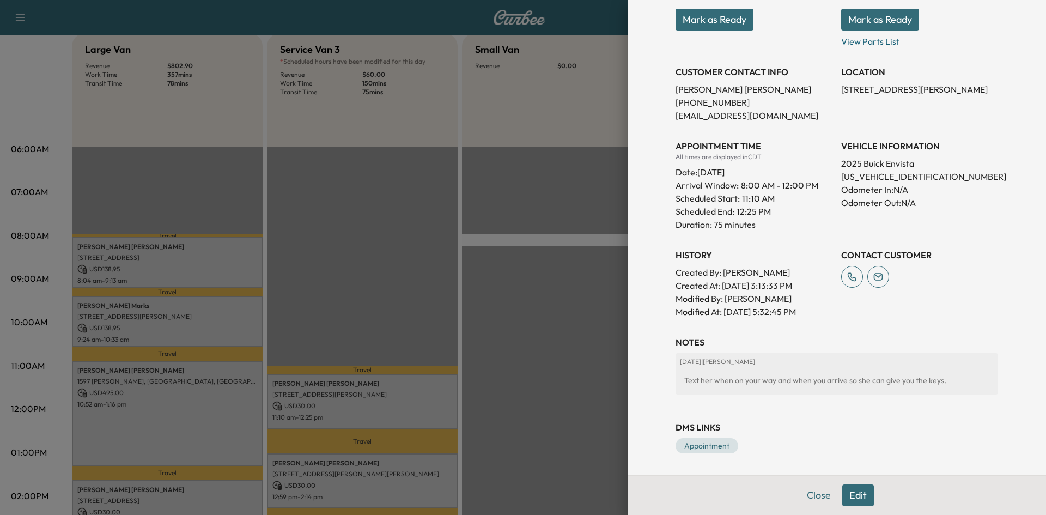
click at [417, 485] on div at bounding box center [523, 257] width 1046 height 515
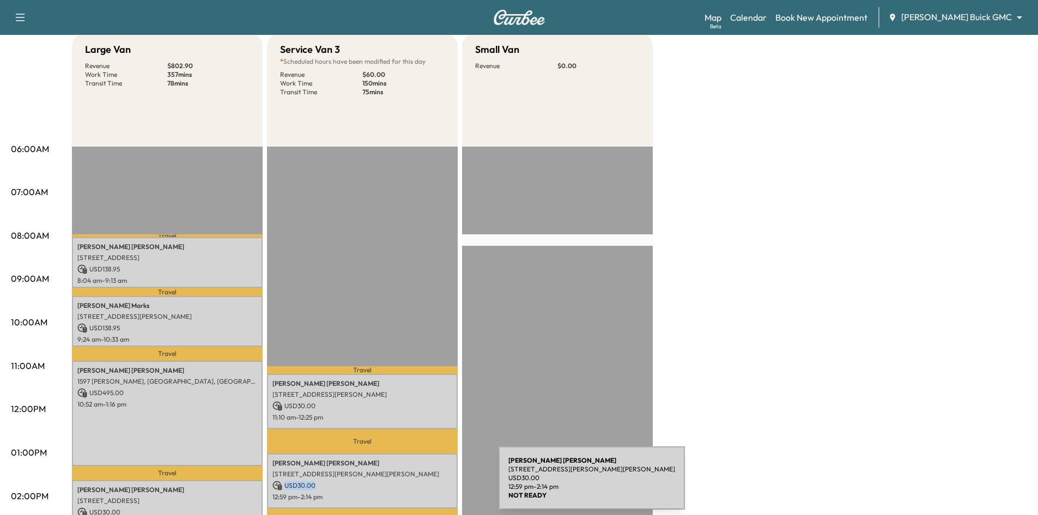
click at [417, 485] on p "USD 30.00" at bounding box center [363, 486] width 180 height 10
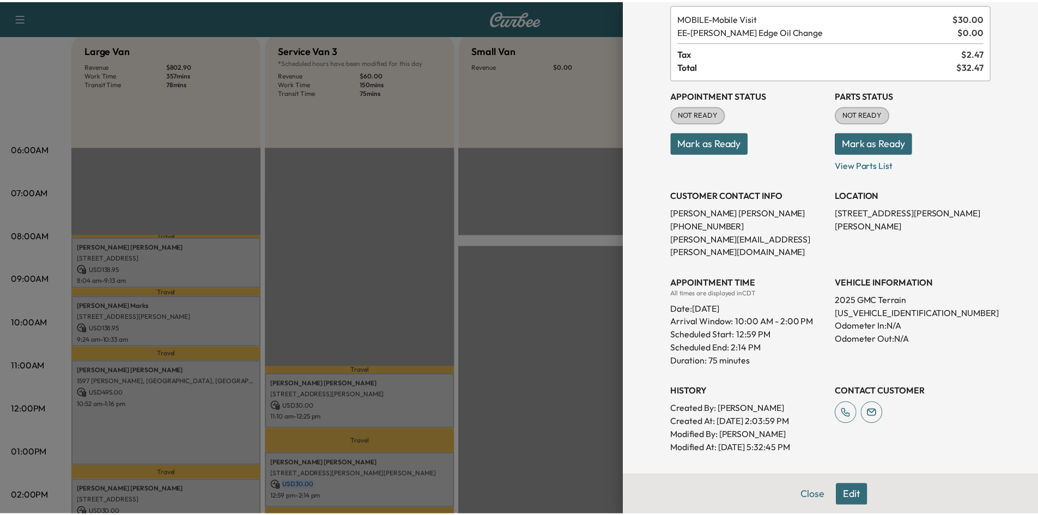
scroll to position [143, 0]
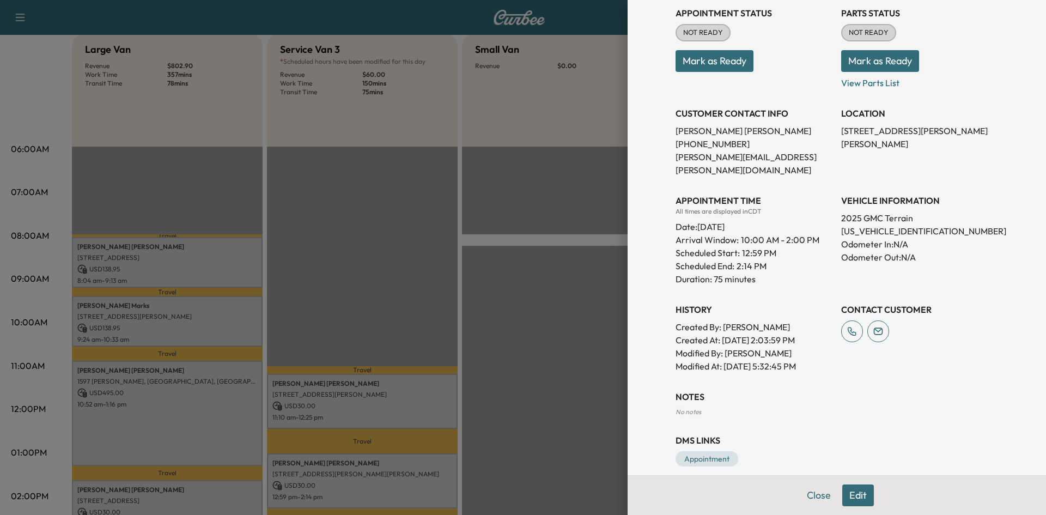
drag, startPoint x: 538, startPoint y: 311, endPoint x: 557, endPoint y: 303, distance: 20.0
click at [540, 310] on div at bounding box center [523, 257] width 1046 height 515
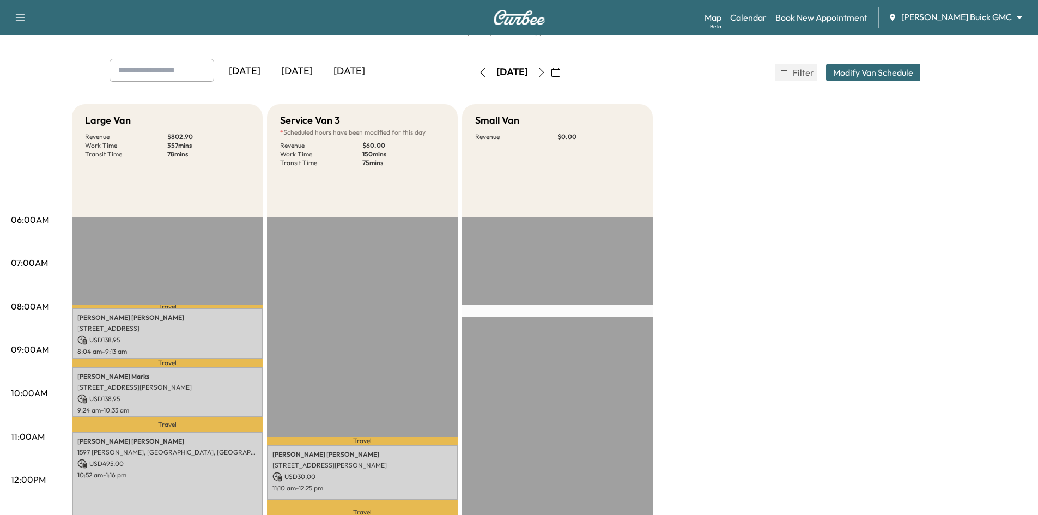
scroll to position [0, 0]
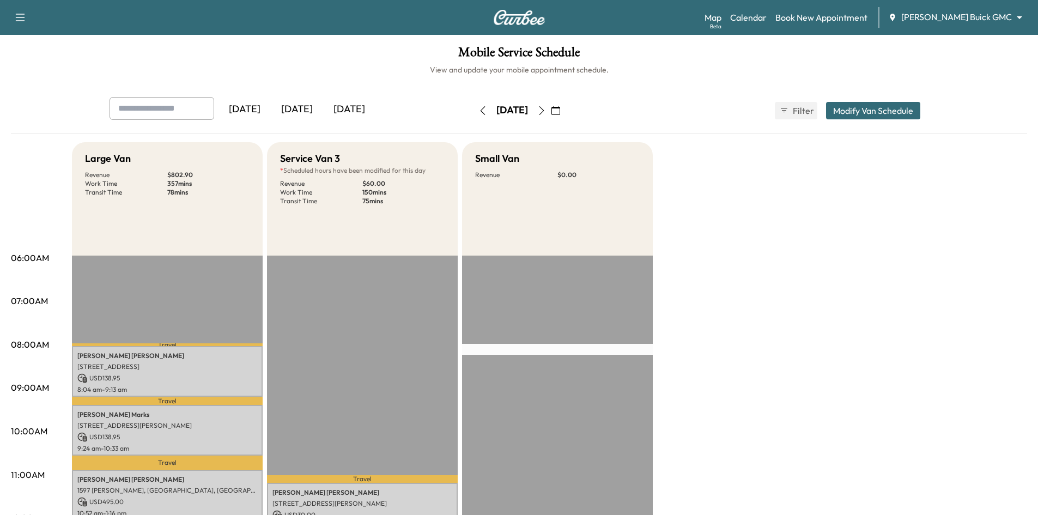
click at [560, 112] on icon "button" at bounding box center [556, 110] width 9 height 9
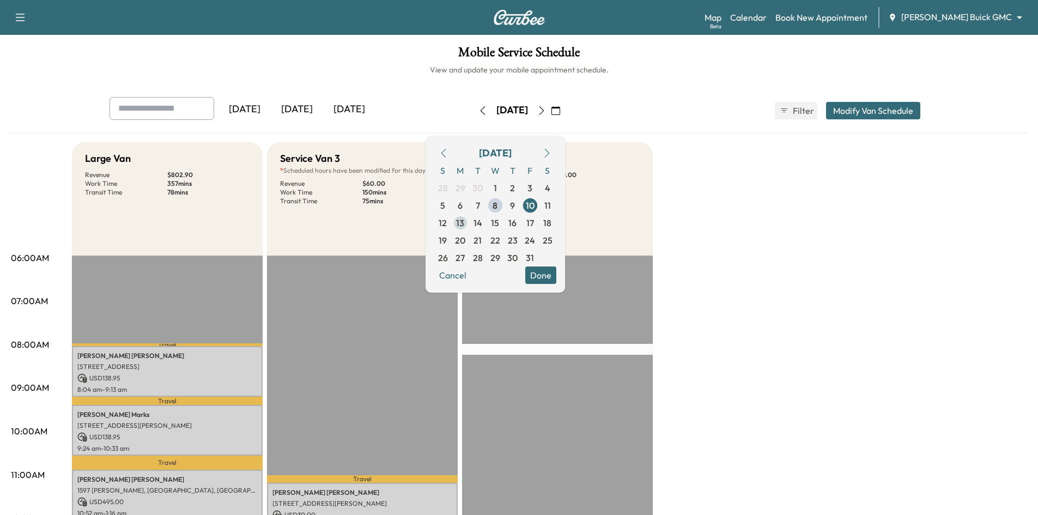
click at [464, 225] on span "13" at bounding box center [460, 222] width 8 height 13
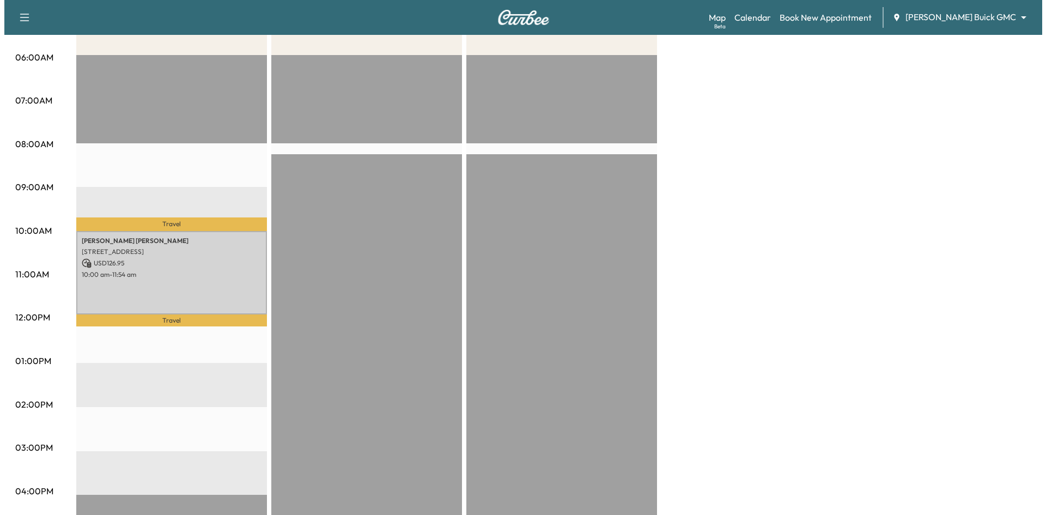
scroll to position [273, 0]
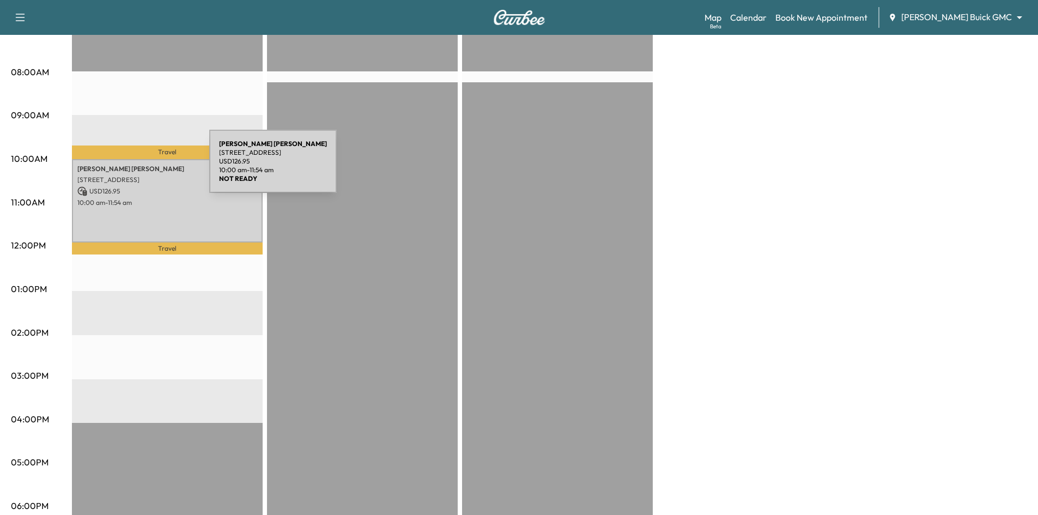
click at [127, 170] on p "Lisa Carrillo" at bounding box center [167, 169] width 180 height 9
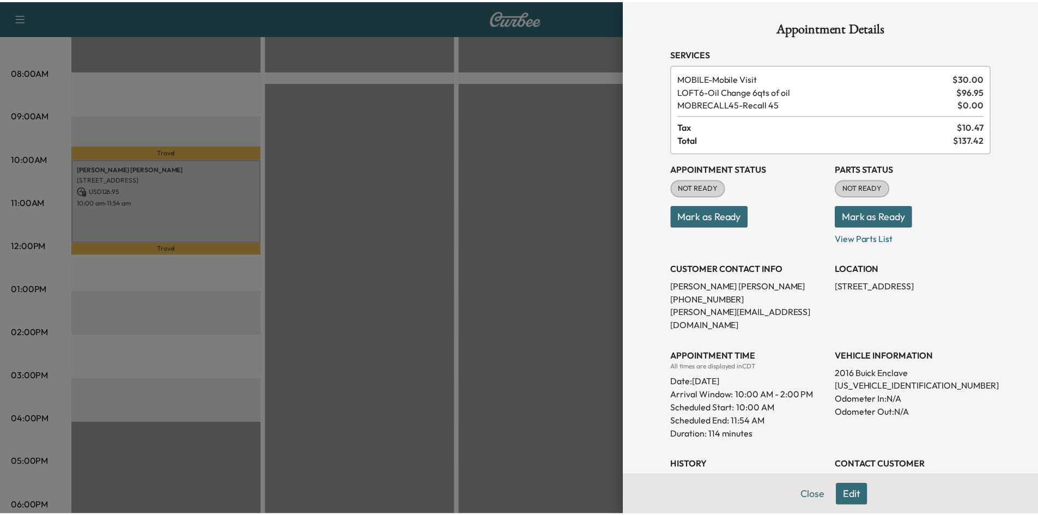
scroll to position [0, 0]
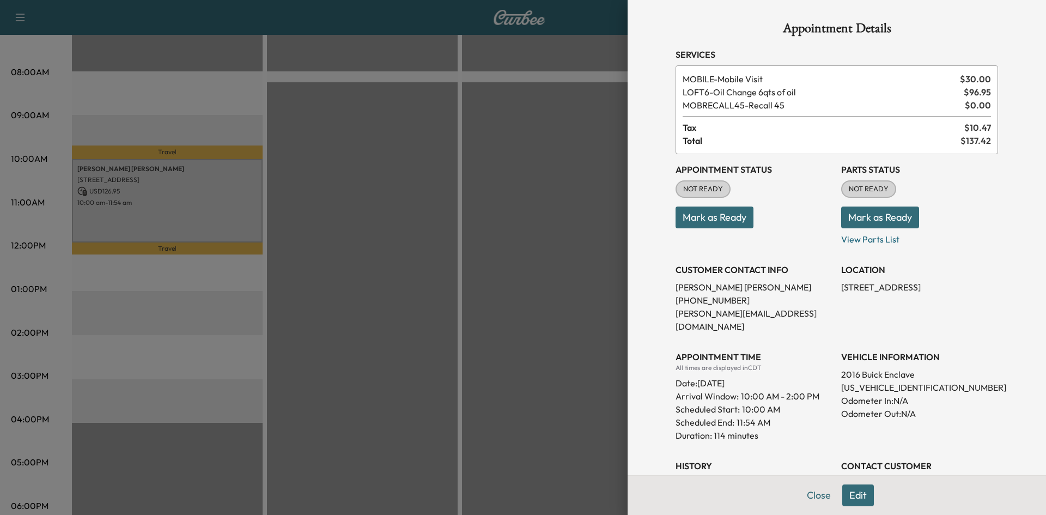
drag, startPoint x: 476, startPoint y: 244, endPoint x: 476, endPoint y: 234, distance: 9.8
click at [476, 243] on div at bounding box center [523, 257] width 1046 height 515
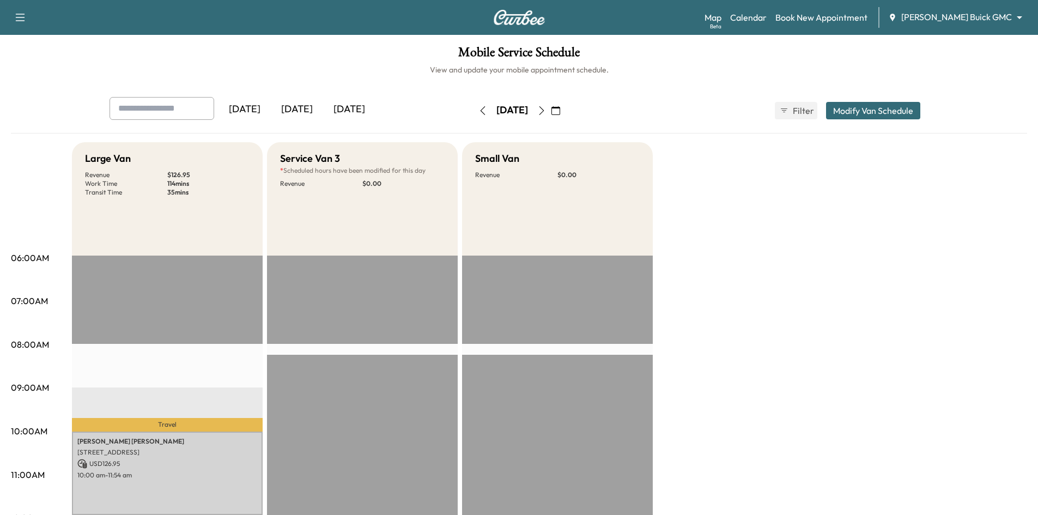
click at [308, 108] on div "[DATE]" at bounding box center [297, 109] width 52 height 25
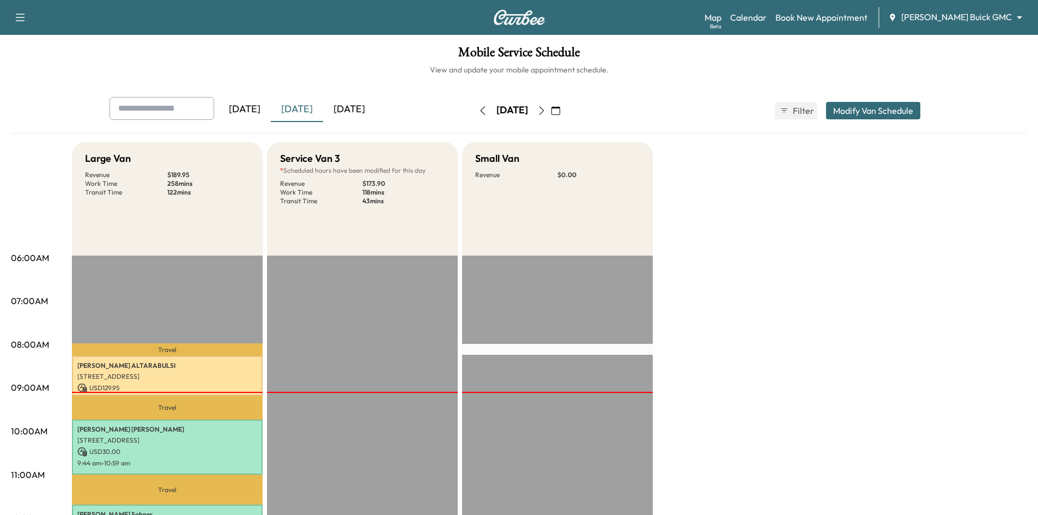
click at [253, 114] on div "[DATE]" at bounding box center [245, 109] width 52 height 25
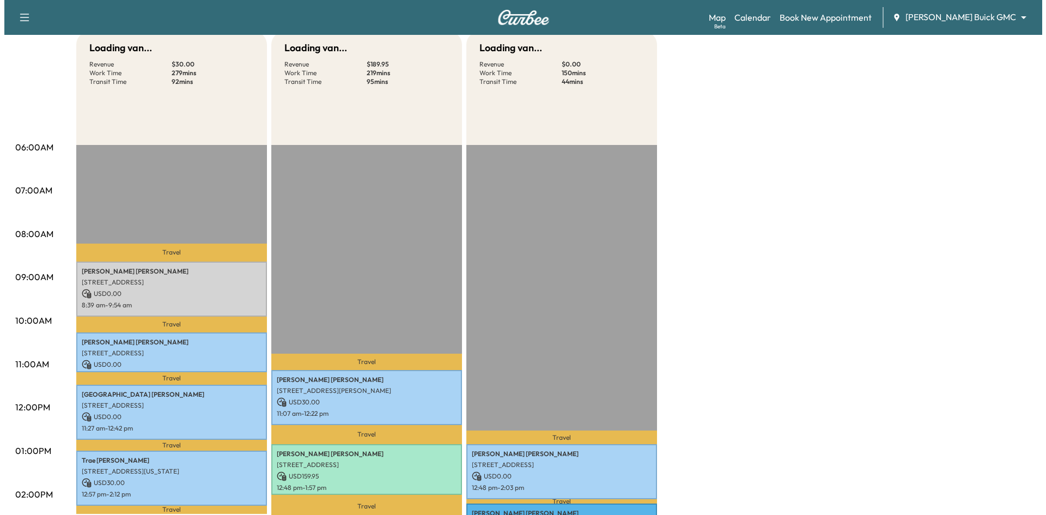
scroll to position [218, 0]
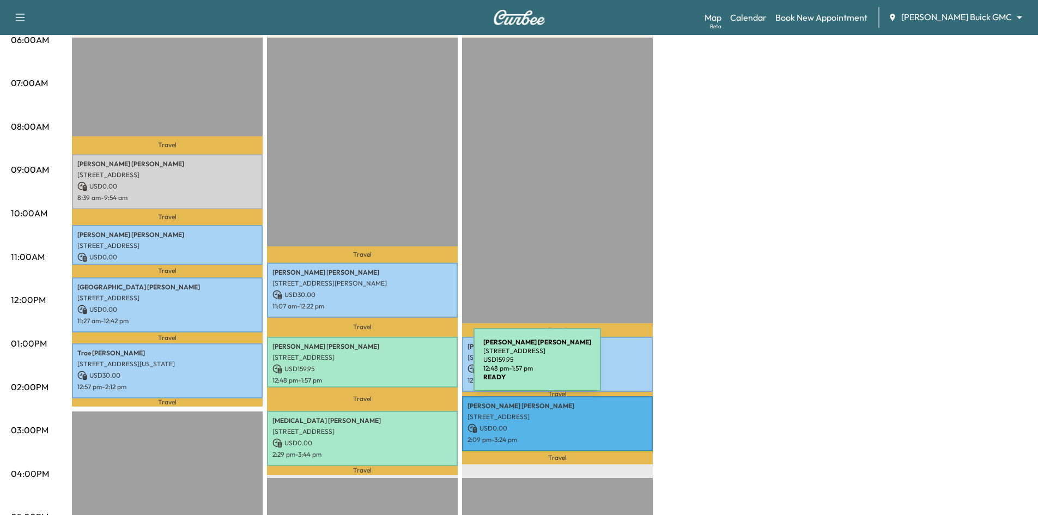
click at [395, 368] on p "USD 159.95" at bounding box center [363, 369] width 180 height 10
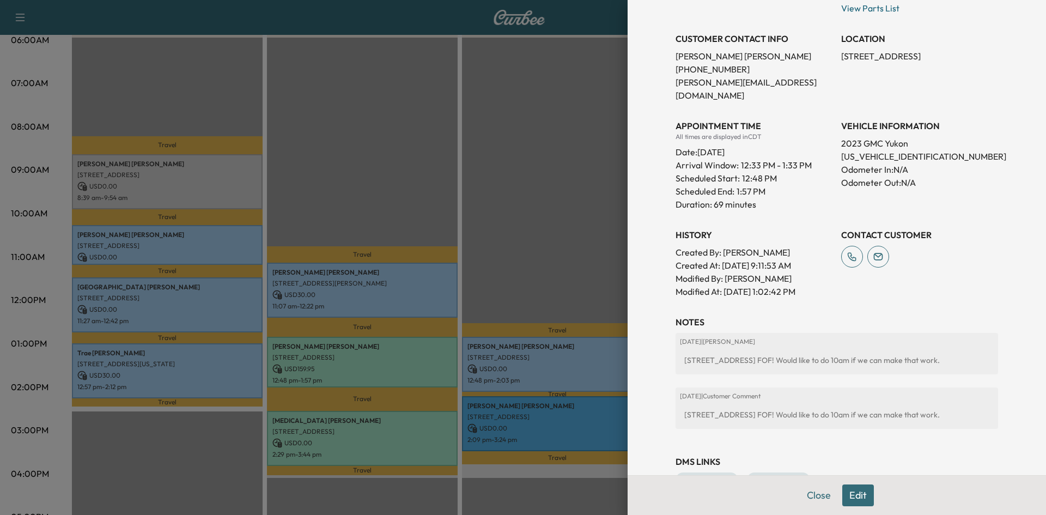
click at [555, 238] on div at bounding box center [523, 257] width 1046 height 515
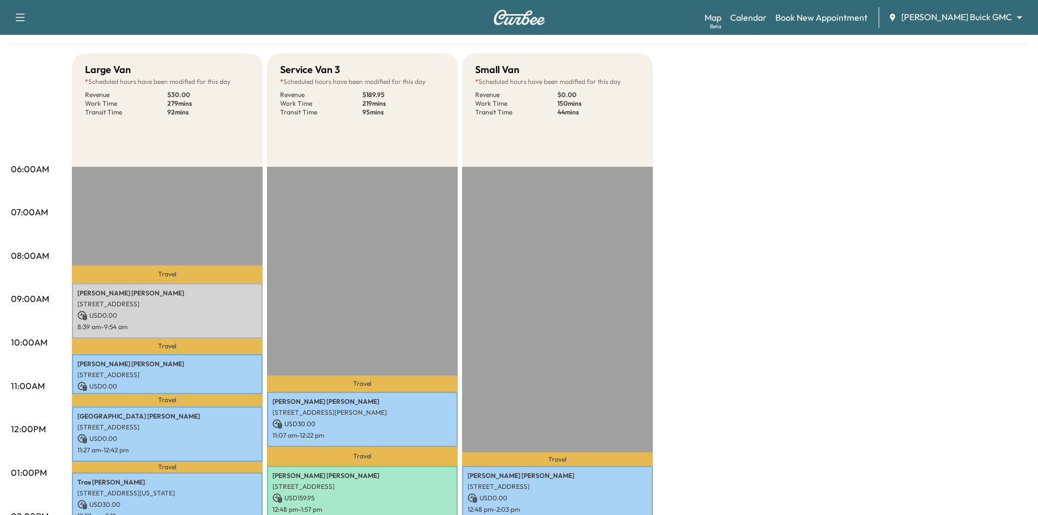
scroll to position [0, 0]
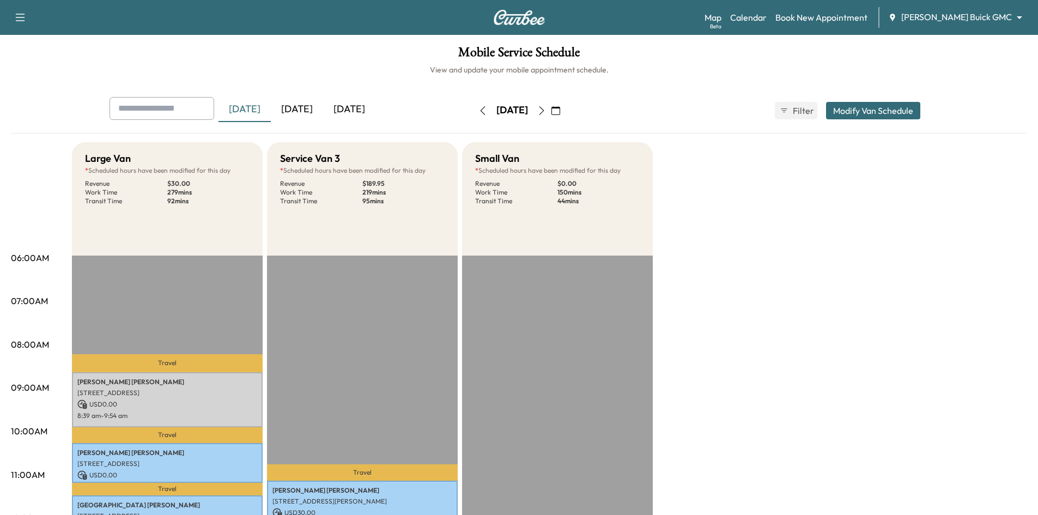
click at [309, 108] on div "[DATE]" at bounding box center [297, 109] width 52 height 25
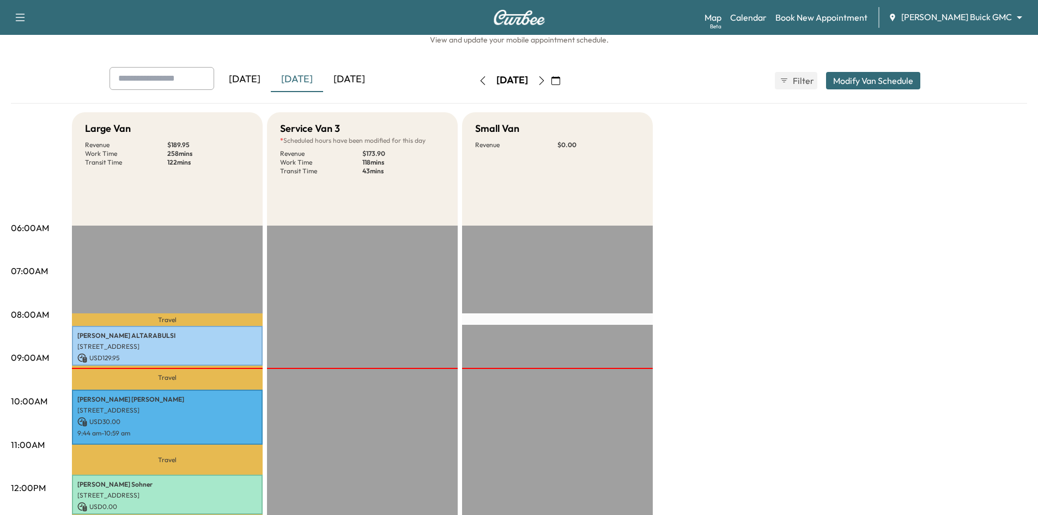
scroll to position [55, 0]
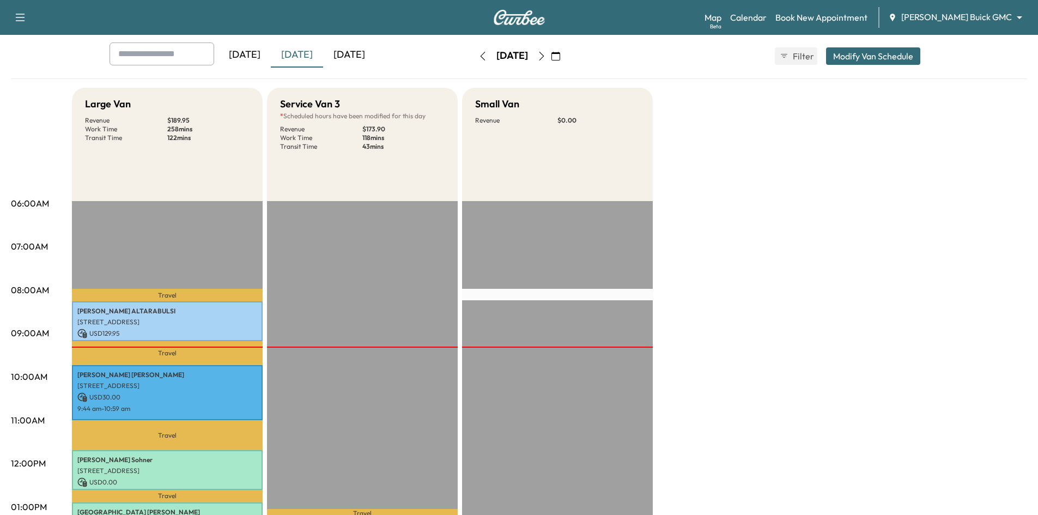
click at [257, 57] on div "[DATE]" at bounding box center [245, 55] width 52 height 25
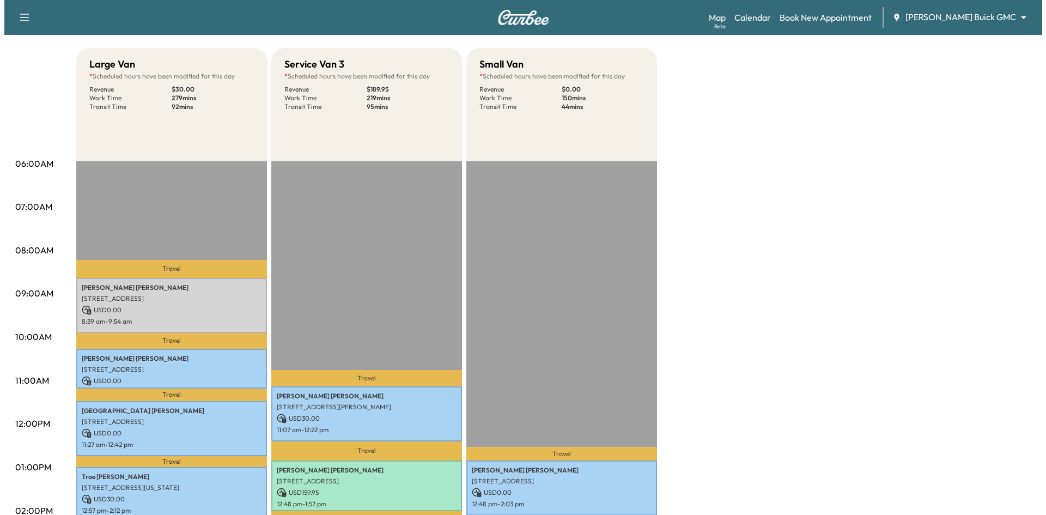
scroll to position [218, 0]
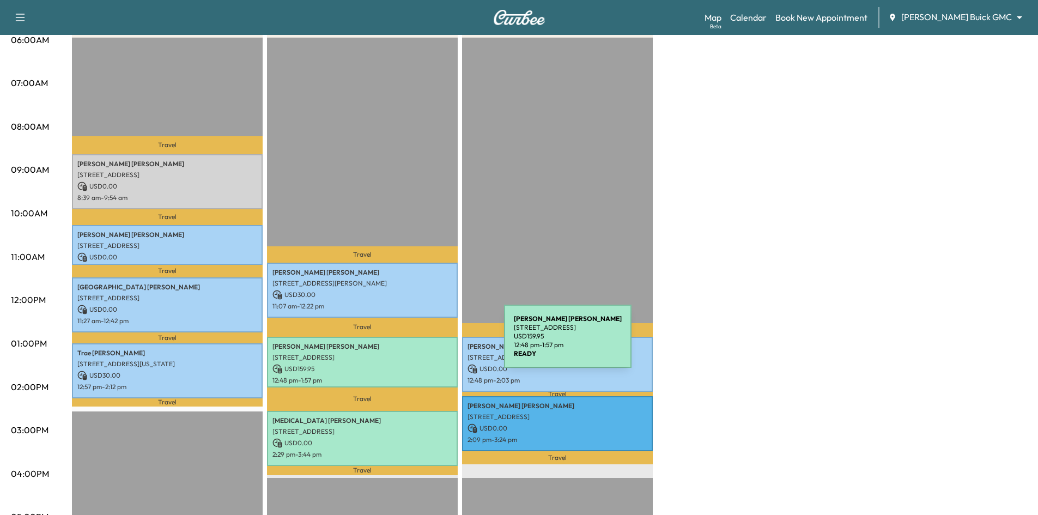
click at [422, 343] on p "William Mcgee" at bounding box center [363, 346] width 180 height 9
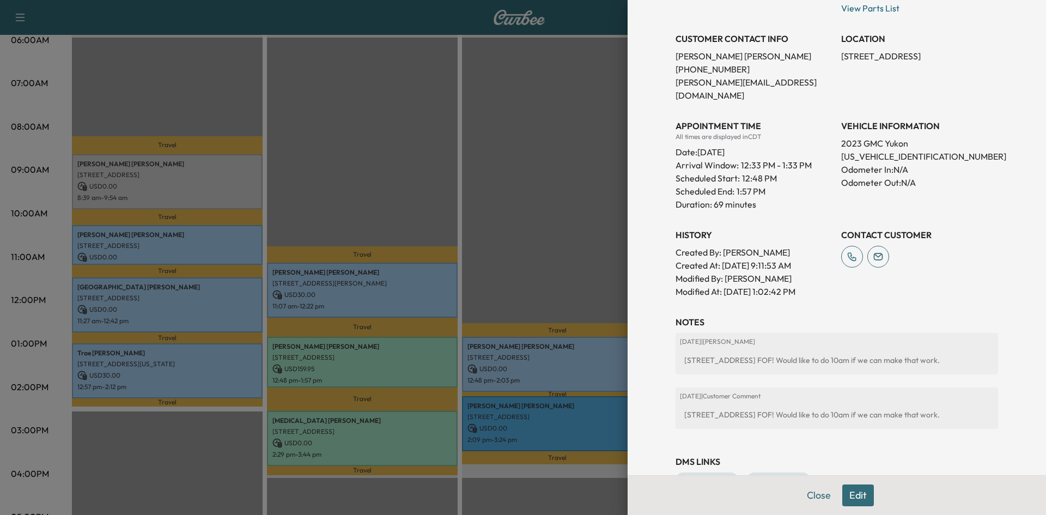
click at [406, 191] on div at bounding box center [523, 257] width 1046 height 515
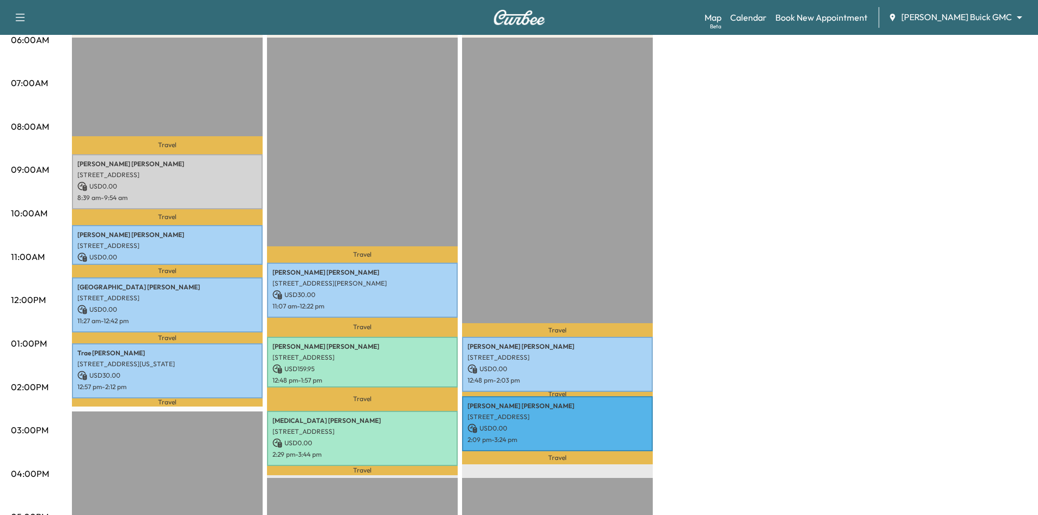
scroll to position [0, 0]
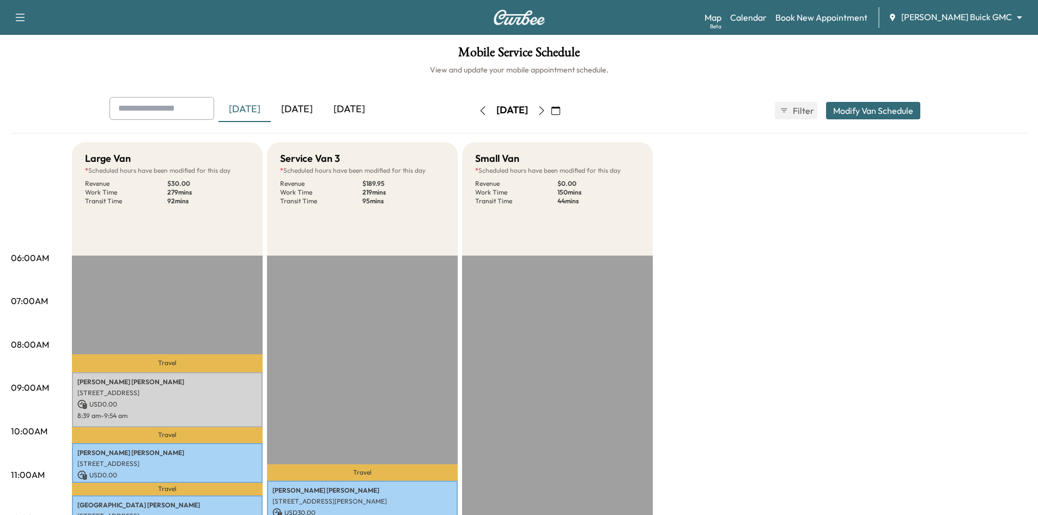
click at [305, 106] on div "[DATE]" at bounding box center [297, 109] width 52 height 25
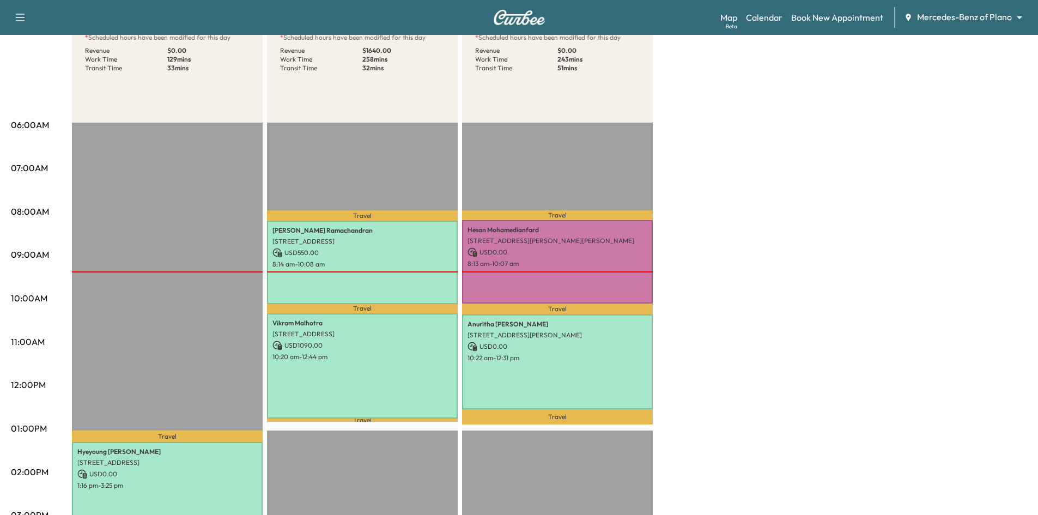
scroll to position [164, 0]
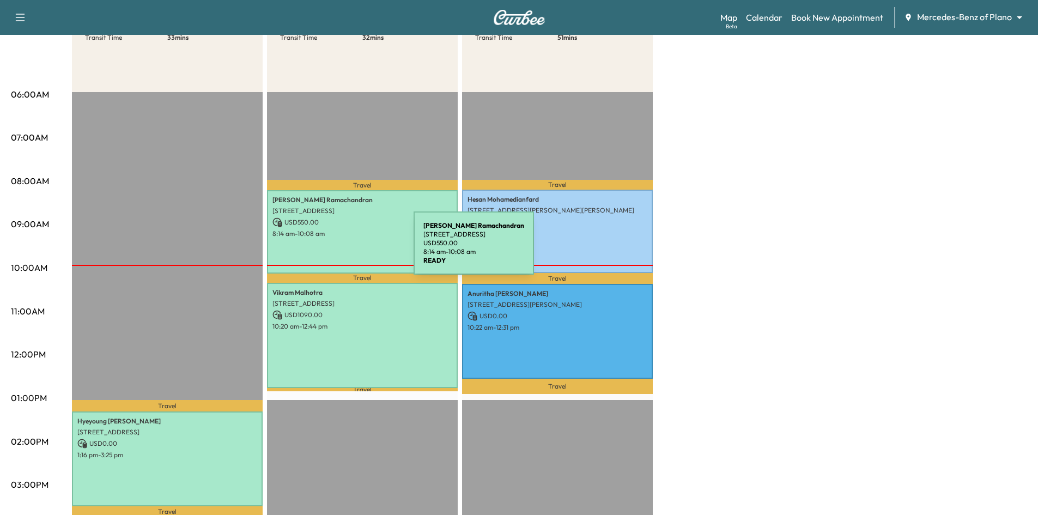
click at [332, 250] on div "[PERSON_NAME] [STREET_ADDRESS] USD 550.00 8:14 am - 10:08 am" at bounding box center [362, 231] width 191 height 83
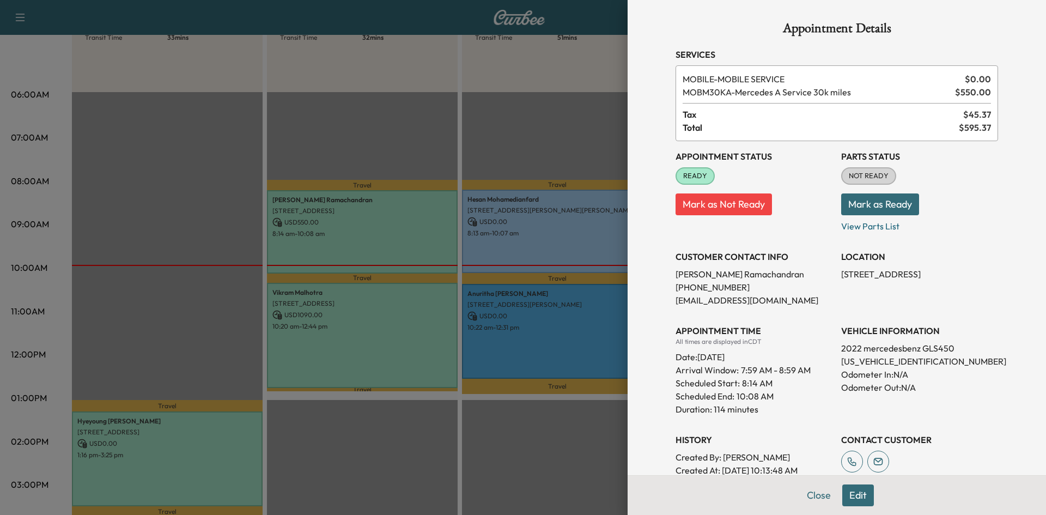
drag, startPoint x: 231, startPoint y: 93, endPoint x: 148, endPoint y: 37, distance: 99.6
click at [229, 89] on div at bounding box center [523, 257] width 1046 height 515
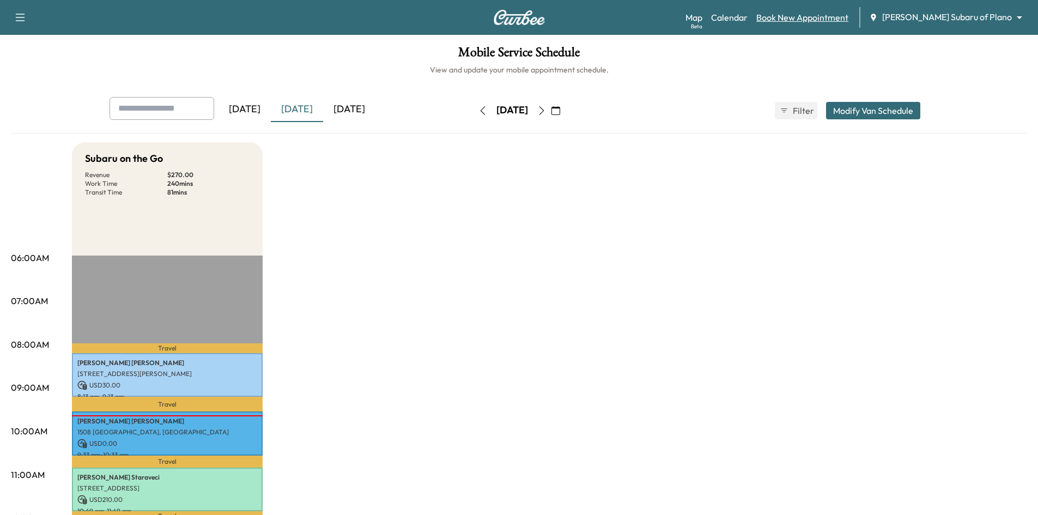
click at [849, 17] on link "Book New Appointment" at bounding box center [802, 17] width 92 height 13
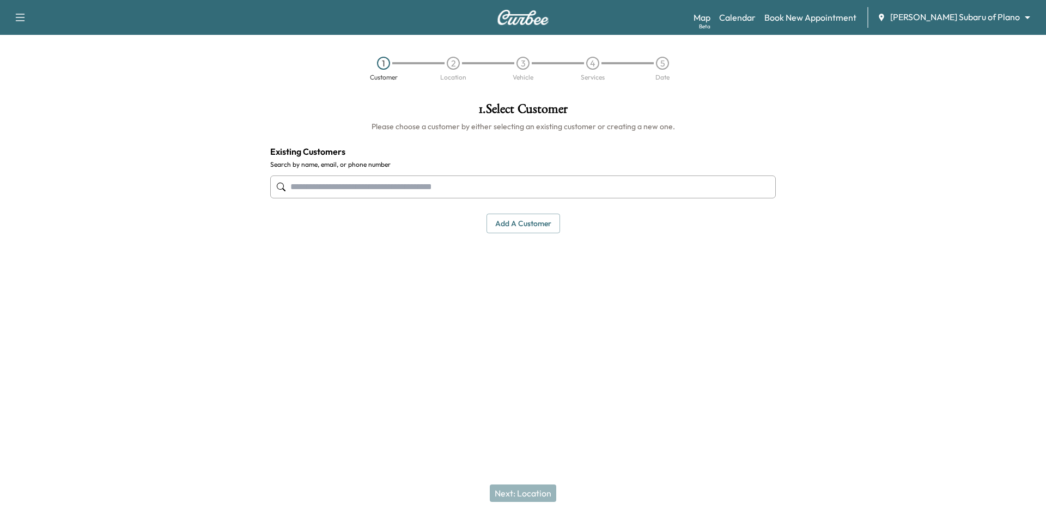
click at [701, 185] on input "text" at bounding box center [523, 186] width 506 height 23
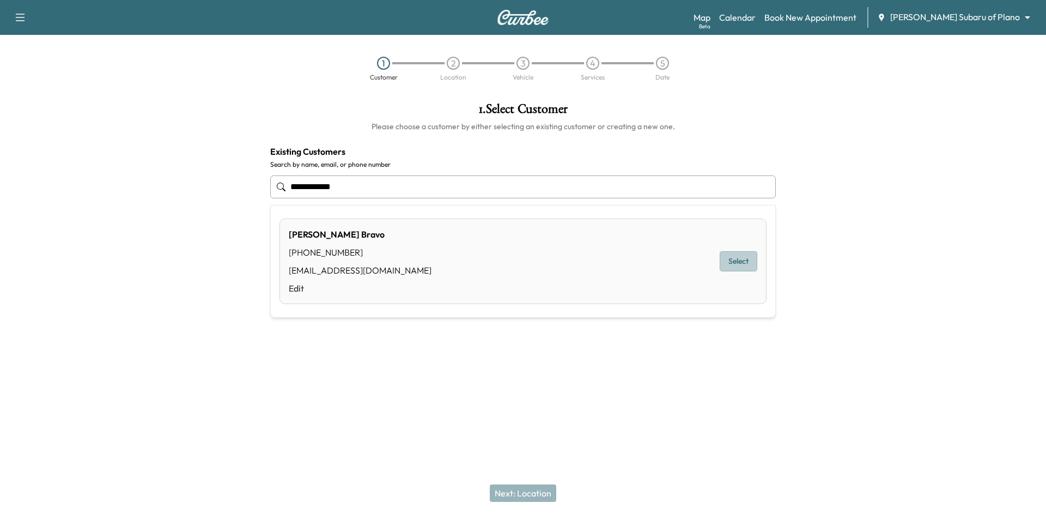
click at [728, 263] on button "Select" at bounding box center [739, 261] width 38 height 20
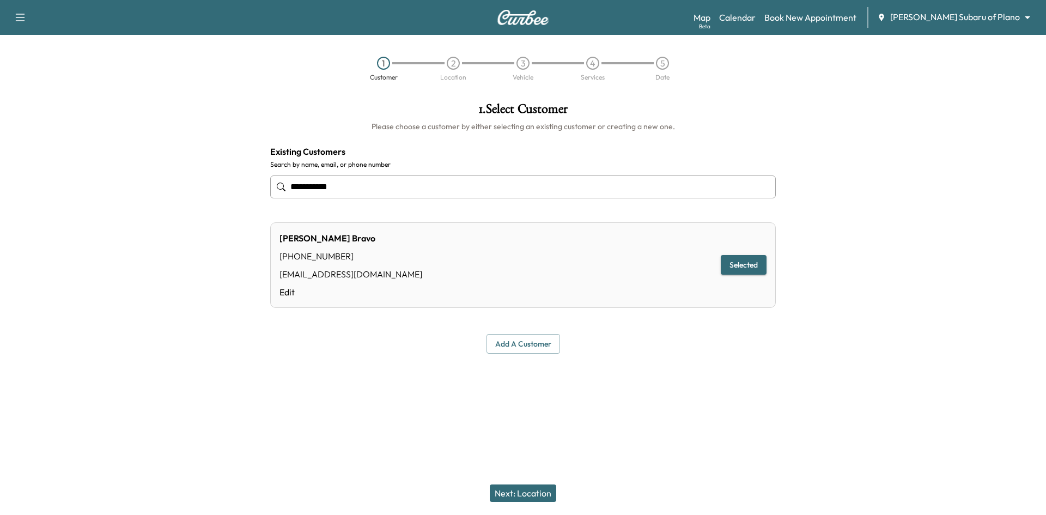
type input "**********"
click at [526, 493] on button "Next: Location" at bounding box center [523, 493] width 66 height 17
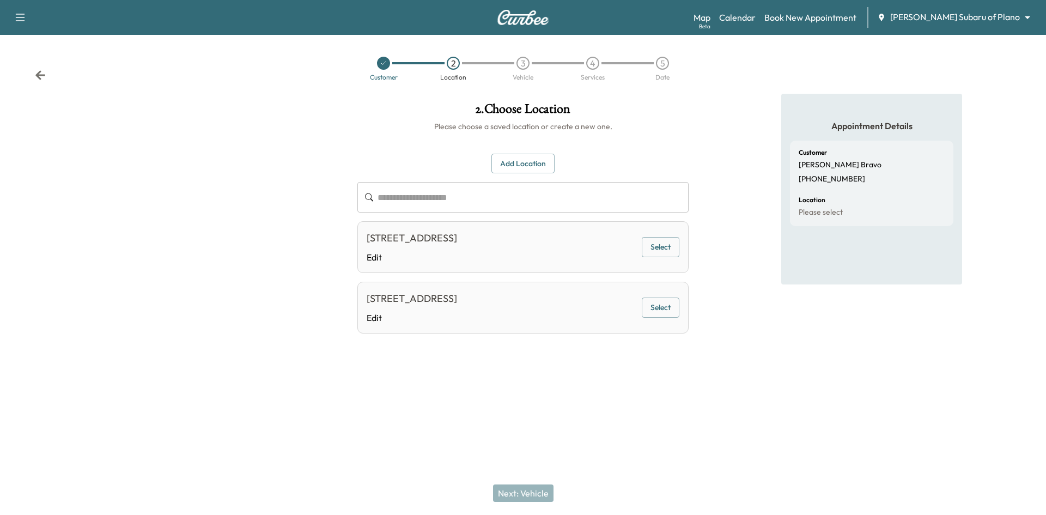
click at [658, 257] on button "Select" at bounding box center [661, 247] width 38 height 20
click at [527, 491] on button "Next: Vehicle" at bounding box center [523, 493] width 60 height 17
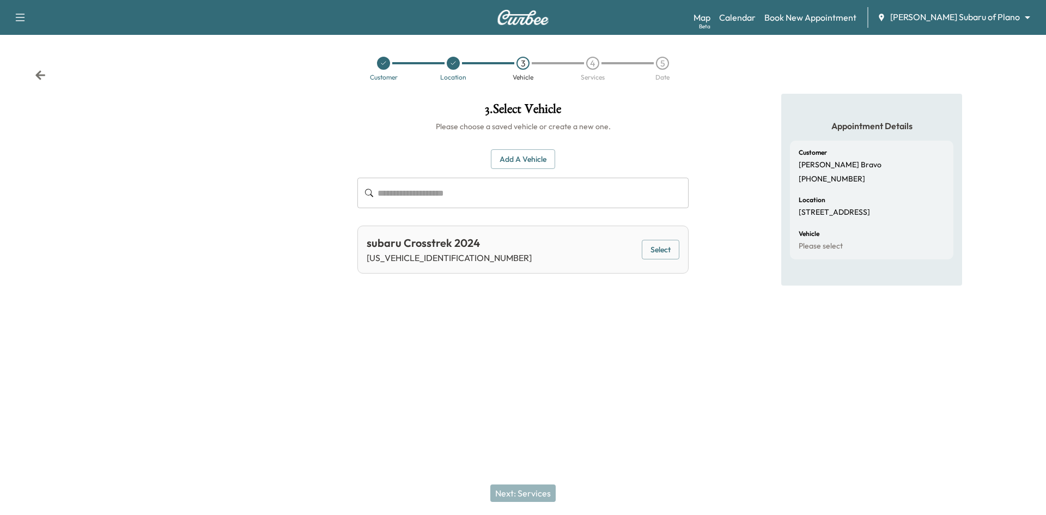
click at [659, 250] on button "Select" at bounding box center [661, 250] width 38 height 20
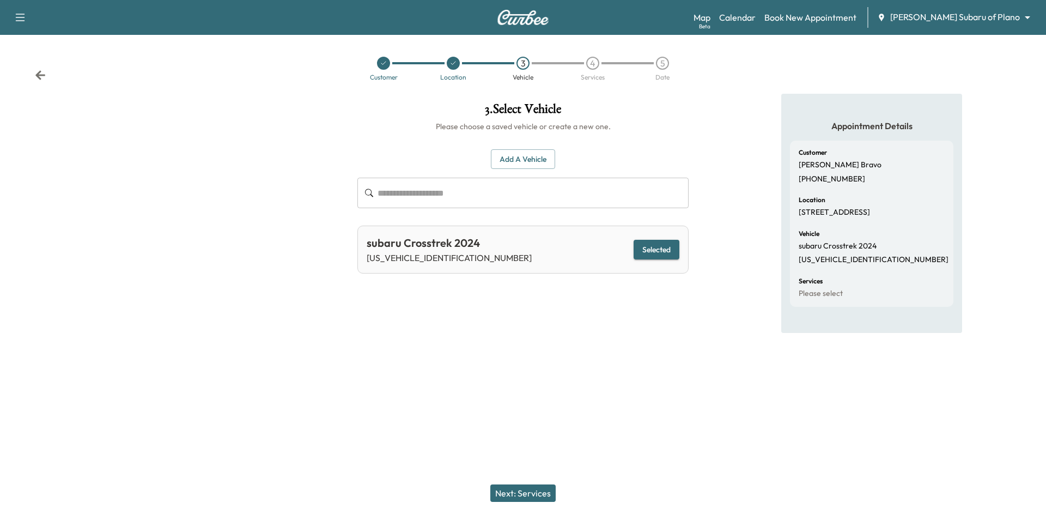
click at [517, 495] on button "Next: Services" at bounding box center [523, 493] width 65 height 17
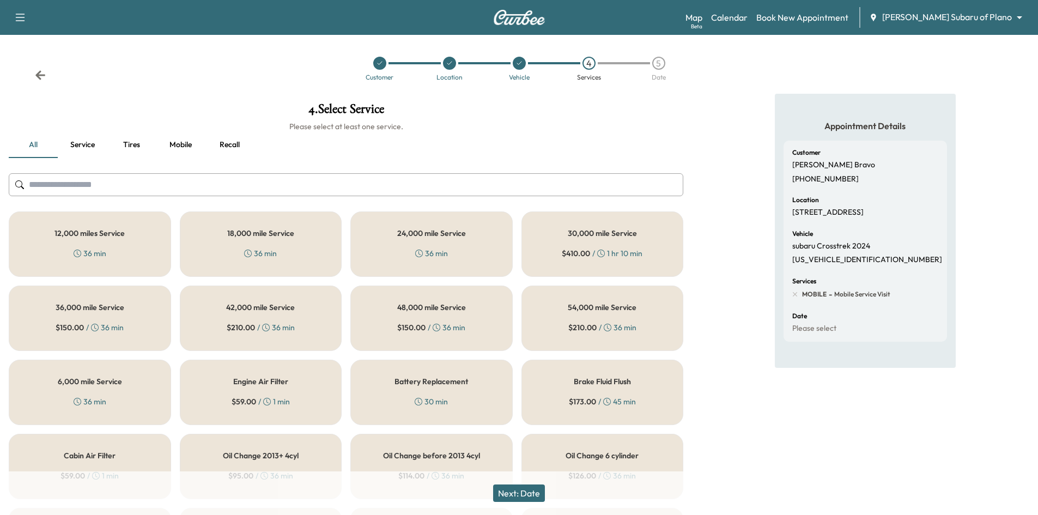
drag, startPoint x: 132, startPoint y: 245, endPoint x: 147, endPoint y: 251, distance: 15.6
click at [140, 249] on div "12,000 miles Service 36 min" at bounding box center [90, 243] width 162 height 65
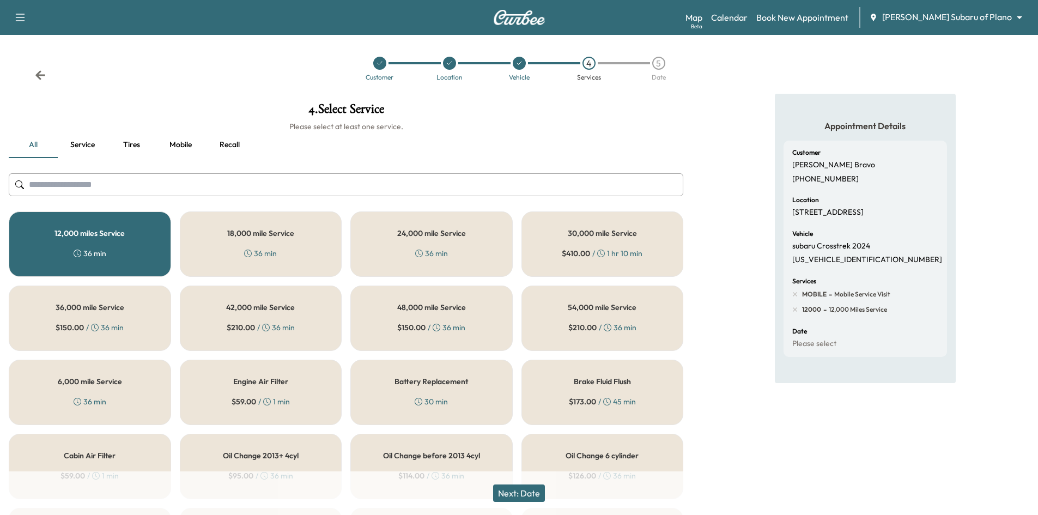
click at [507, 498] on button "Next: Date" at bounding box center [519, 493] width 52 height 17
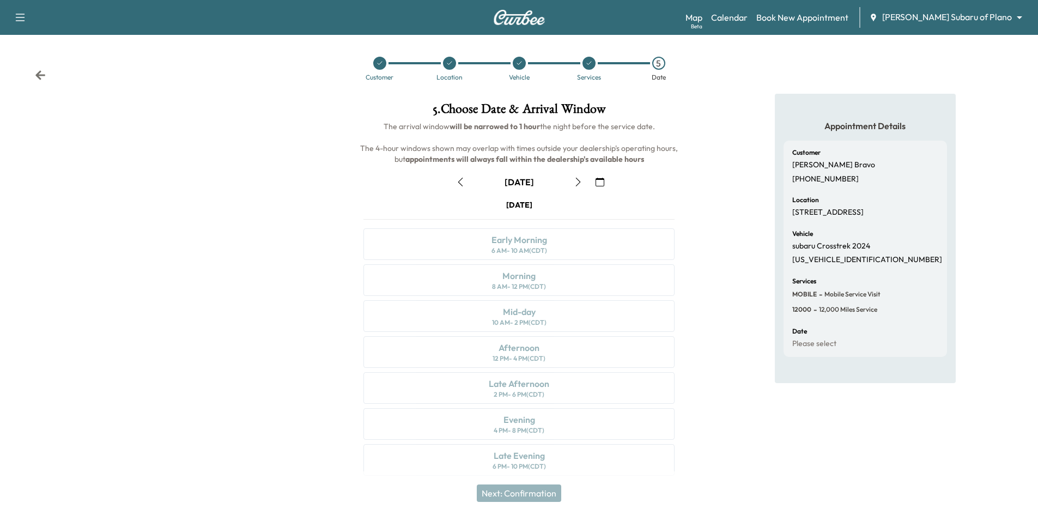
click at [580, 183] on icon "button" at bounding box center [578, 182] width 9 height 9
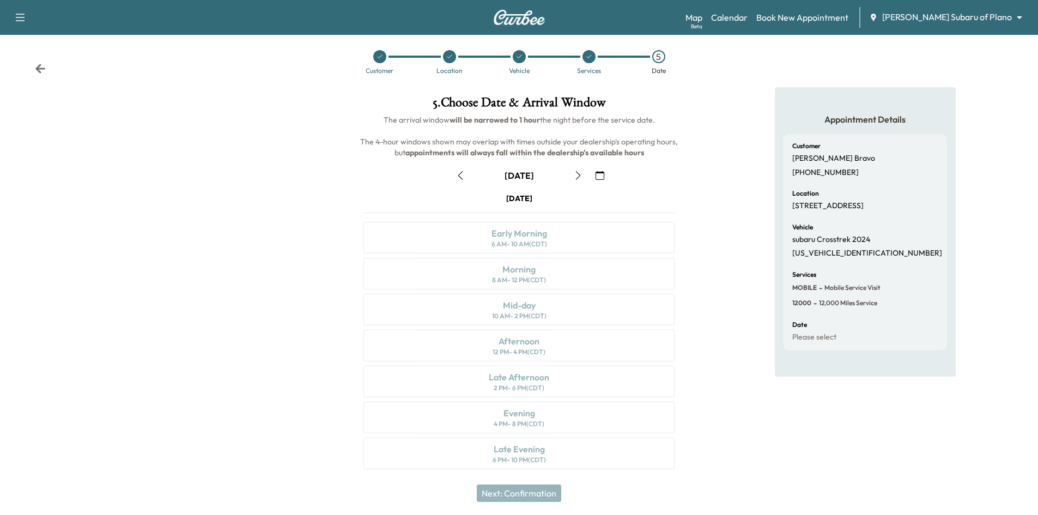
scroll to position [9, 0]
click at [600, 173] on icon "button" at bounding box center [600, 173] width 9 height 9
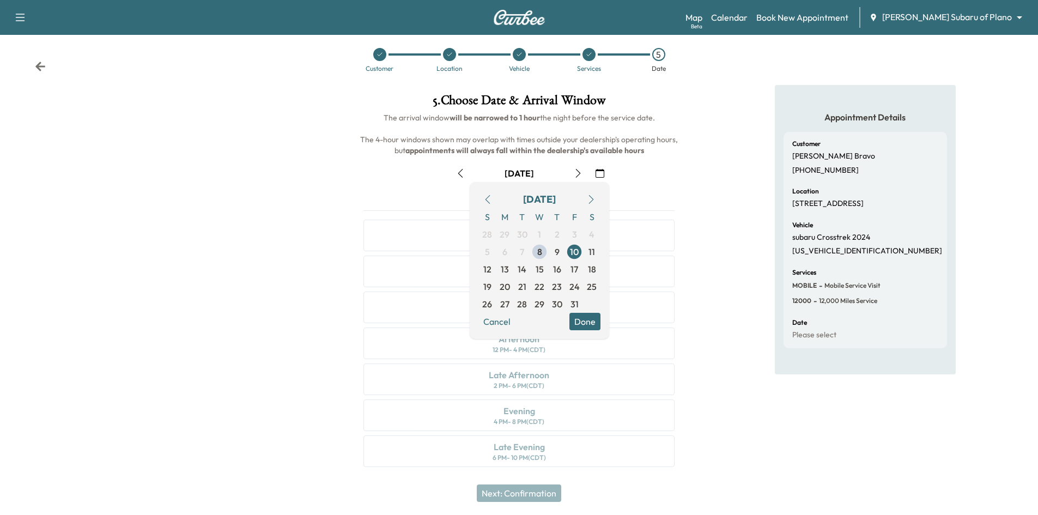
click at [693, 83] on div "Customer Location Vehicle Services 5 Date" at bounding box center [519, 60] width 1038 height 50
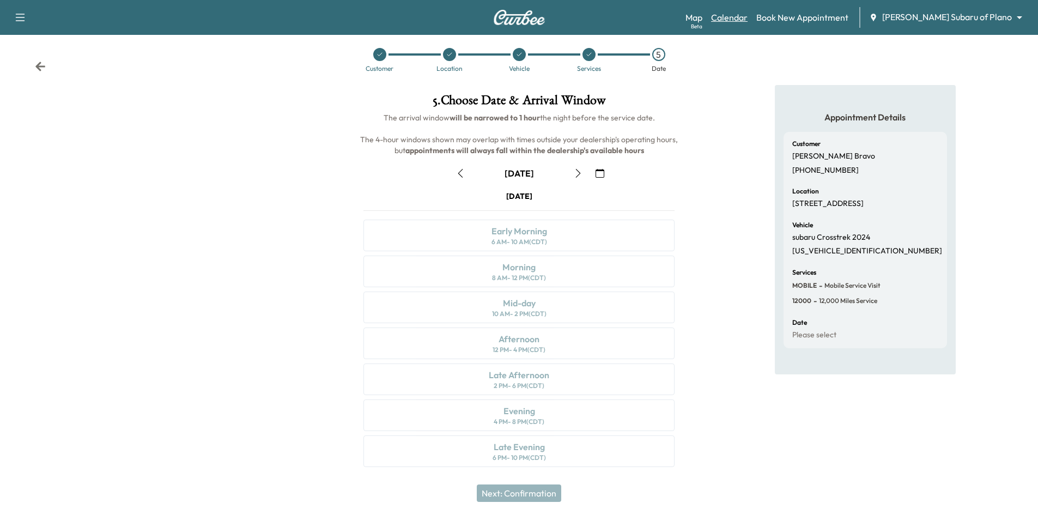
click at [748, 13] on link "Calendar" at bounding box center [729, 17] width 37 height 13
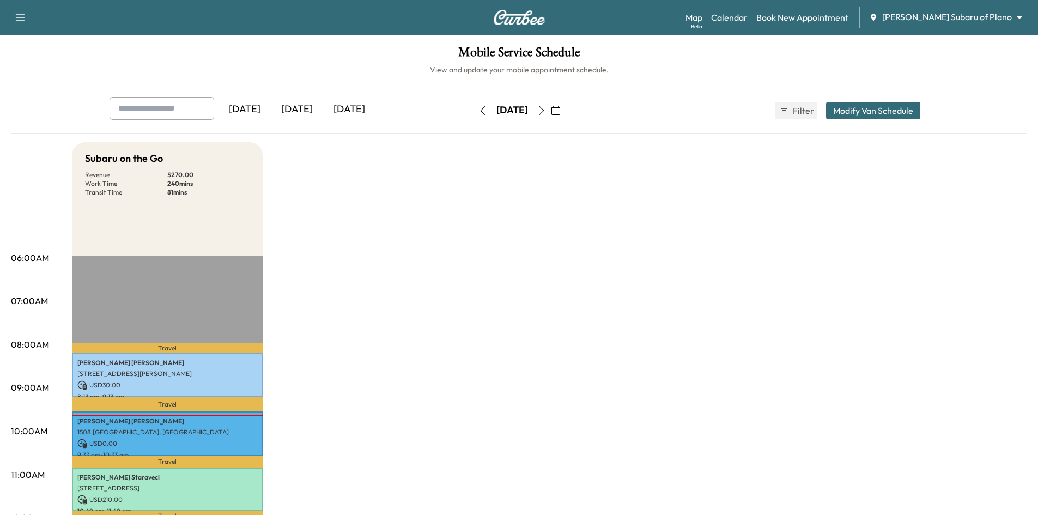
click at [546, 111] on icon "button" at bounding box center [541, 110] width 9 height 9
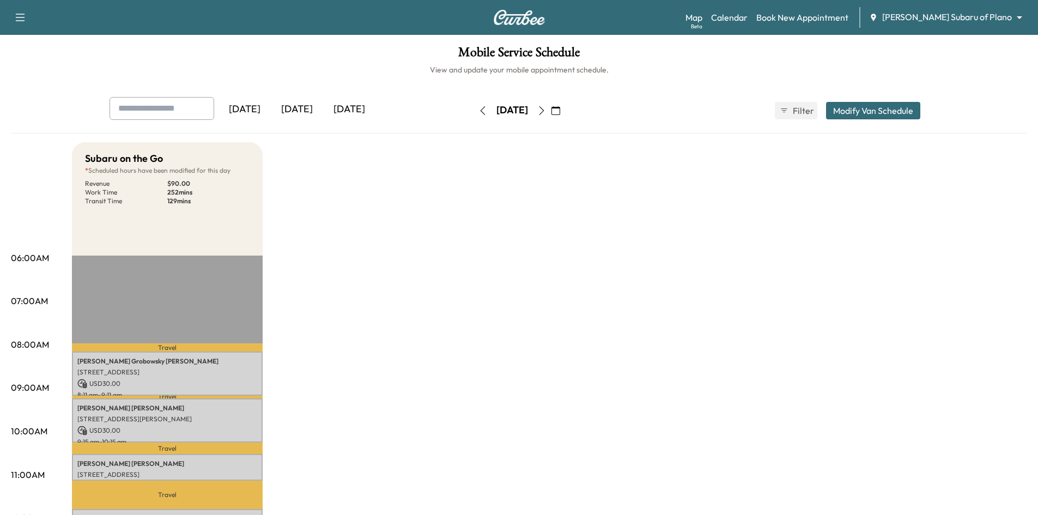
click at [544, 110] on icon "button" at bounding box center [541, 110] width 5 height 9
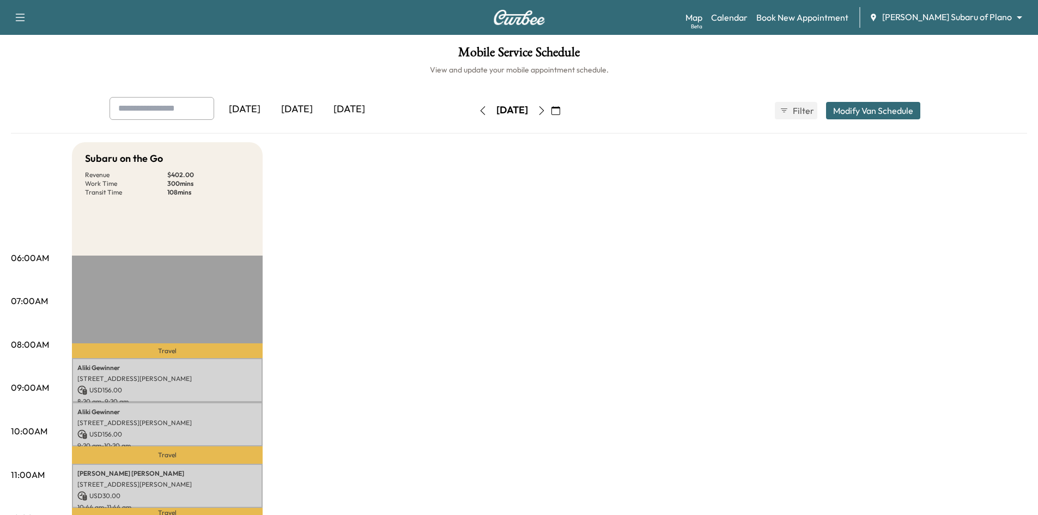
click at [479, 111] on icon "button" at bounding box center [483, 110] width 9 height 9
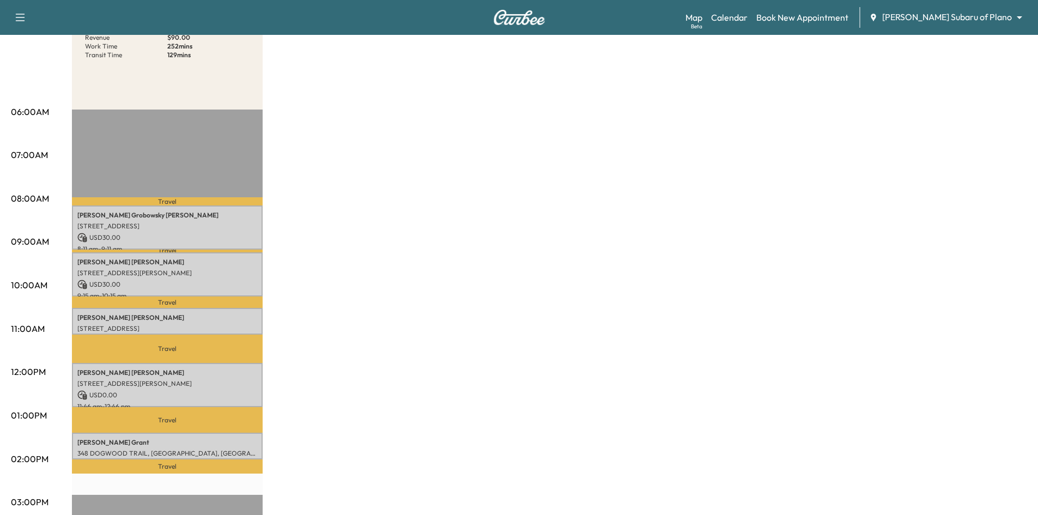
scroll to position [55, 0]
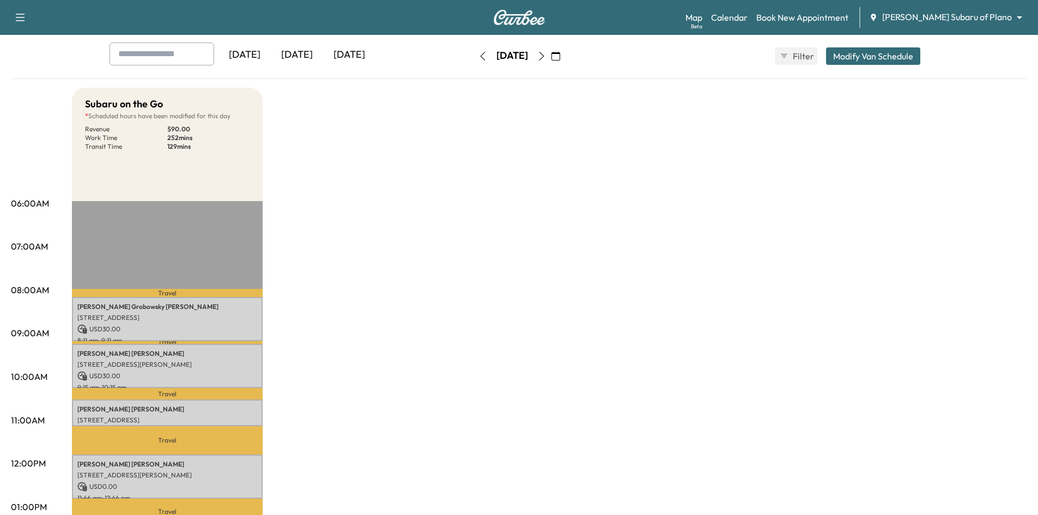
click at [479, 57] on icon "button" at bounding box center [483, 56] width 9 height 9
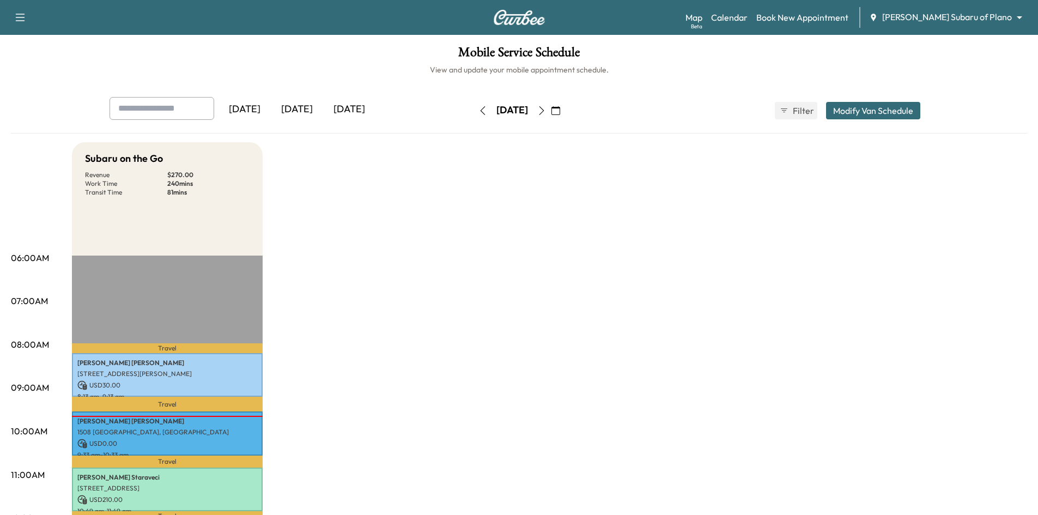
drag, startPoint x: 578, startPoint y: 110, endPoint x: 604, endPoint y: 126, distance: 30.9
click at [544, 111] on icon "button" at bounding box center [541, 110] width 5 height 9
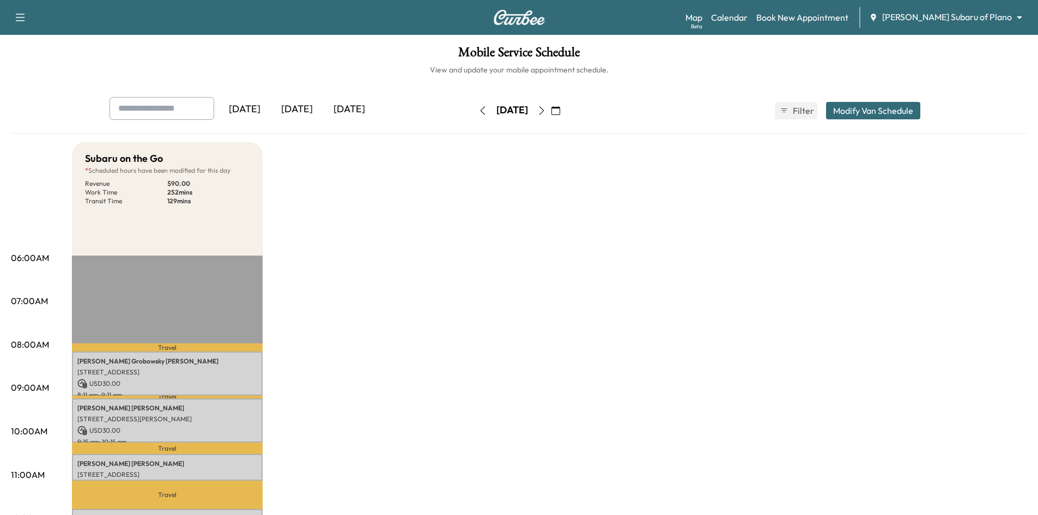
click at [560, 111] on icon "button" at bounding box center [556, 110] width 9 height 9
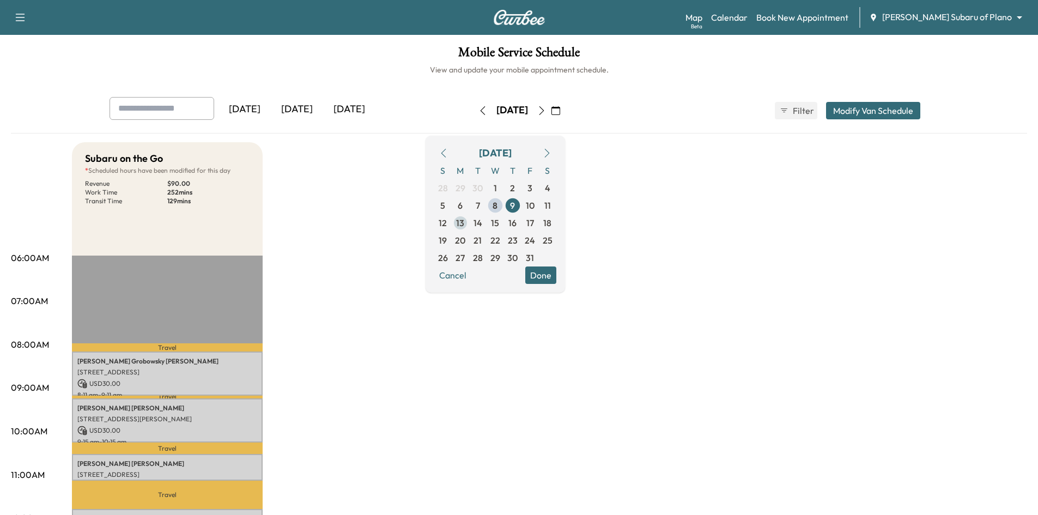
click at [469, 226] on span "13" at bounding box center [460, 222] width 17 height 17
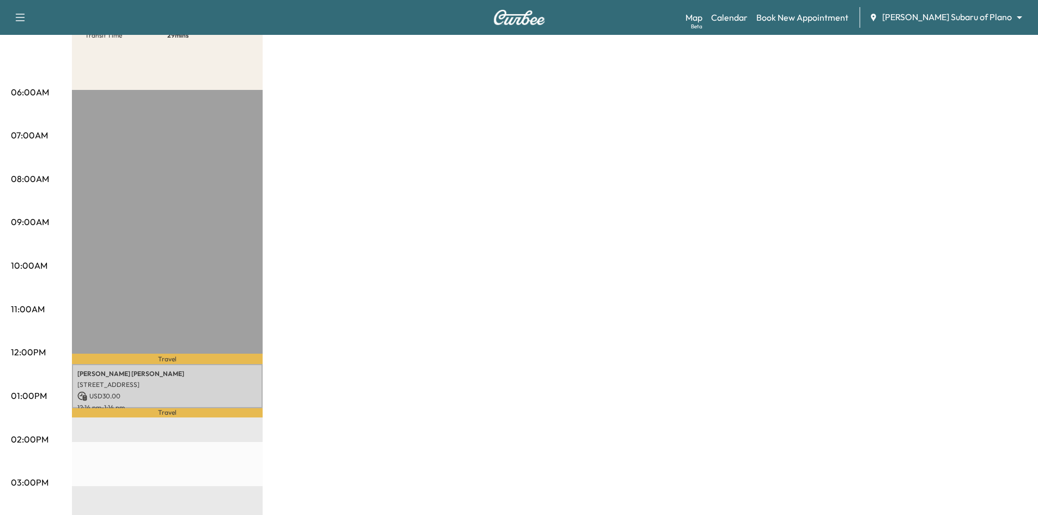
scroll to position [55, 0]
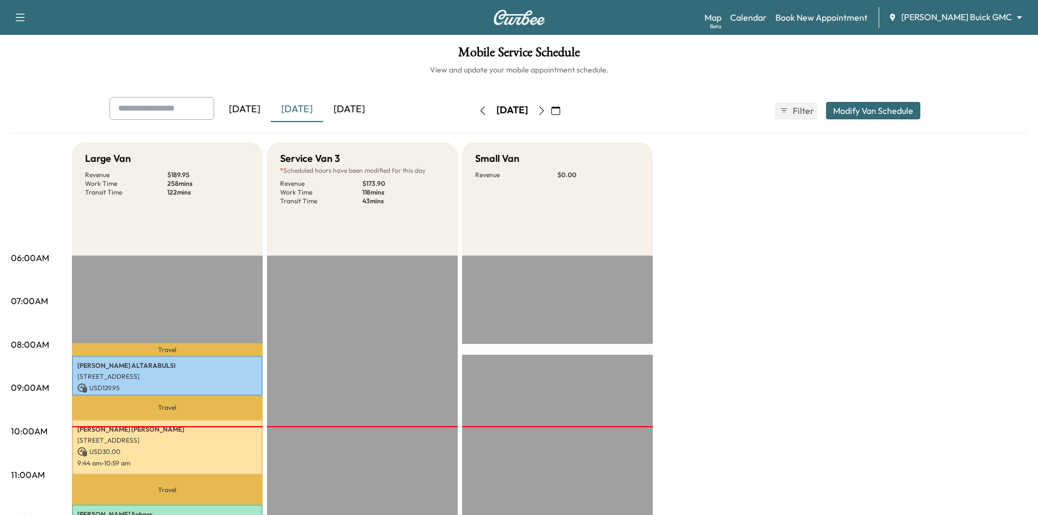
drag, startPoint x: 244, startPoint y: 107, endPoint x: 396, endPoint y: 204, distance: 181.1
click at [245, 107] on div "[DATE]" at bounding box center [245, 109] width 52 height 25
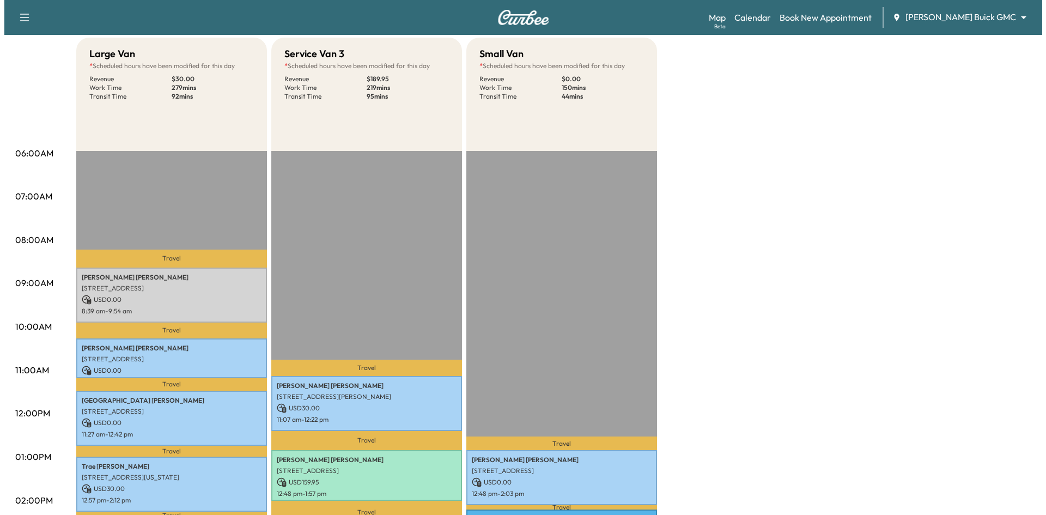
scroll to position [164, 0]
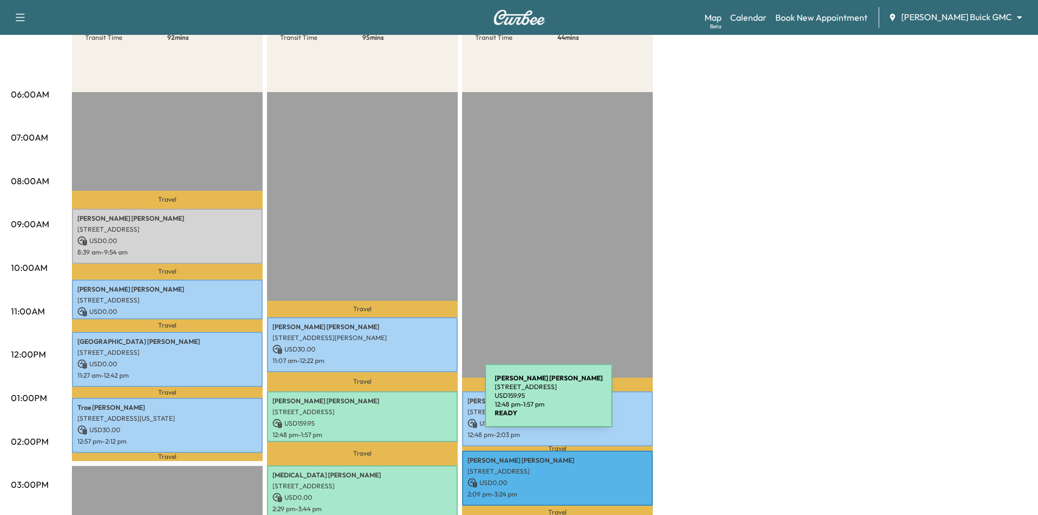
click at [403, 402] on div "[PERSON_NAME] [STREET_ADDRESS] USD 159.95 12:48 pm - 1:57 pm" at bounding box center [362, 416] width 191 height 51
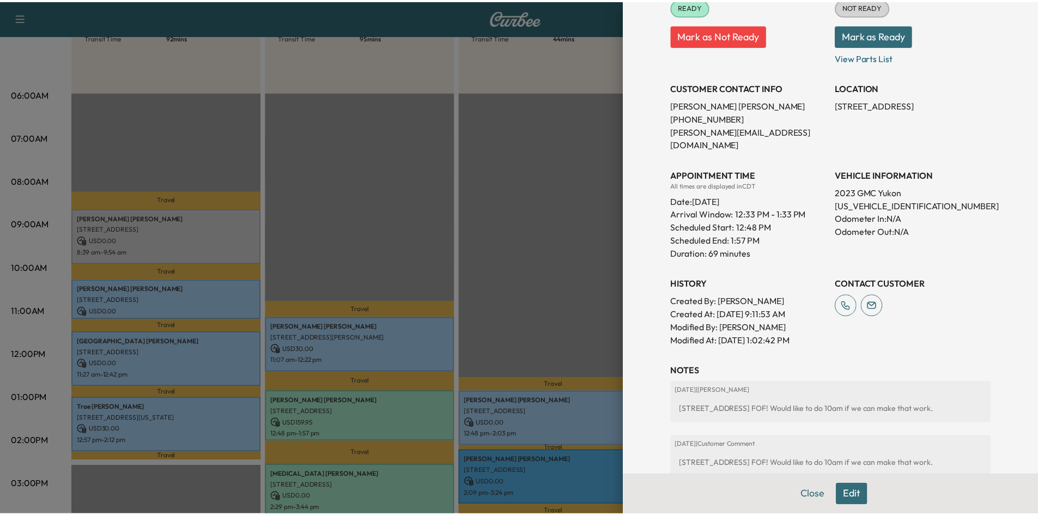
scroll to position [239, 0]
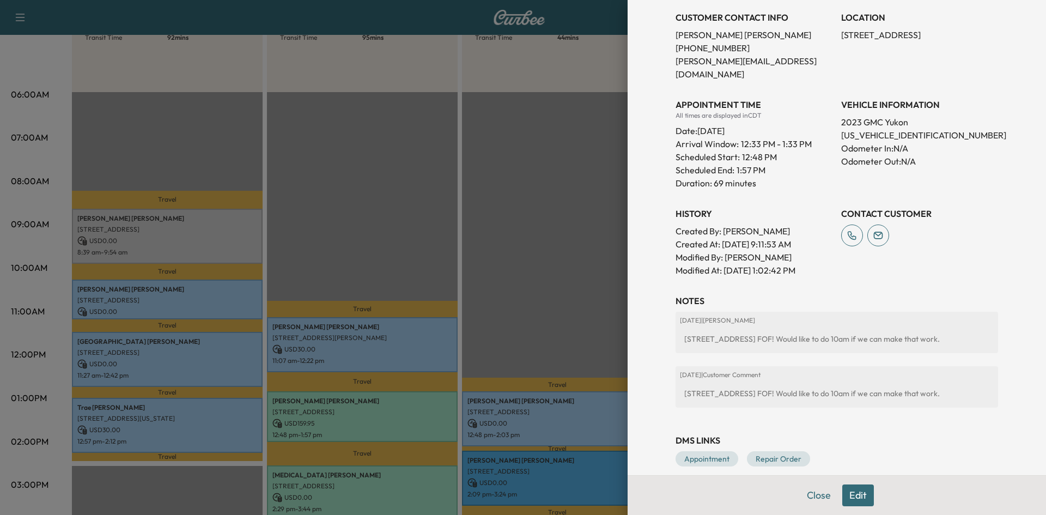
click at [356, 241] on div at bounding box center [523, 257] width 1046 height 515
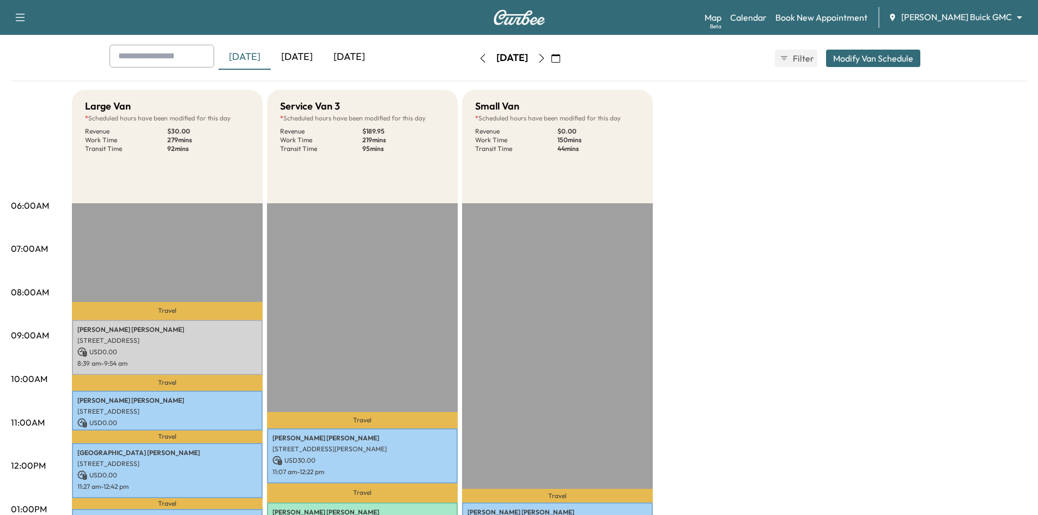
scroll to position [0, 0]
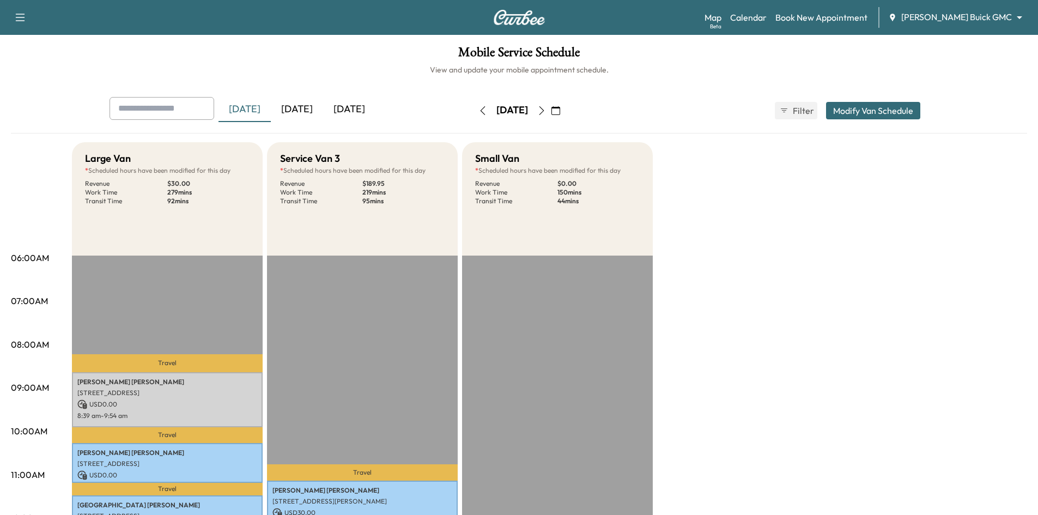
click at [300, 109] on div "[DATE]" at bounding box center [297, 109] width 52 height 25
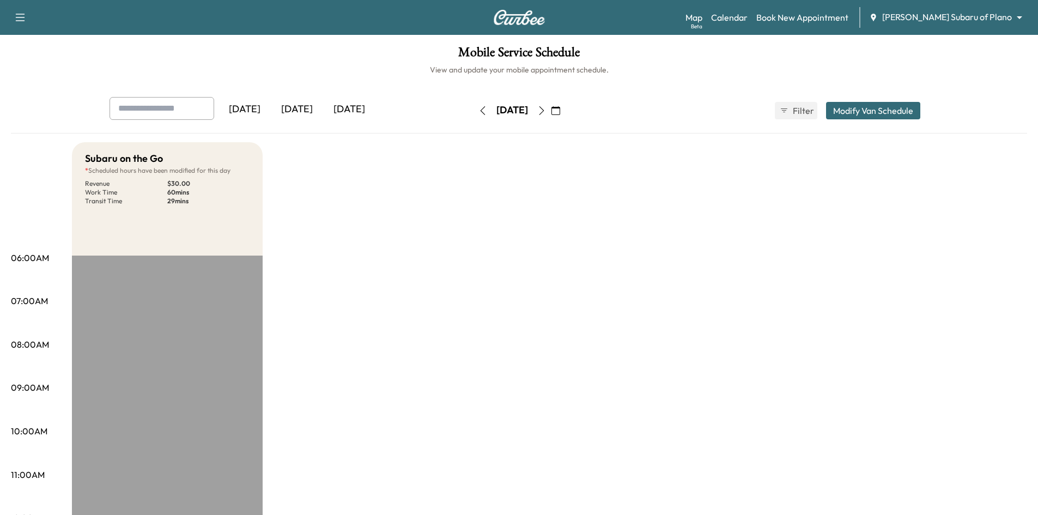
click at [306, 111] on div "[DATE]" at bounding box center [297, 109] width 52 height 25
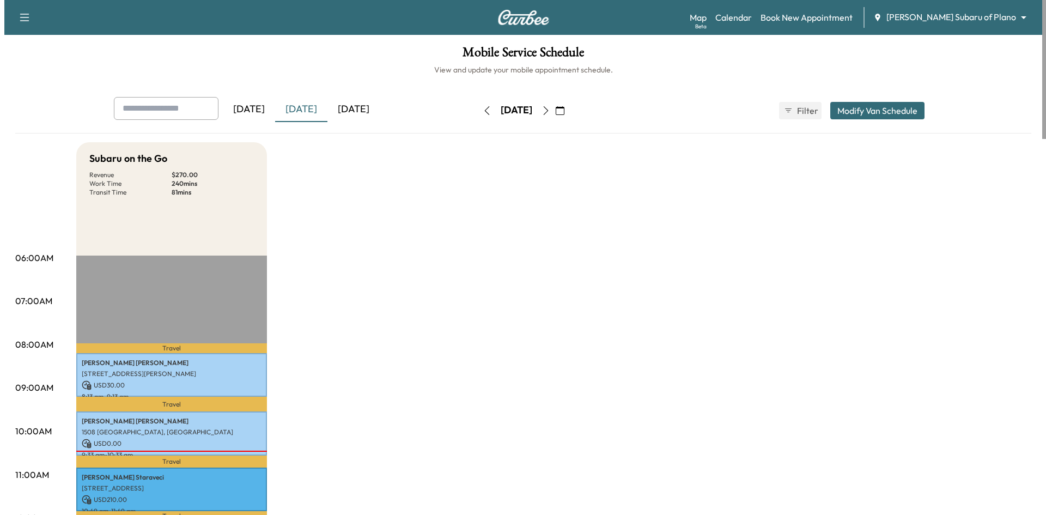
scroll to position [273, 0]
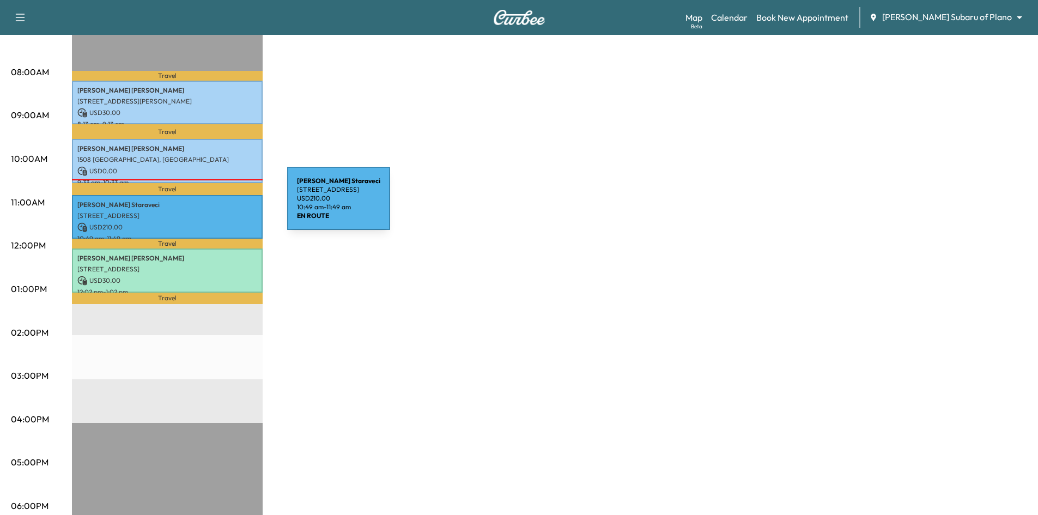
click at [205, 205] on p "[PERSON_NAME]" at bounding box center [167, 205] width 180 height 9
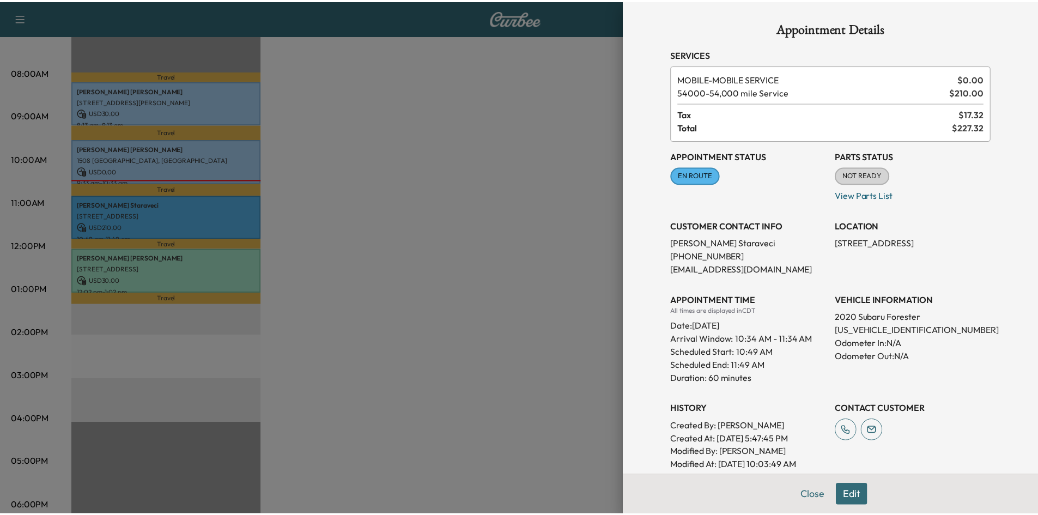
scroll to position [0, 0]
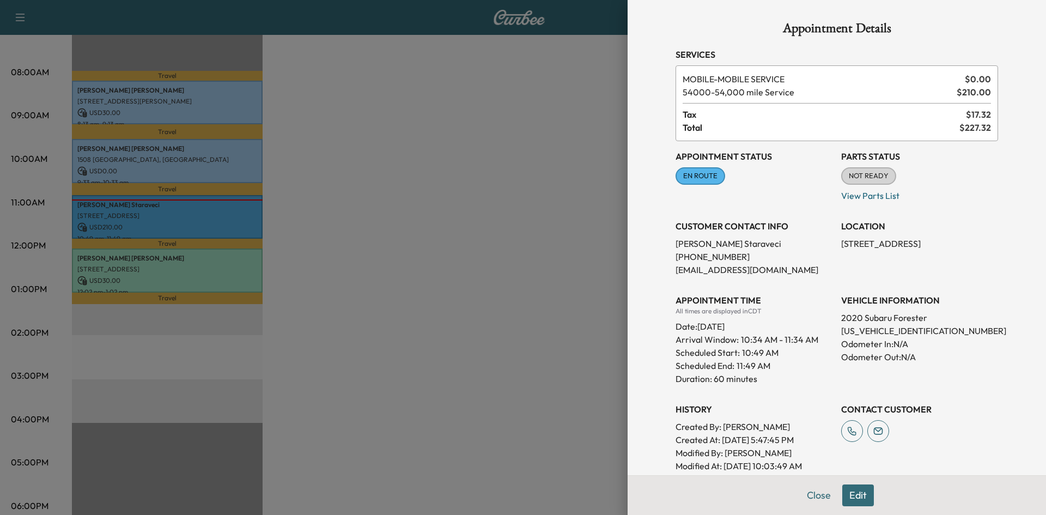
click at [406, 171] on div at bounding box center [523, 257] width 1046 height 515
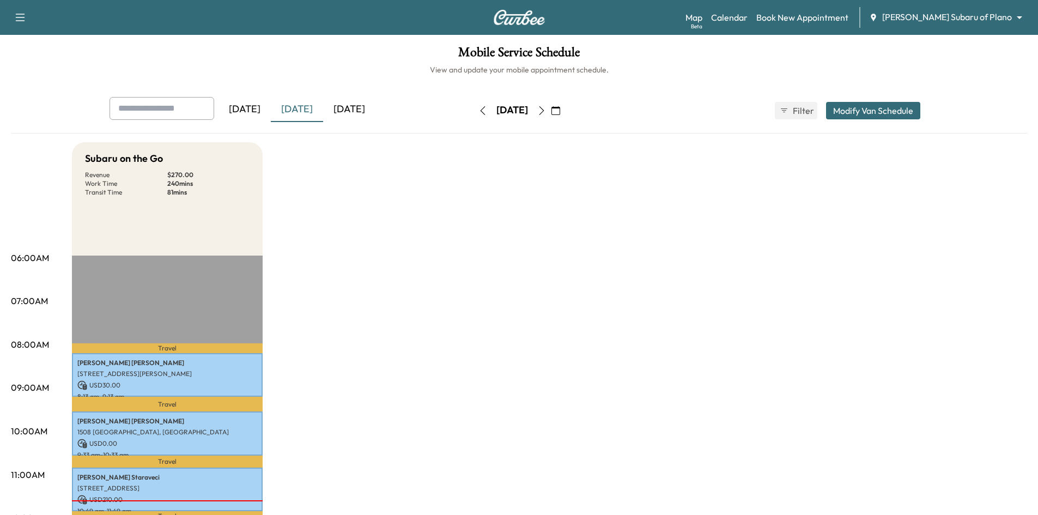
click at [256, 101] on div "[DATE]" at bounding box center [245, 109] width 52 height 25
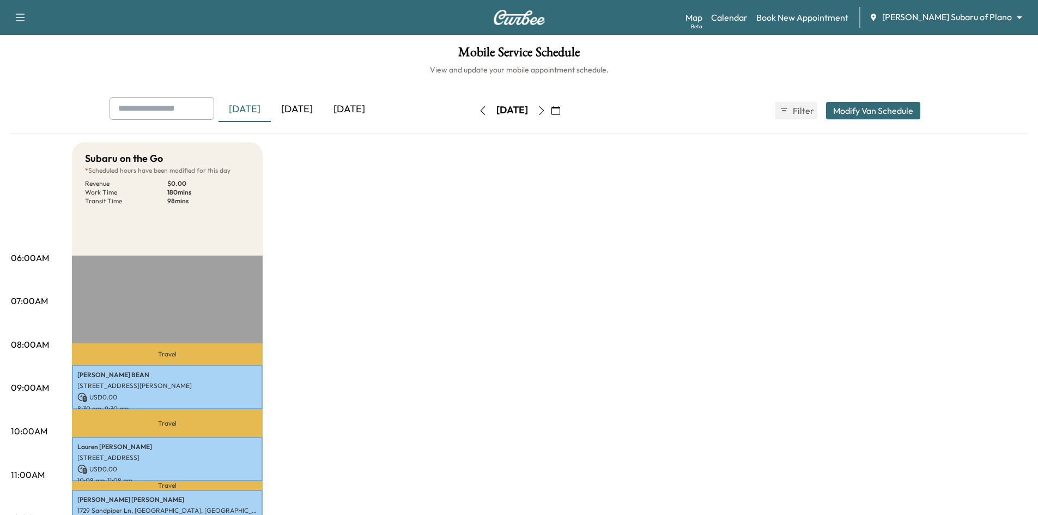
click at [294, 112] on div "[DATE]" at bounding box center [297, 109] width 52 height 25
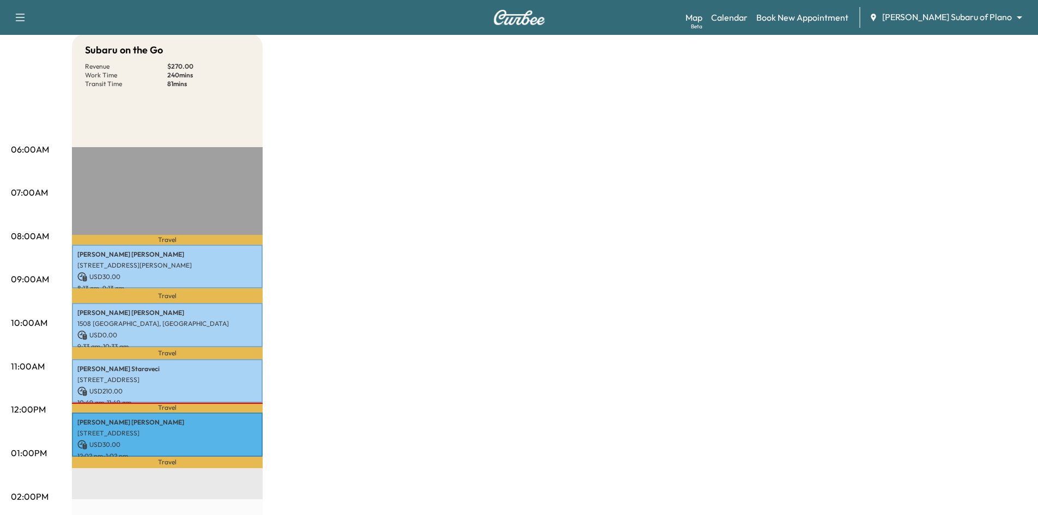
scroll to position [218, 0]
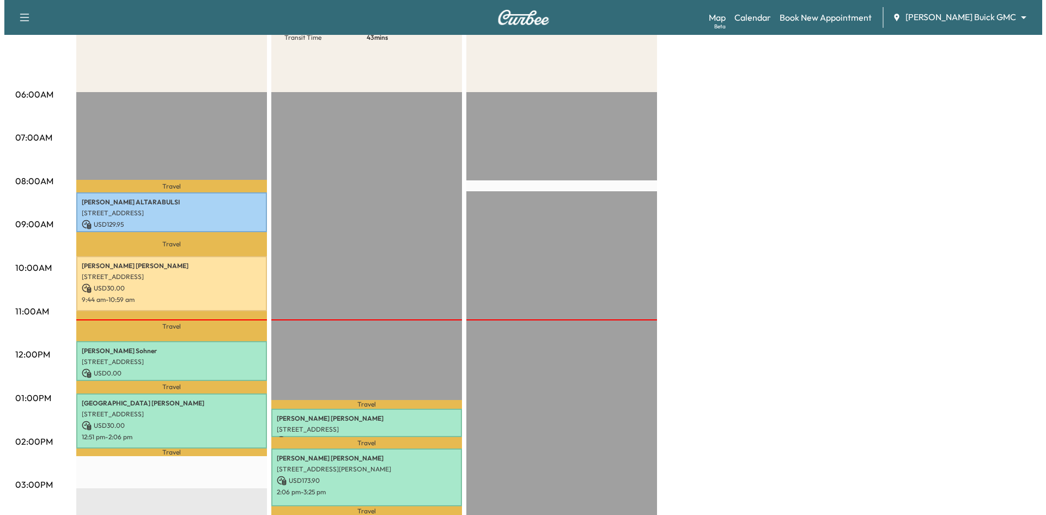
scroll to position [218, 0]
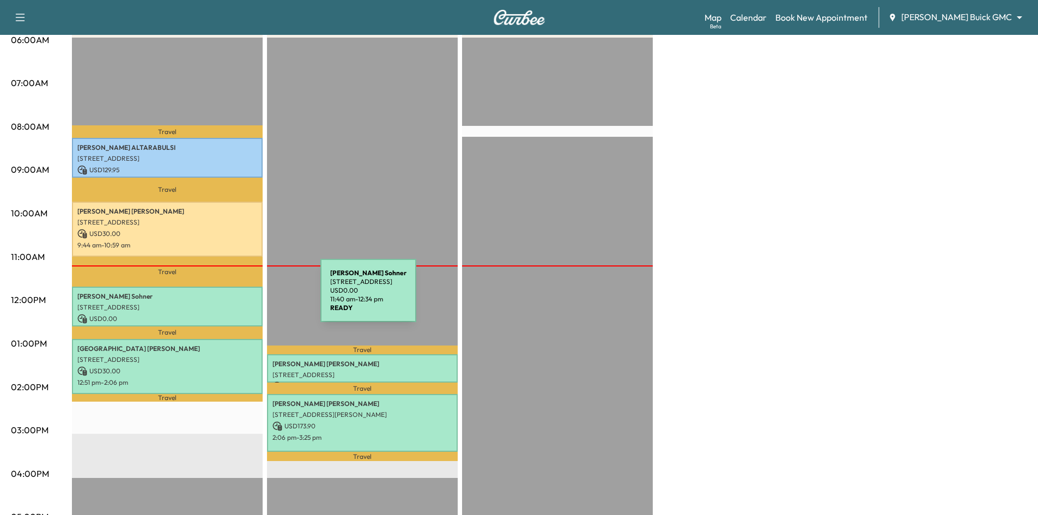
click at [239, 297] on p "[PERSON_NAME]" at bounding box center [167, 296] width 180 height 9
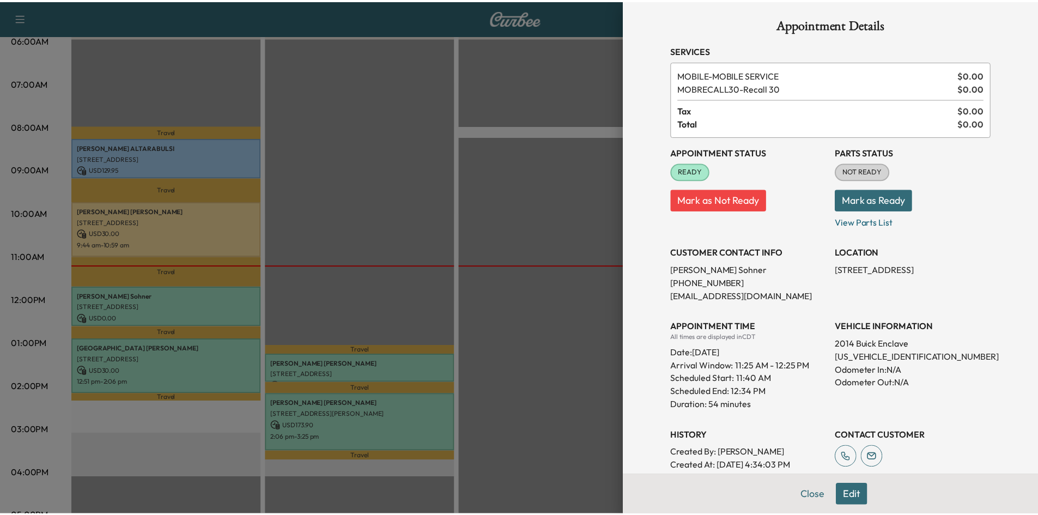
scroll to position [0, 0]
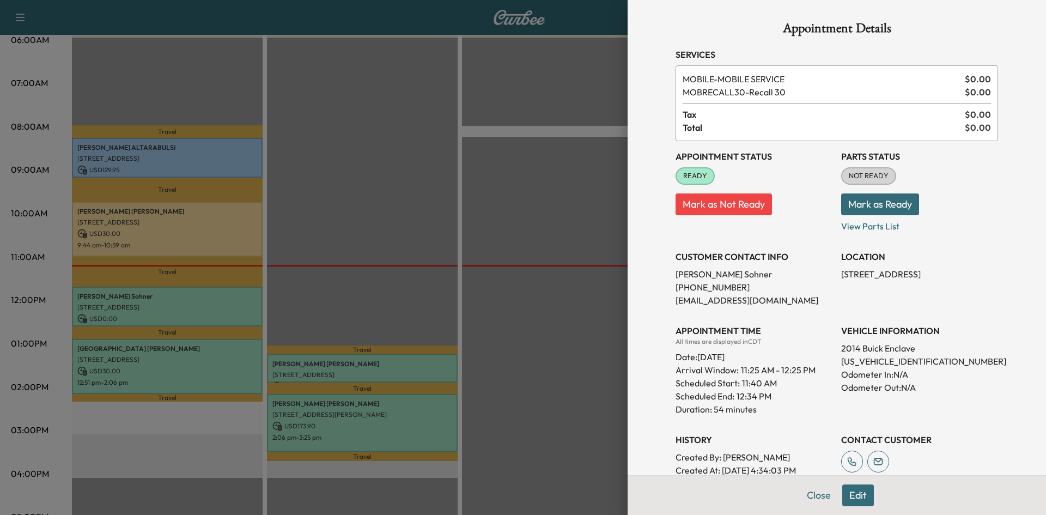
click at [354, 238] on div at bounding box center [523, 257] width 1046 height 515
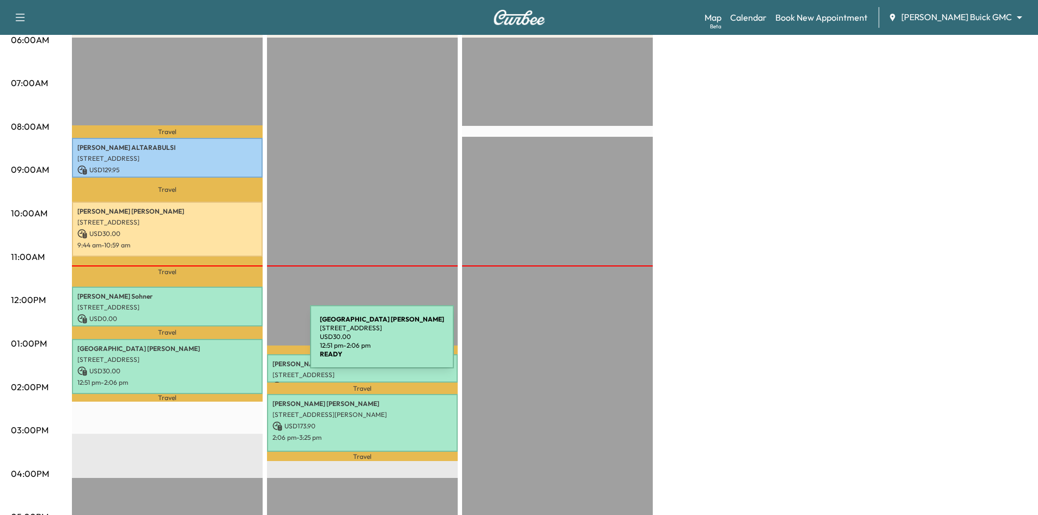
click at [228, 344] on p "[PERSON_NAME]" at bounding box center [167, 348] width 180 height 9
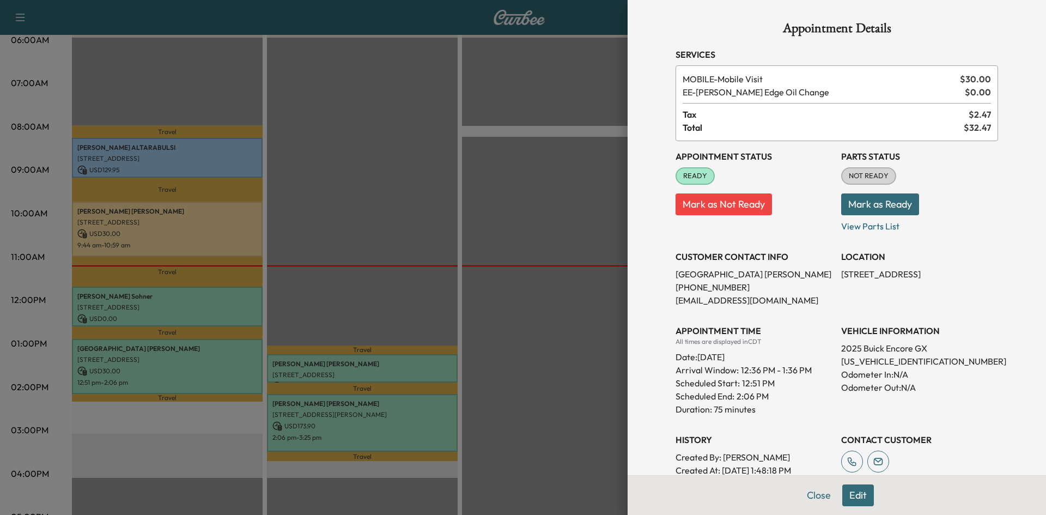
click at [461, 229] on div at bounding box center [523, 257] width 1046 height 515
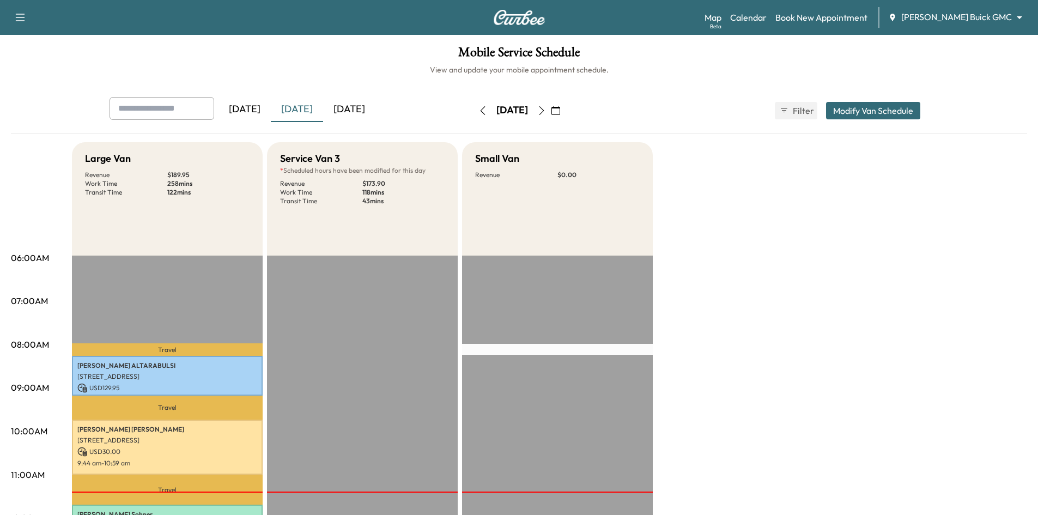
click at [480, 110] on icon "button" at bounding box center [482, 110] width 5 height 9
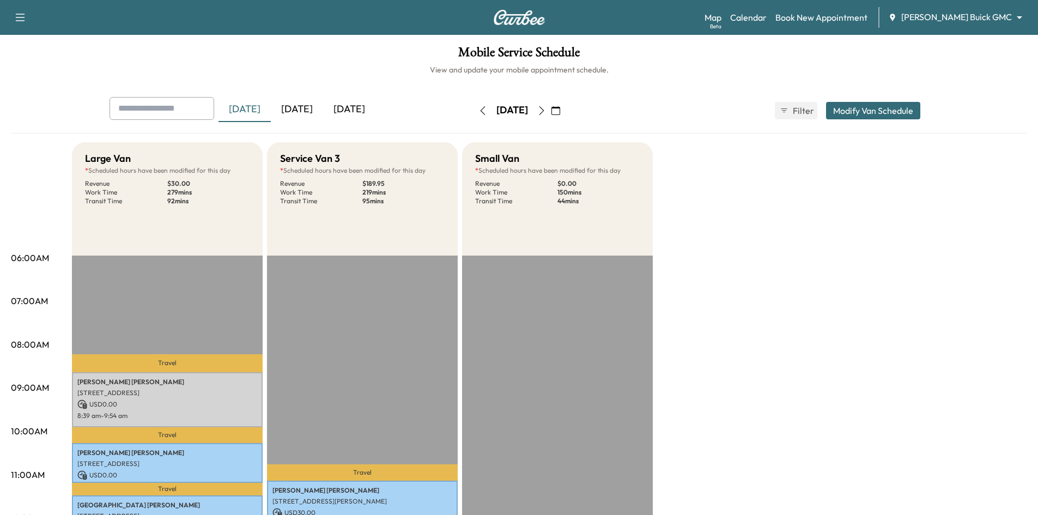
click at [479, 108] on icon "button" at bounding box center [483, 110] width 9 height 9
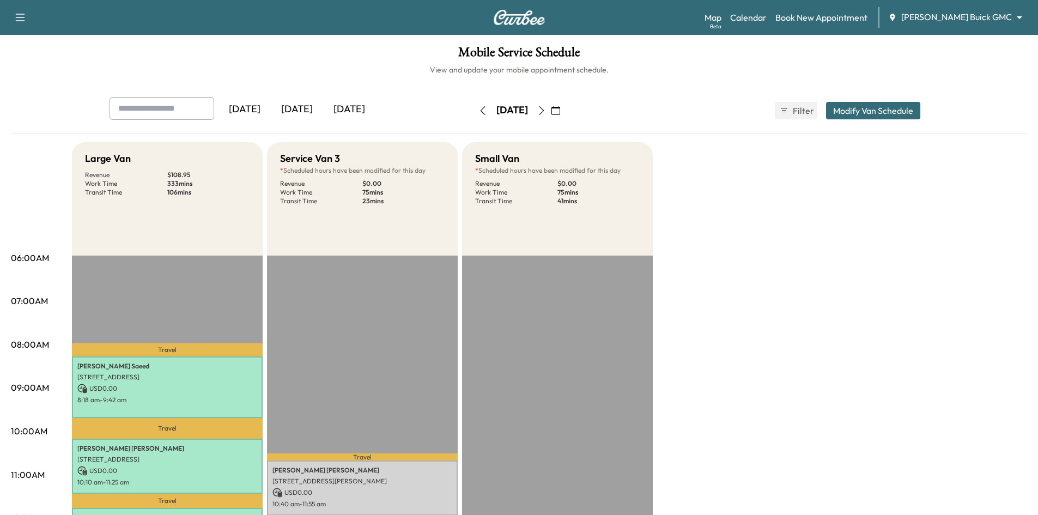
click at [308, 116] on div "[DATE]" at bounding box center [297, 109] width 52 height 25
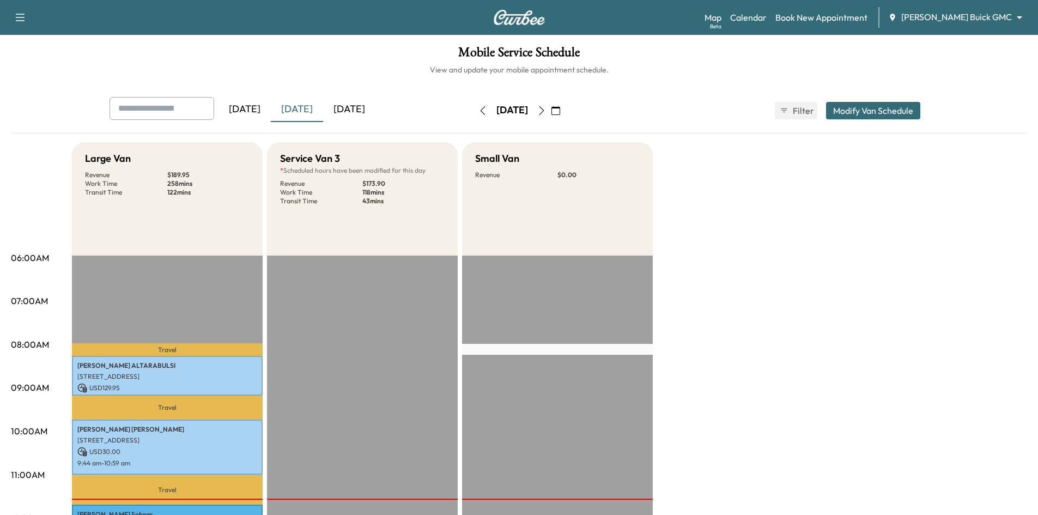
click at [366, 105] on div "[DATE]" at bounding box center [349, 109] width 52 height 25
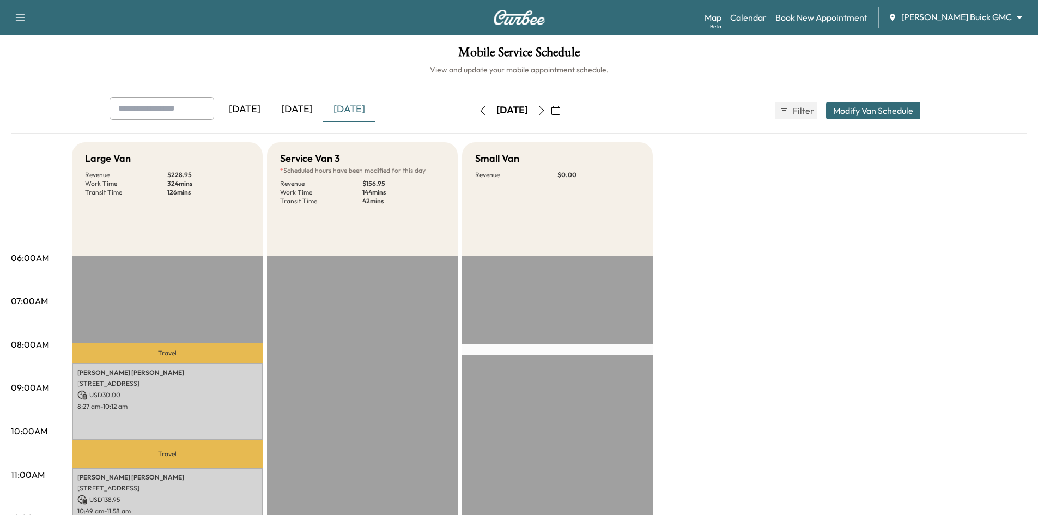
click at [546, 114] on icon "button" at bounding box center [541, 110] width 9 height 9
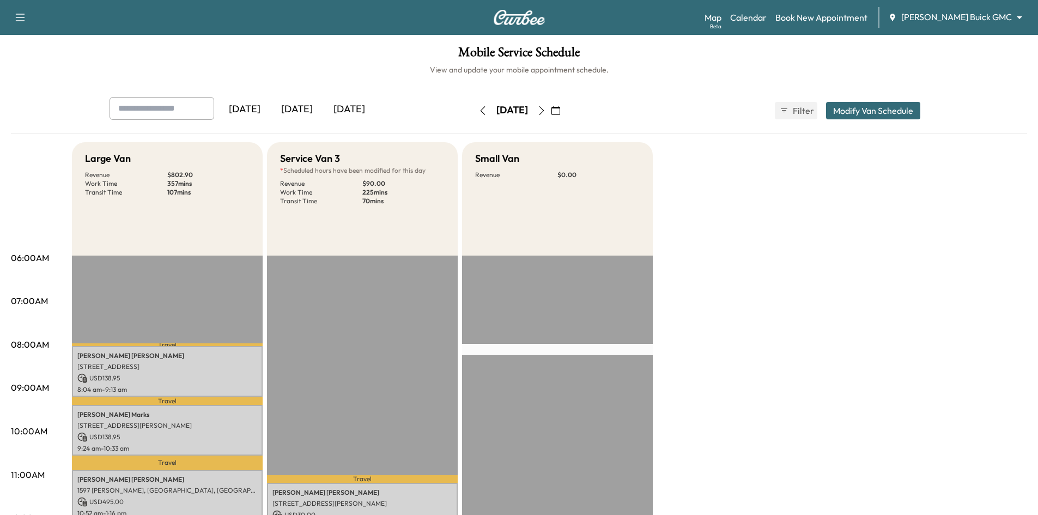
click at [309, 111] on div "[DATE]" at bounding box center [297, 109] width 52 height 25
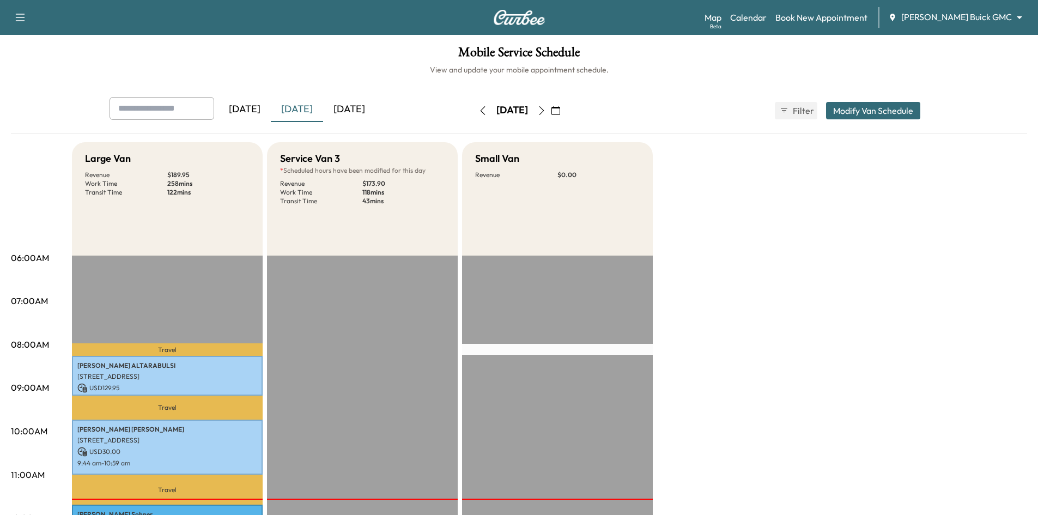
drag, startPoint x: 179, startPoint y: 113, endPoint x: 180, endPoint y: 107, distance: 6.2
click at [179, 112] on input "text" at bounding box center [162, 108] width 105 height 23
paste input "**********"
type input "**********"
click at [234, 79] on div "Mobile Service Schedule View and update your mobile appointment schedule. [DATE…" at bounding box center [519, 503] width 1038 height 936
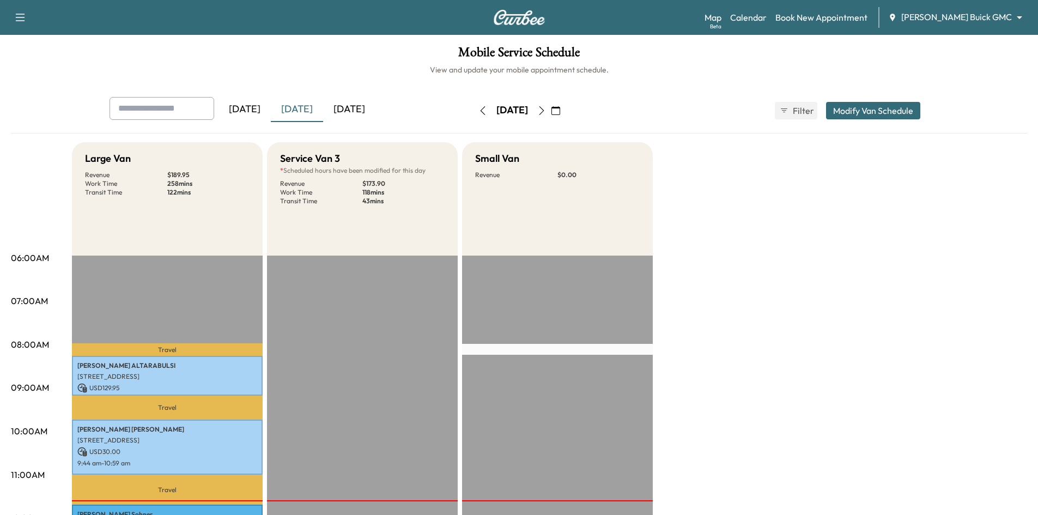
click at [259, 113] on div "[DATE]" at bounding box center [245, 109] width 52 height 25
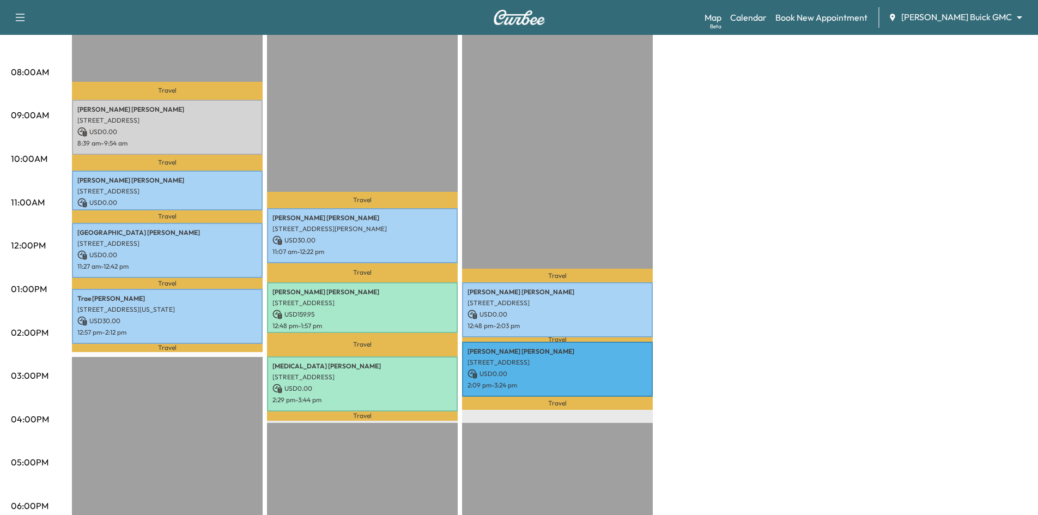
scroll to position [55, 0]
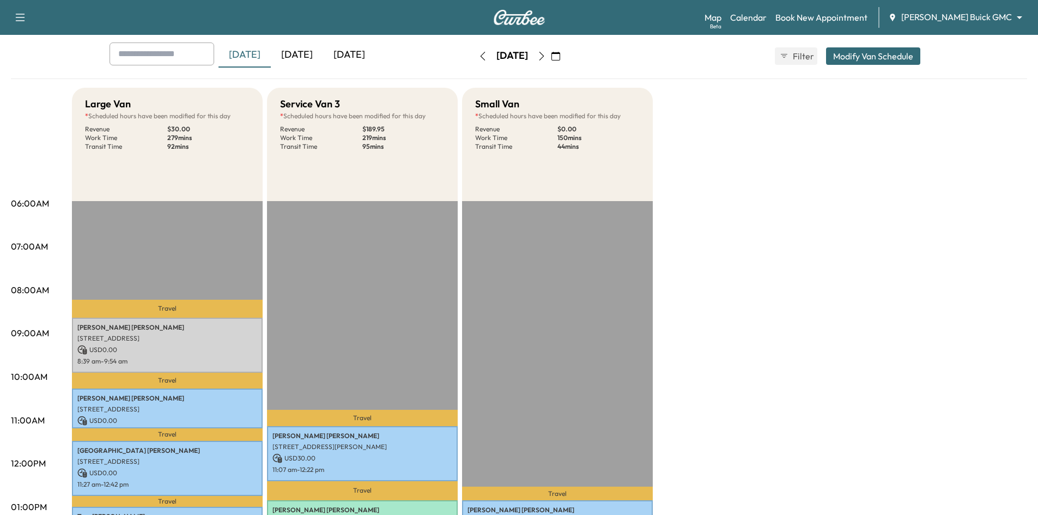
click at [294, 55] on div "[DATE]" at bounding box center [297, 55] width 52 height 25
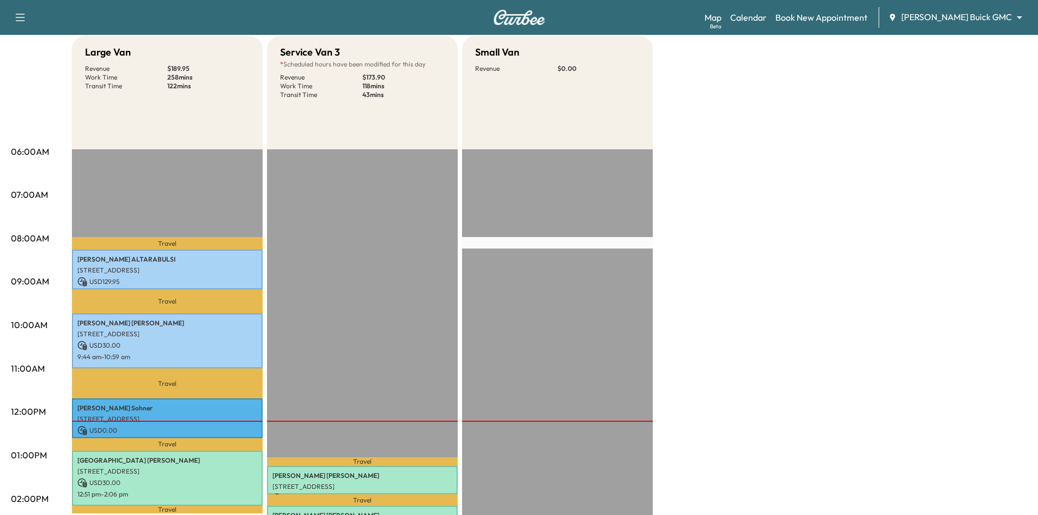
scroll to position [164, 0]
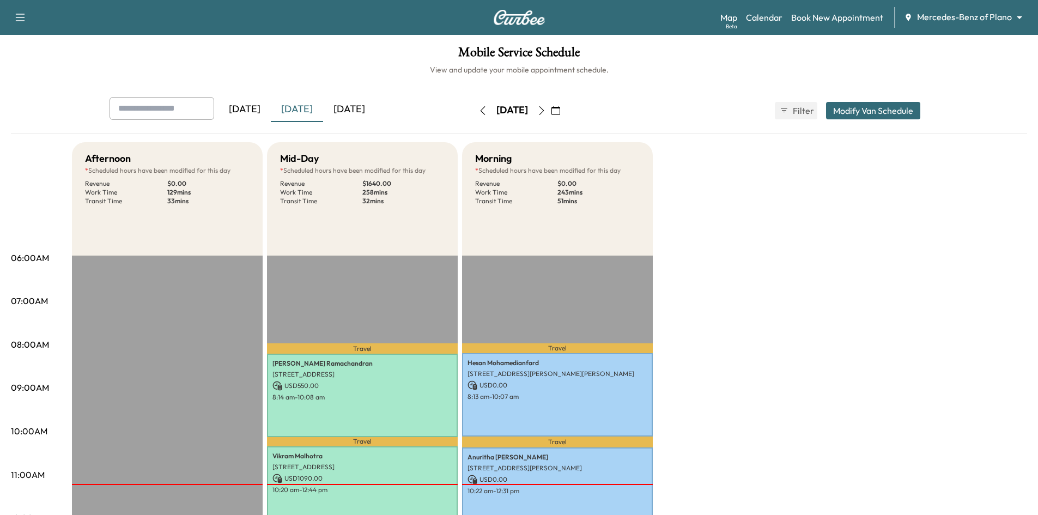
click at [560, 109] on icon "button" at bounding box center [556, 110] width 9 height 9
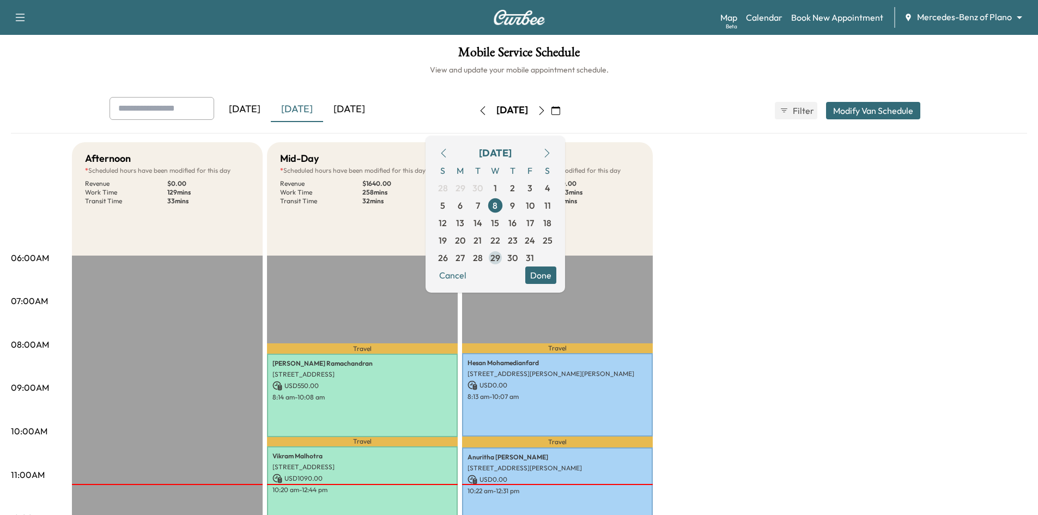
click at [500, 259] on span "29" at bounding box center [496, 257] width 10 height 13
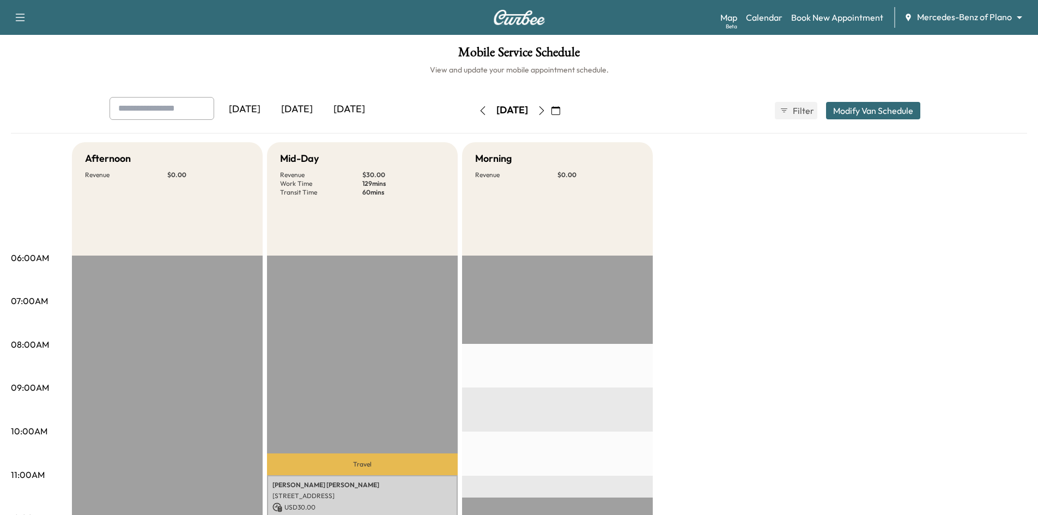
click at [672, 96] on div "Mobile Service Schedule View and update your mobile appointment schedule. Yeste…" at bounding box center [519, 503] width 1038 height 936
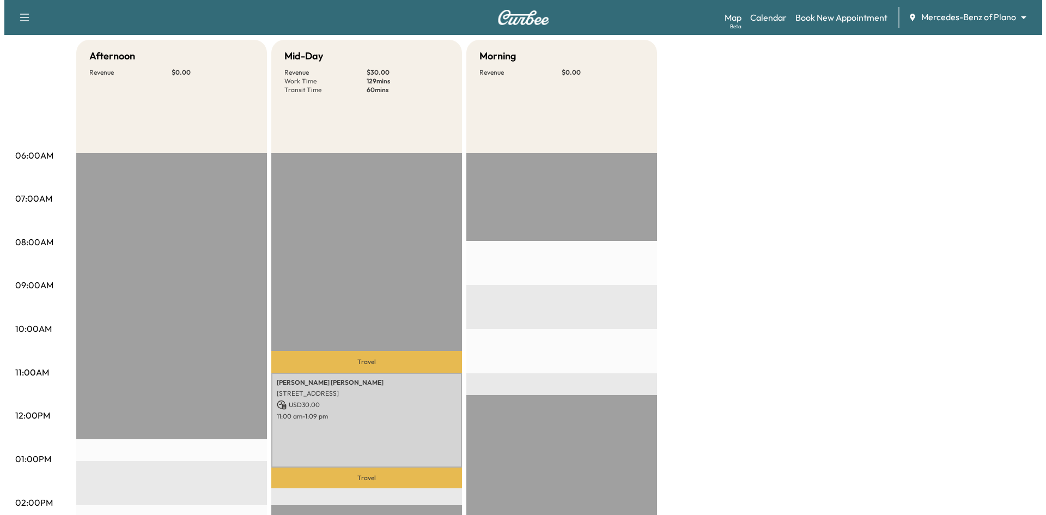
scroll to position [218, 0]
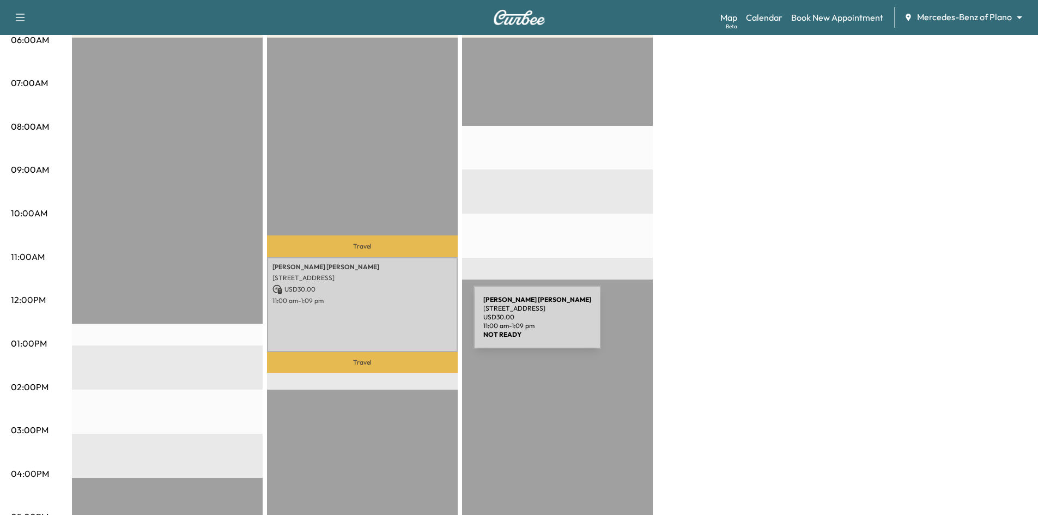
click at [389, 326] on div "Dr Jack Tarr 2509 Eclipse Pl, Celina, TX 75009, USA USD 30.00 11:00 am - 1:09 pm" at bounding box center [362, 304] width 191 height 95
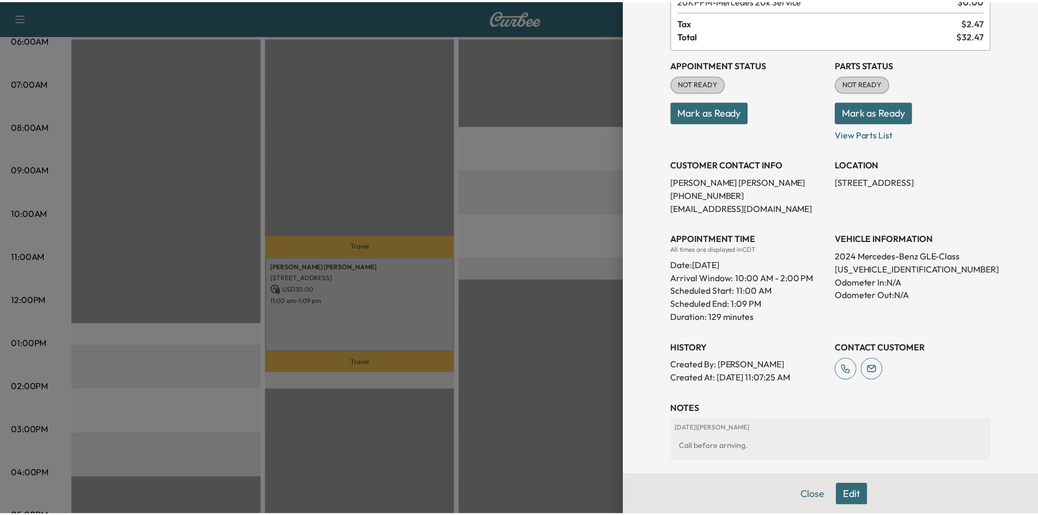
scroll to position [0, 0]
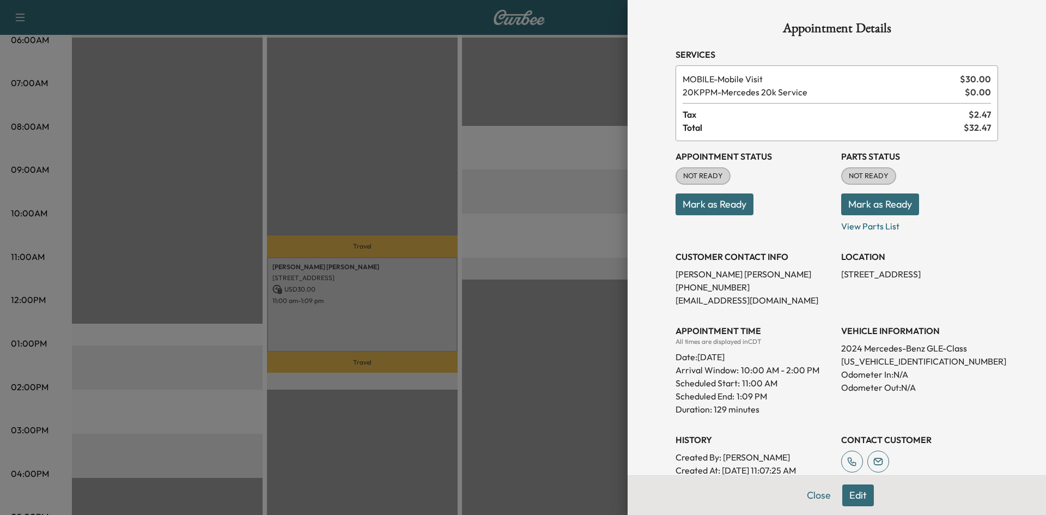
click at [397, 188] on div at bounding box center [523, 257] width 1046 height 515
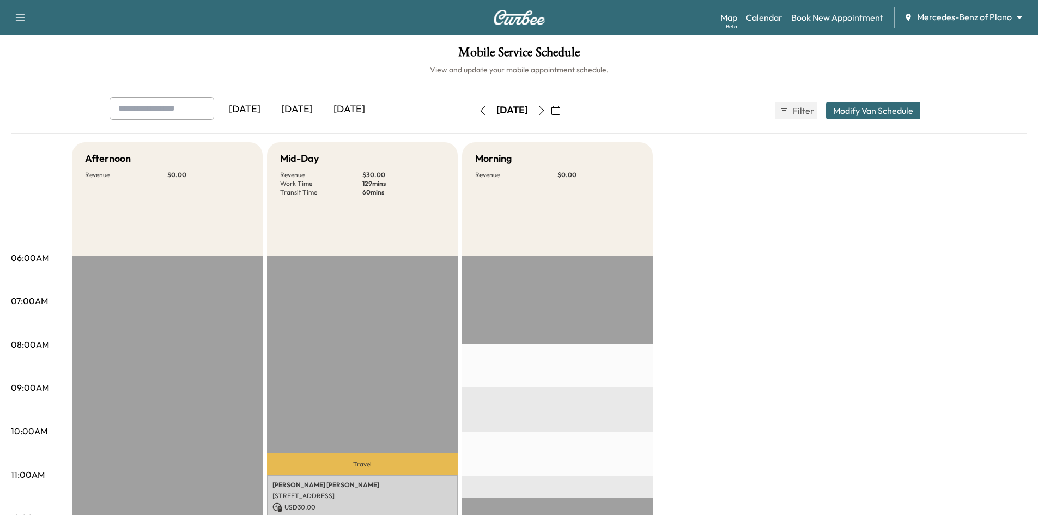
click at [546, 113] on icon "button" at bounding box center [541, 110] width 9 height 9
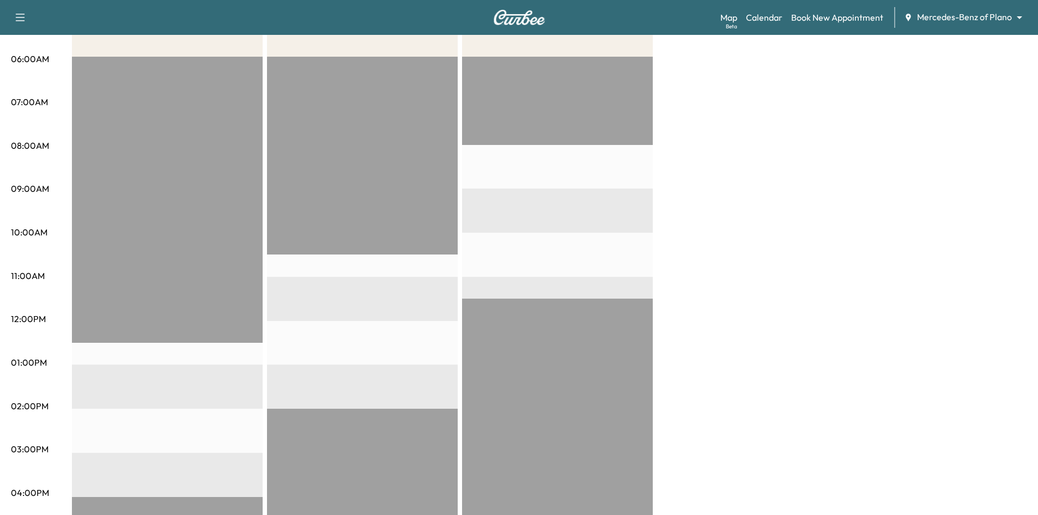
scroll to position [55, 0]
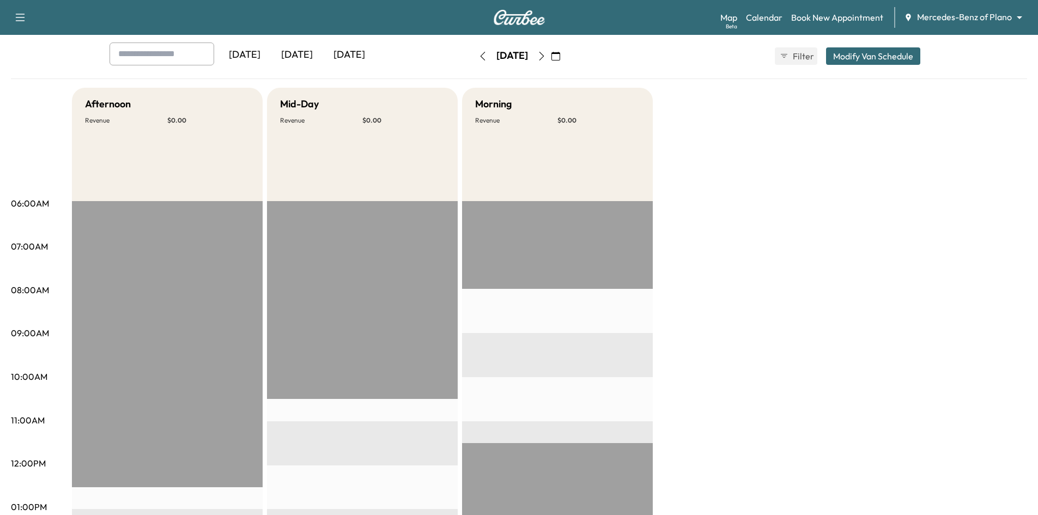
click at [307, 53] on div "[DATE]" at bounding box center [297, 55] width 52 height 25
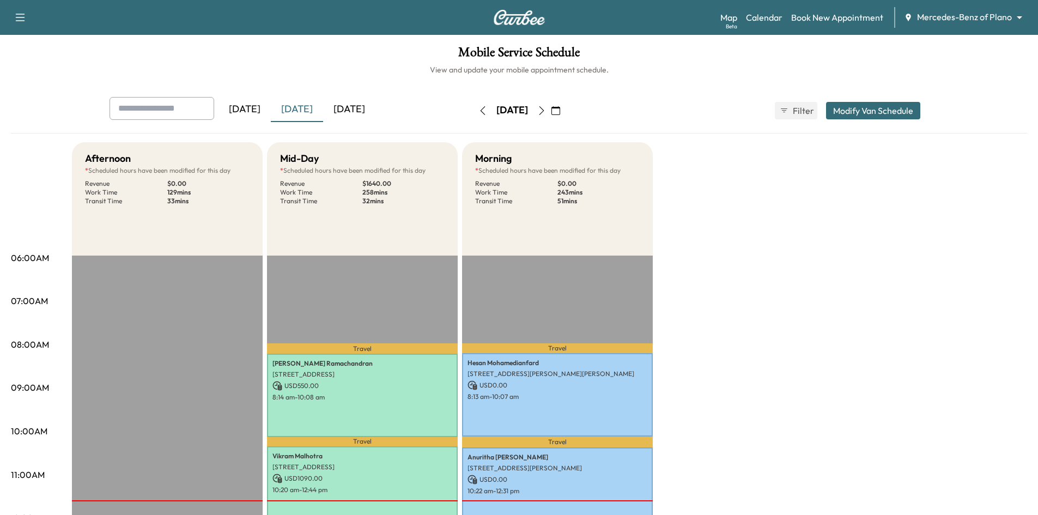
click at [256, 107] on div "[DATE]" at bounding box center [245, 109] width 52 height 25
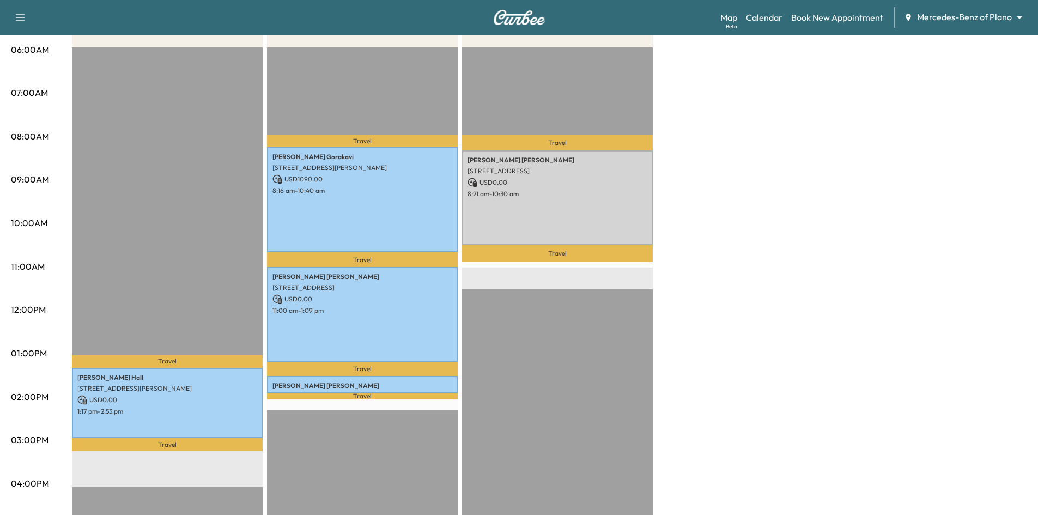
scroll to position [218, 0]
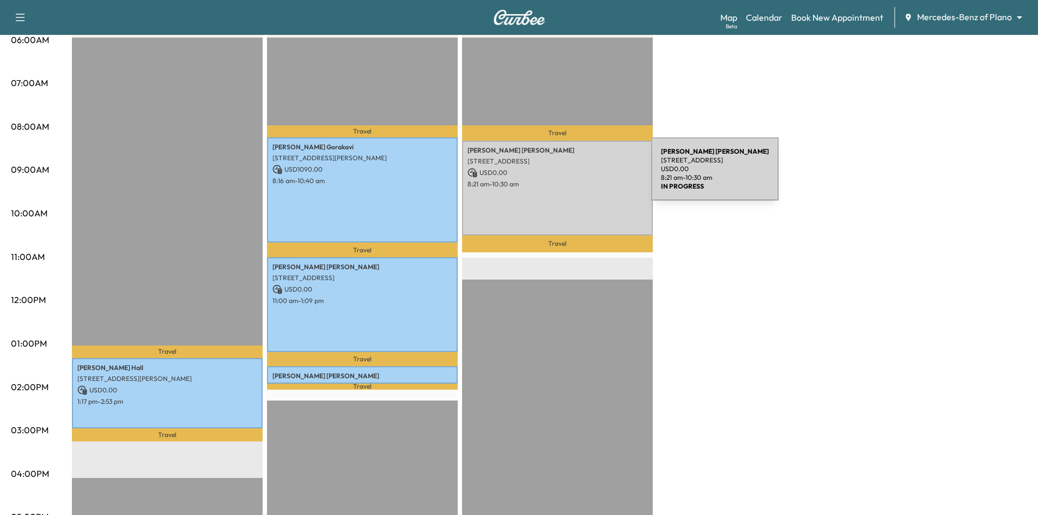
click at [570, 175] on p "USD 0.00" at bounding box center [558, 173] width 180 height 10
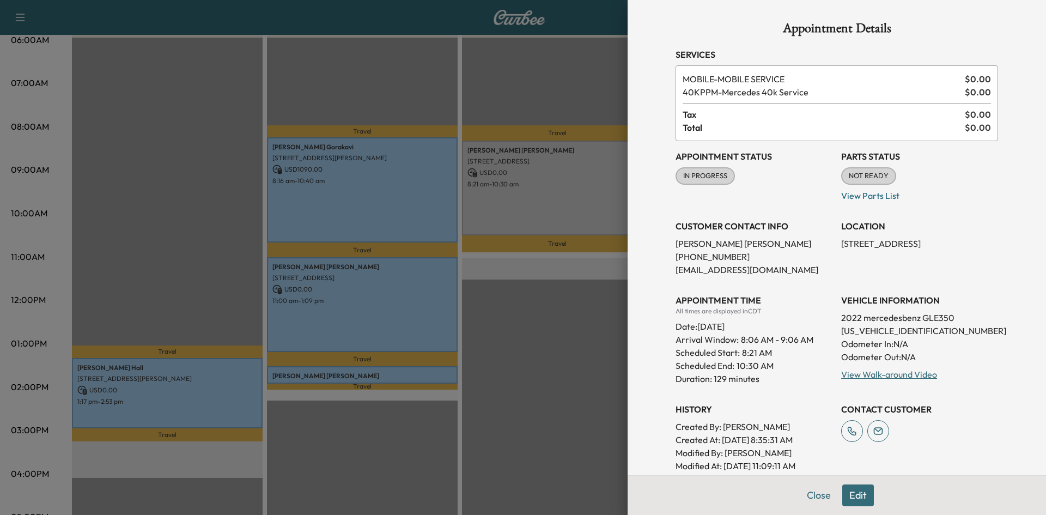
click at [386, 93] on div at bounding box center [523, 257] width 1046 height 515
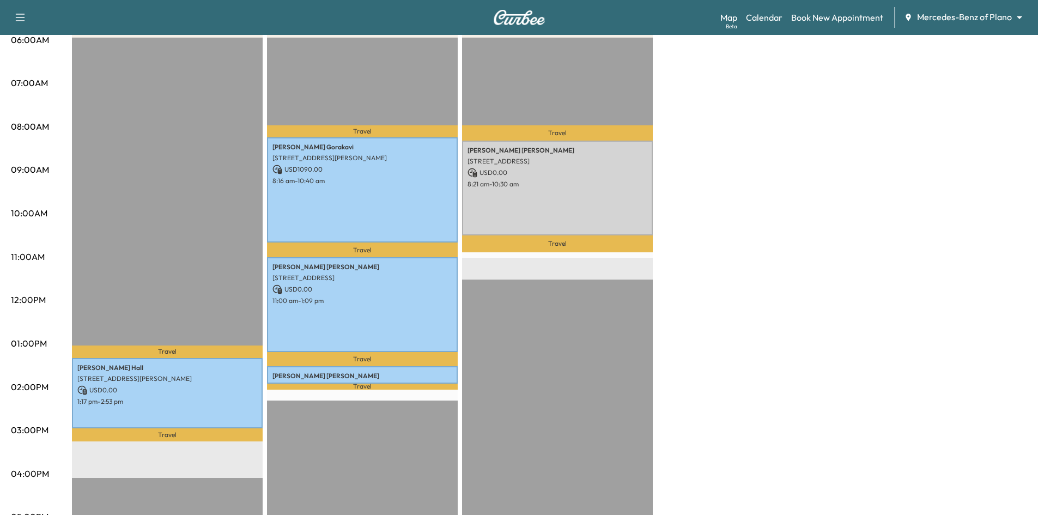
scroll to position [0, 0]
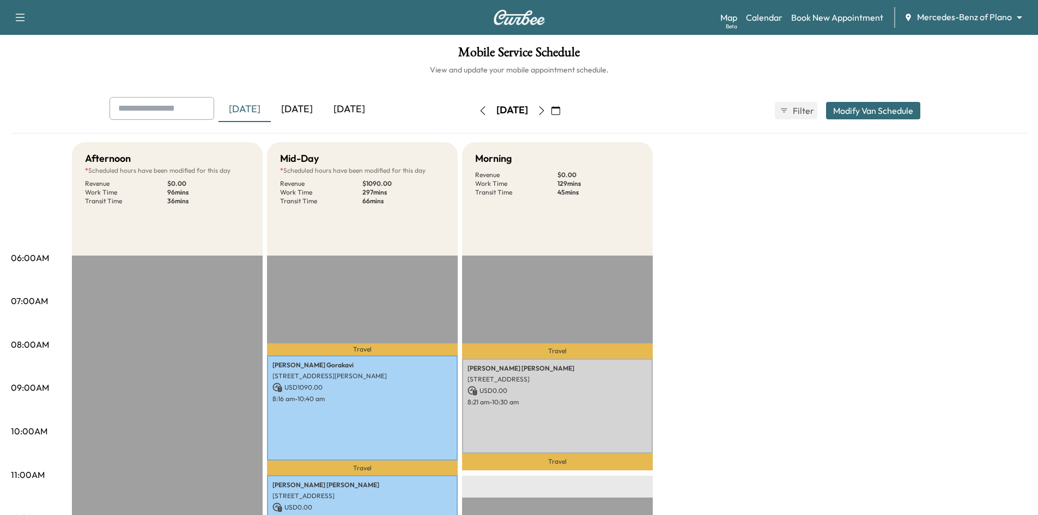
click at [302, 106] on div "[DATE]" at bounding box center [297, 109] width 52 height 25
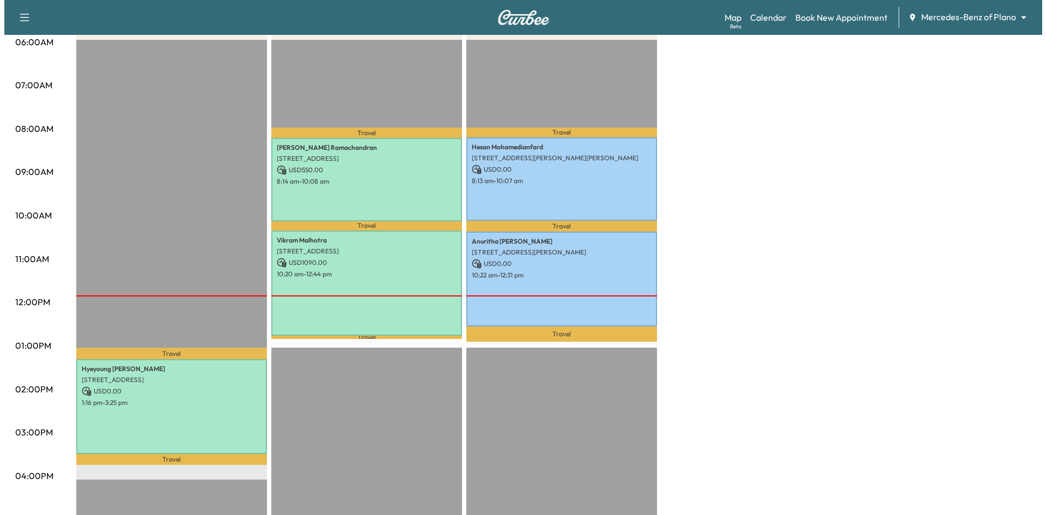
scroll to position [218, 0]
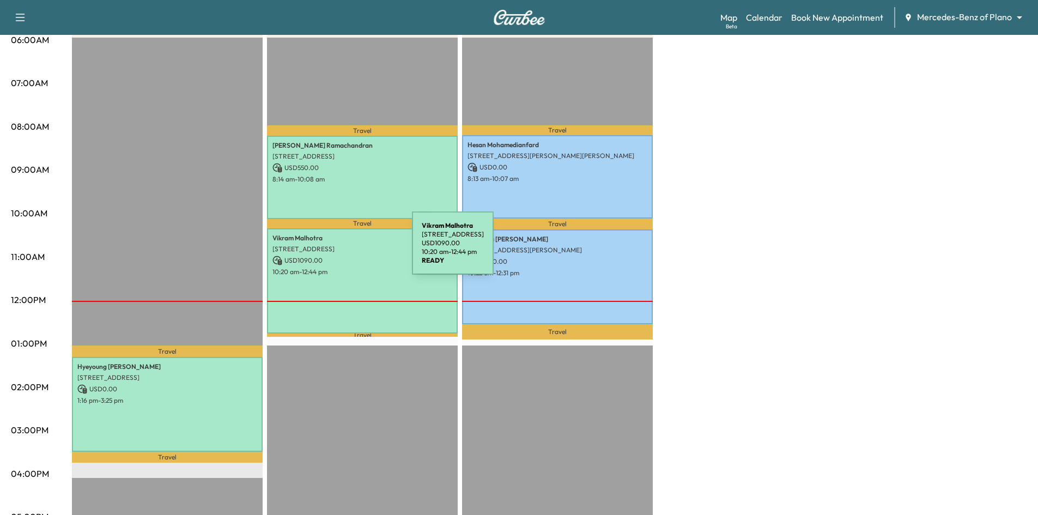
click at [332, 250] on p "6300 Legacy Dr, Plano, TX 75024, USA" at bounding box center [363, 249] width 180 height 9
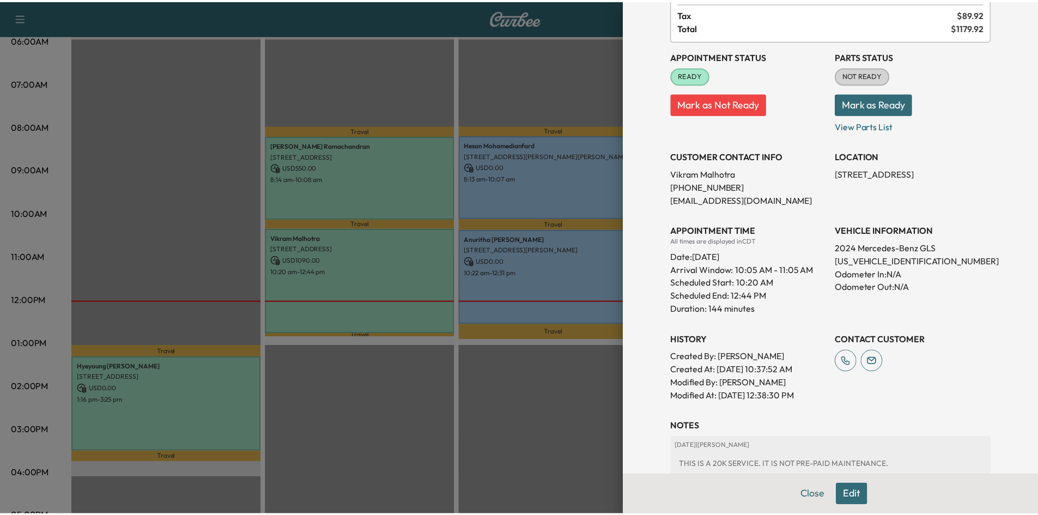
scroll to position [0, 0]
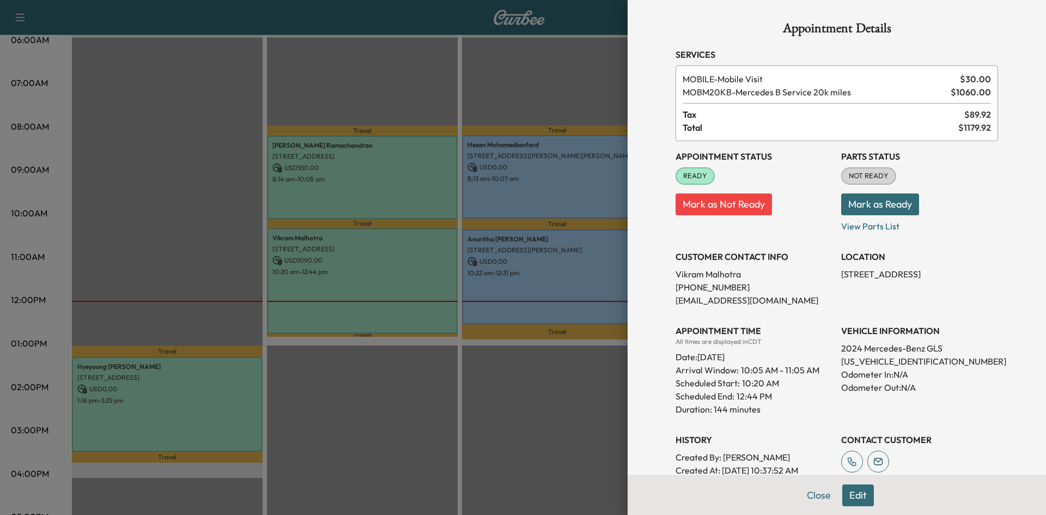
click at [433, 94] on div at bounding box center [523, 257] width 1046 height 515
